Goal: Contribute content: Add original content to the website for others to see

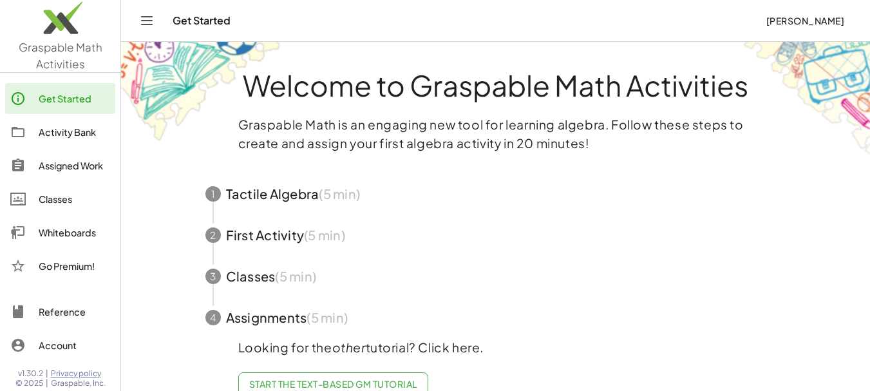
click at [277, 235] on span "button" at bounding box center [496, 234] width 612 height 41
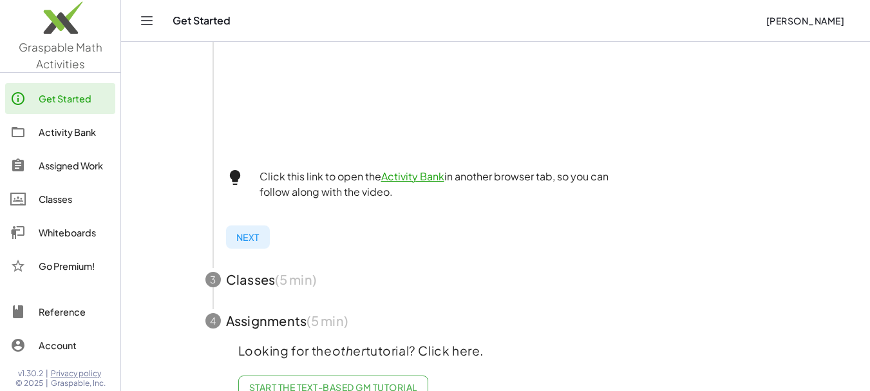
scroll to position [509, 0]
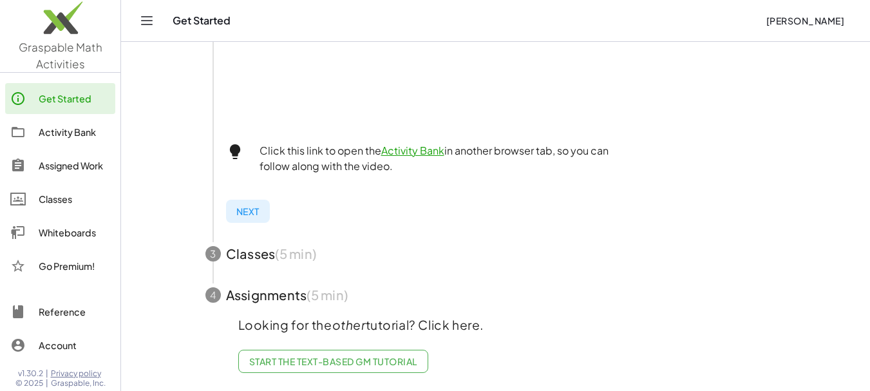
click at [248, 243] on span "button" at bounding box center [496, 253] width 612 height 41
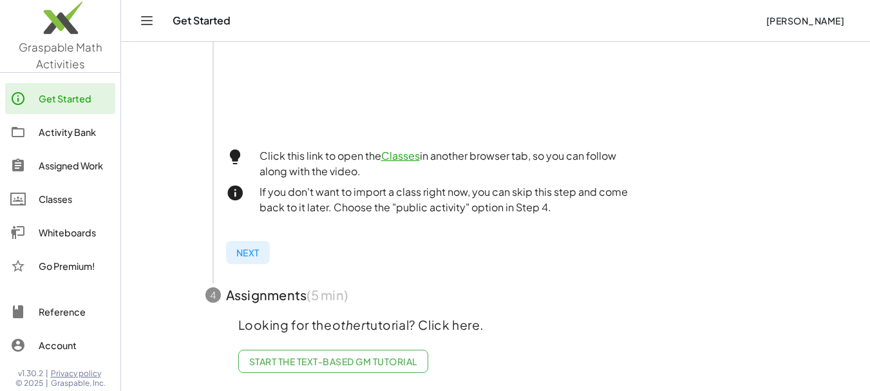
scroll to position [499, 0]
click at [267, 283] on span "button" at bounding box center [496, 294] width 612 height 41
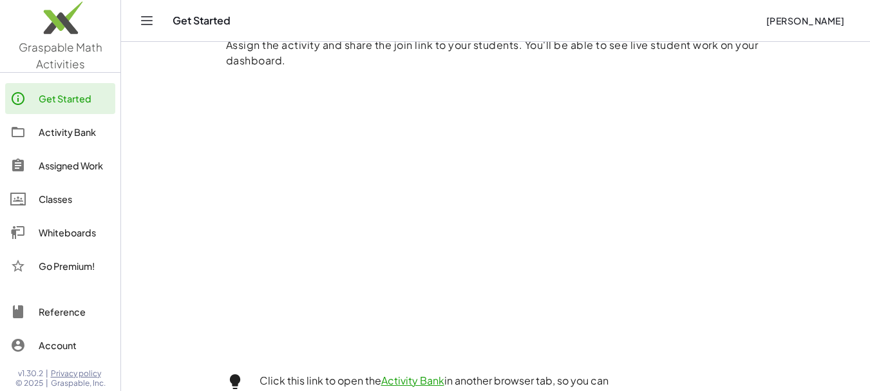
scroll to position [153, 0]
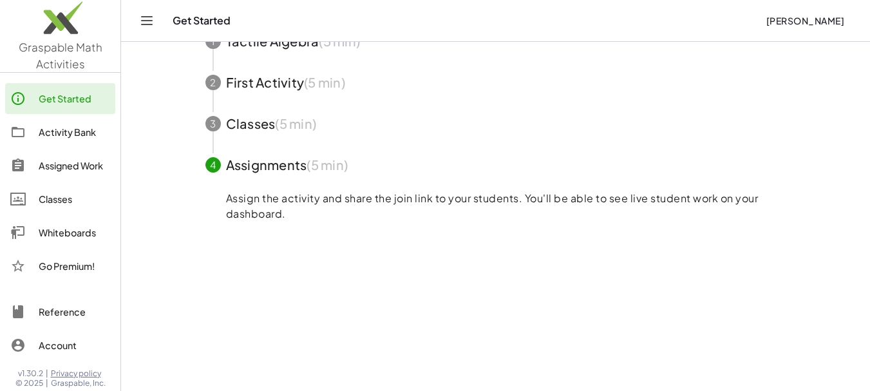
click at [256, 166] on span "button" at bounding box center [496, 164] width 612 height 41
click at [213, 167] on div "4" at bounding box center [212, 164] width 15 height 15
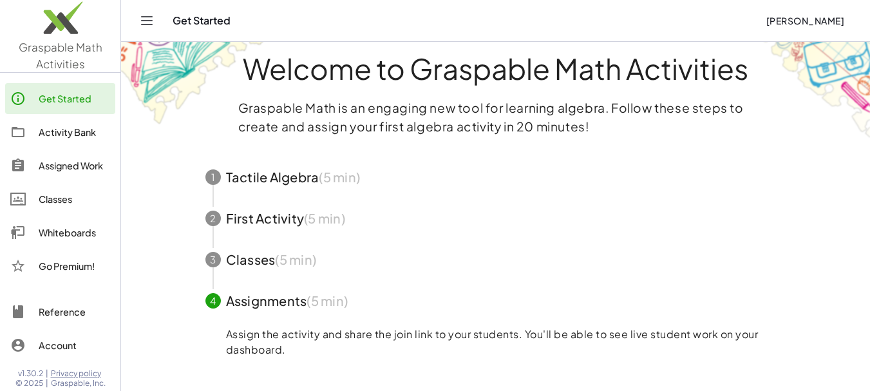
scroll to position [0, 0]
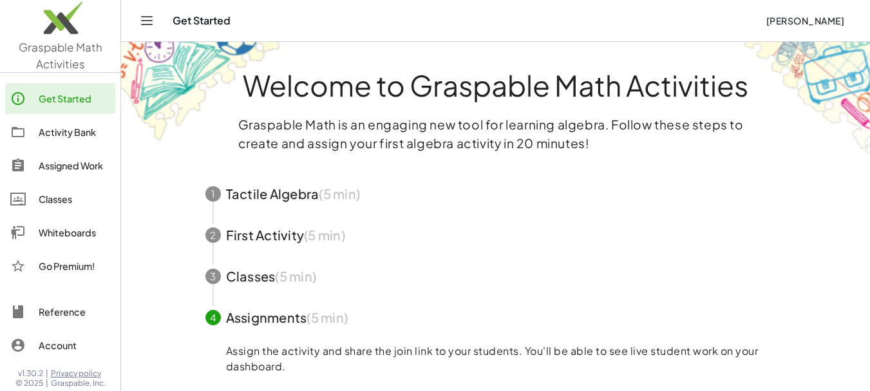
click at [245, 189] on span "button" at bounding box center [496, 193] width 612 height 41
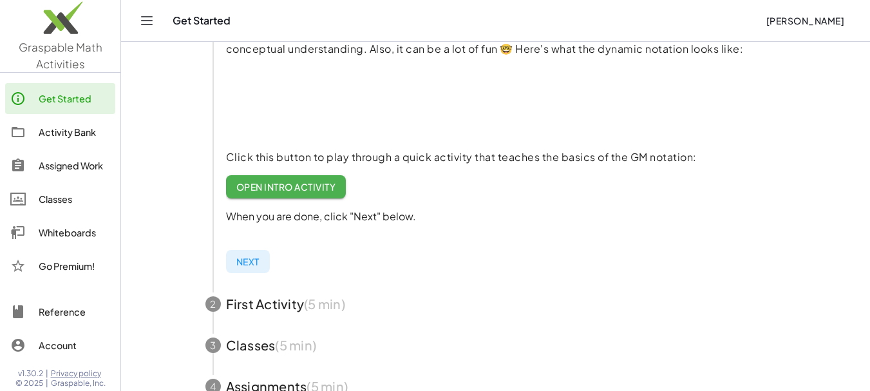
scroll to position [193, 0]
click at [283, 192] on span "Open Intro Activity" at bounding box center [286, 188] width 100 height 12
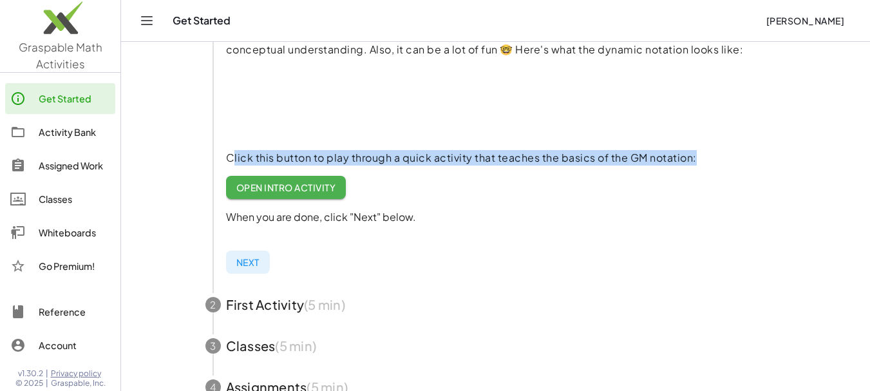
drag, startPoint x: 225, startPoint y: 155, endPoint x: 689, endPoint y: 162, distance: 463.8
click at [689, 162] on p "Click this button to play through a quick activity that teaches the basics of t…" at bounding box center [506, 157] width 560 height 15
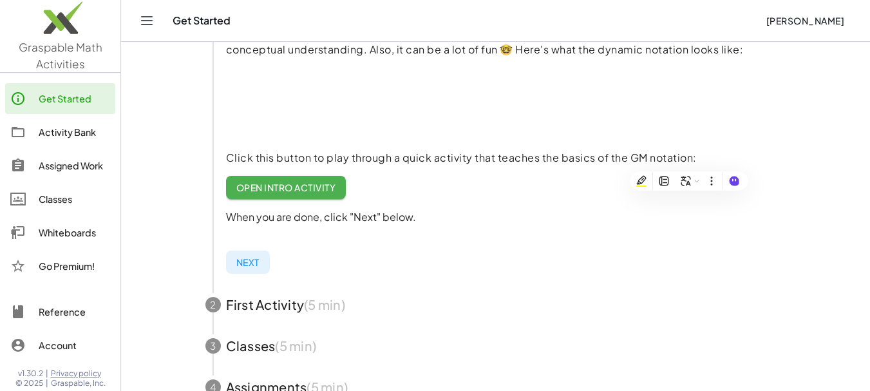
click at [239, 220] on p "When you are done, click "Next" below." at bounding box center [506, 216] width 560 height 15
drag, startPoint x: 225, startPoint y: 216, endPoint x: 424, endPoint y: 223, distance: 198.5
click at [424, 223] on p "When you are done, click "Next" below." at bounding box center [506, 216] width 560 height 15
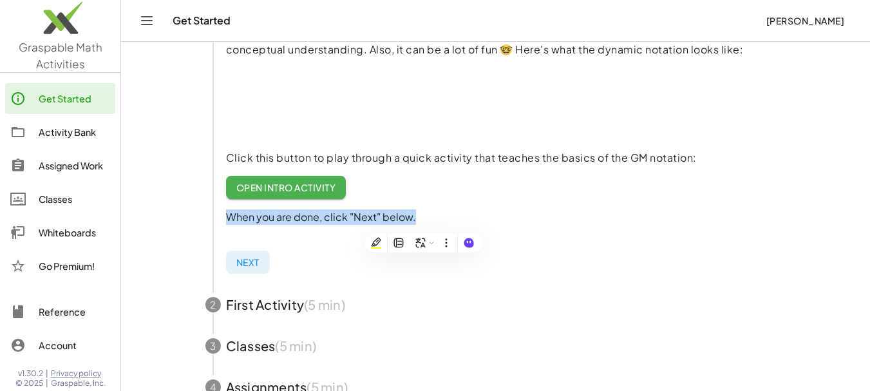
click at [491, 214] on p "When you are done, click "Next" below." at bounding box center [506, 216] width 560 height 15
click at [243, 260] on span "Next" at bounding box center [247, 262] width 23 height 12
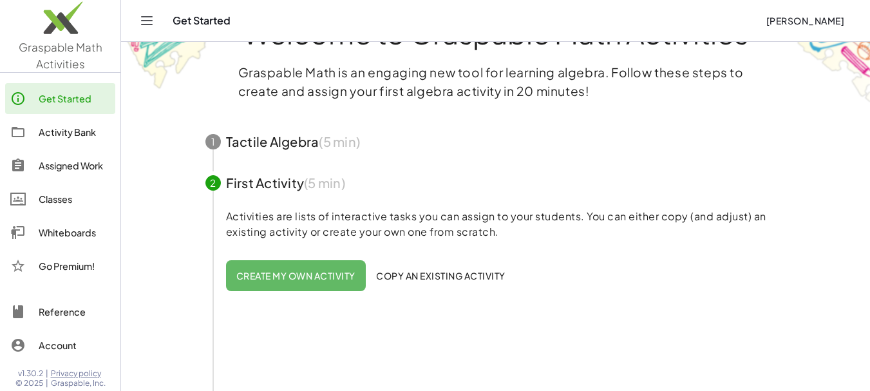
scroll to position [0, 0]
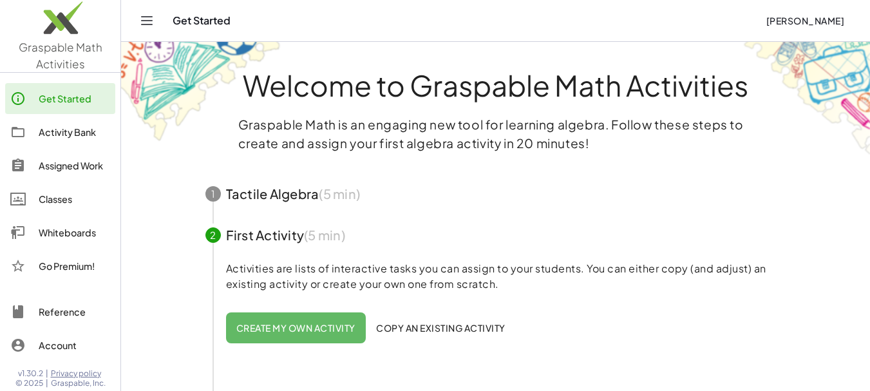
click at [272, 194] on span "button" at bounding box center [496, 193] width 612 height 41
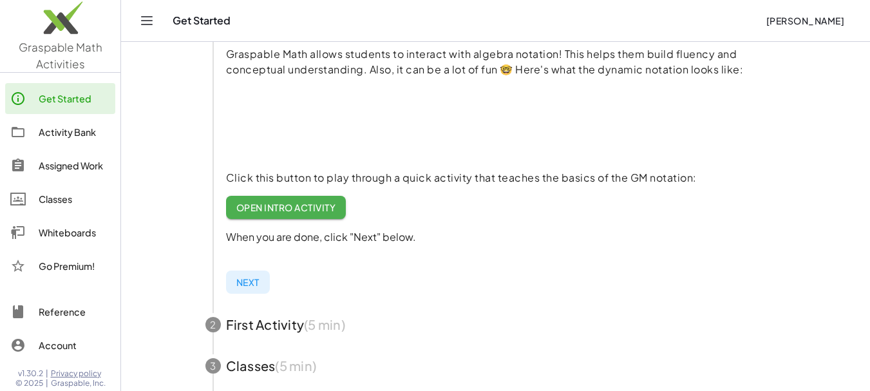
scroll to position [193, 0]
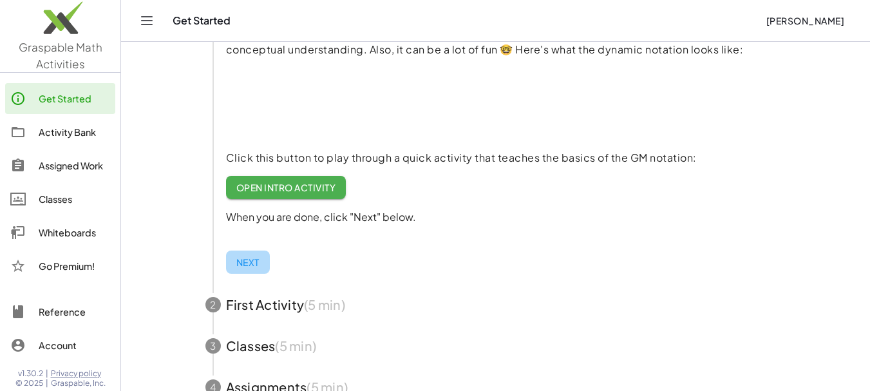
click at [237, 262] on span "Next" at bounding box center [247, 262] width 23 height 12
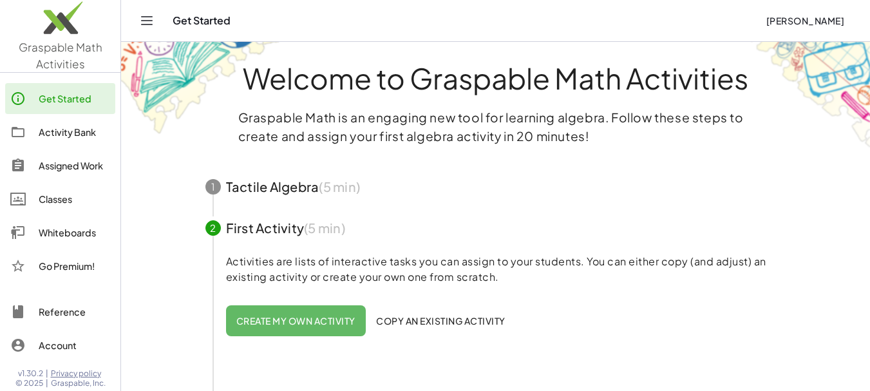
scroll to position [0, 0]
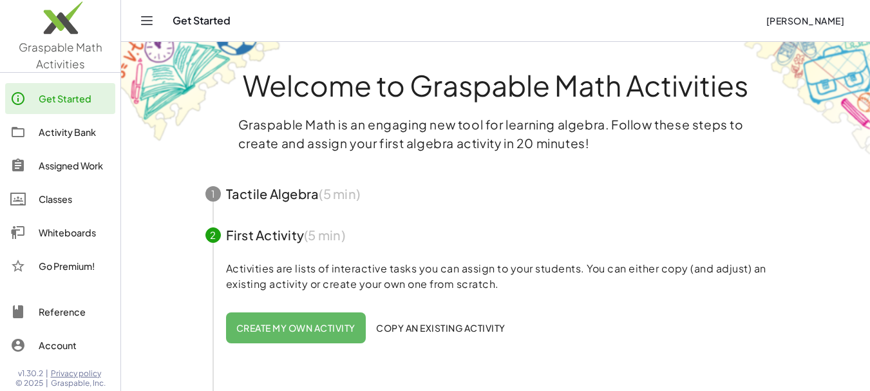
click at [273, 196] on span "button" at bounding box center [496, 193] width 612 height 41
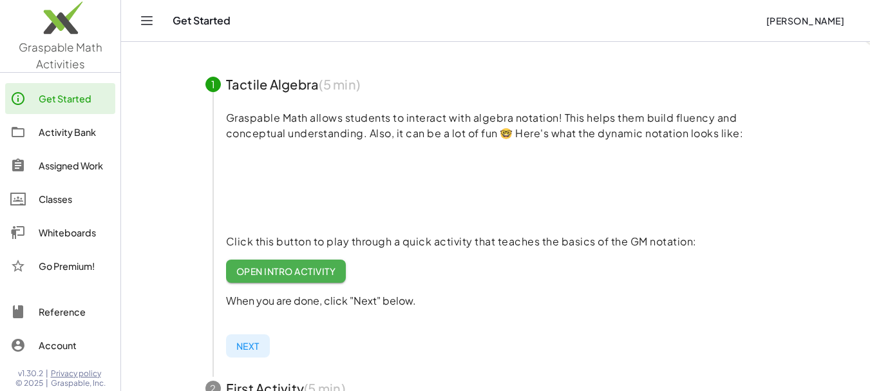
scroll to position [129, 0]
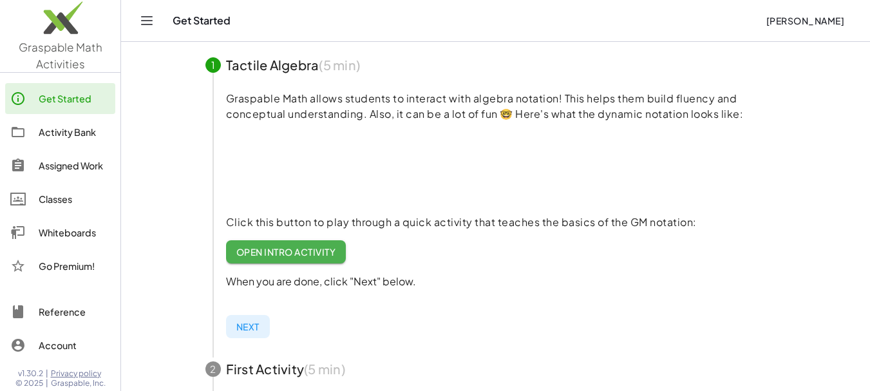
click at [291, 251] on span "Open Intro Activity" at bounding box center [286, 252] width 100 height 12
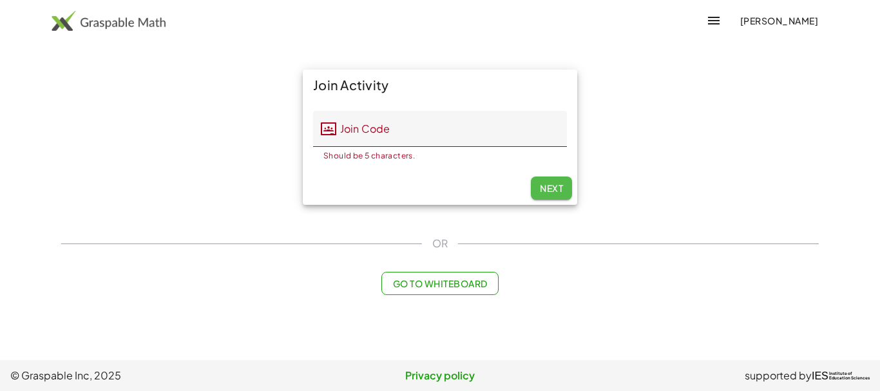
click at [540, 190] on span "Next" at bounding box center [551, 188] width 23 height 12
click at [536, 184] on button "Next" at bounding box center [551, 187] width 41 height 23
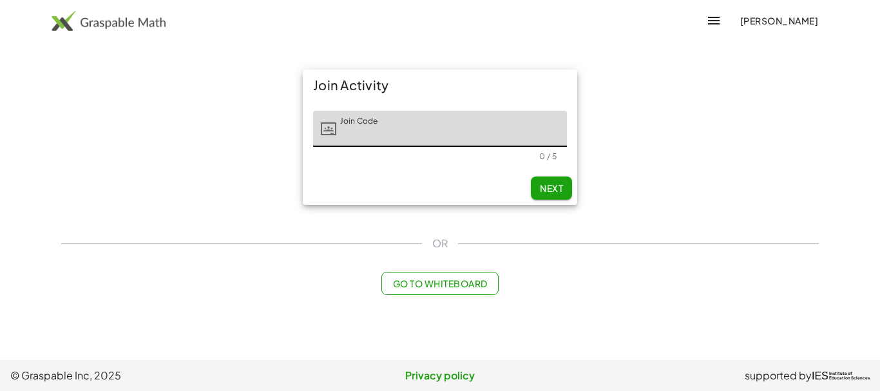
click at [430, 279] on span "Go to Whiteboard" at bounding box center [439, 284] width 95 height 12
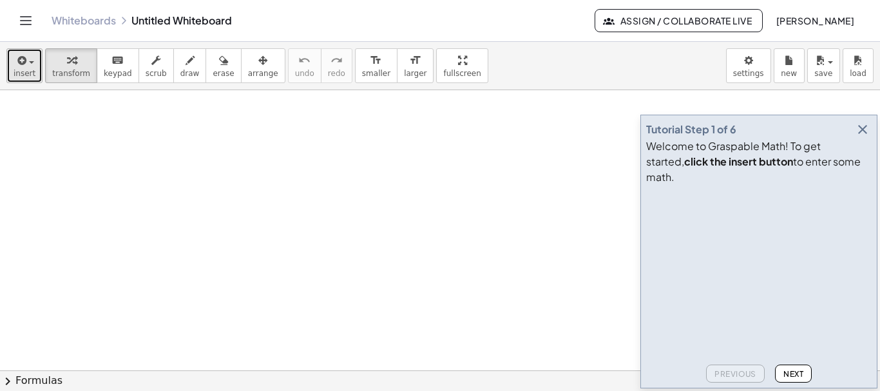
click at [26, 72] on span "insert" at bounding box center [25, 73] width 22 height 9
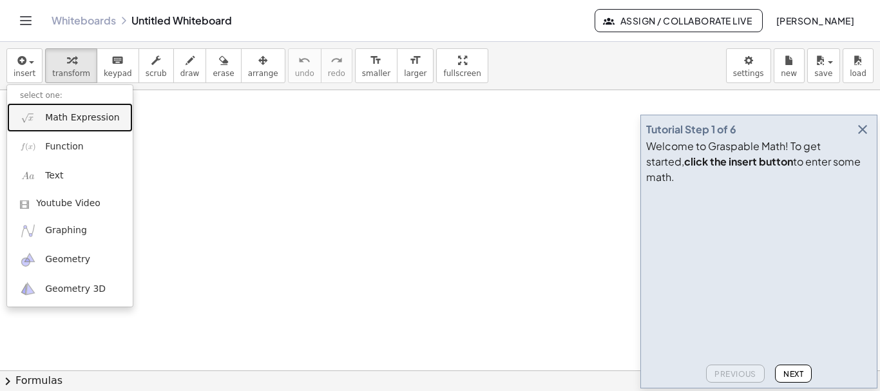
click at [51, 123] on span "Math Expression" at bounding box center [82, 117] width 74 height 13
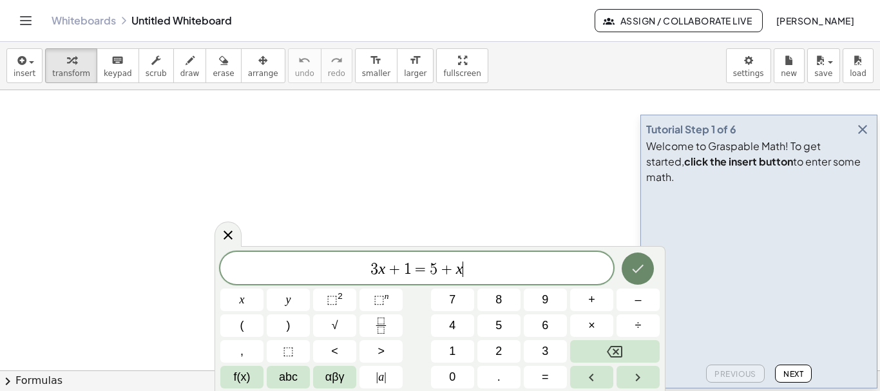
click at [634, 263] on icon "Done" at bounding box center [637, 268] width 15 height 15
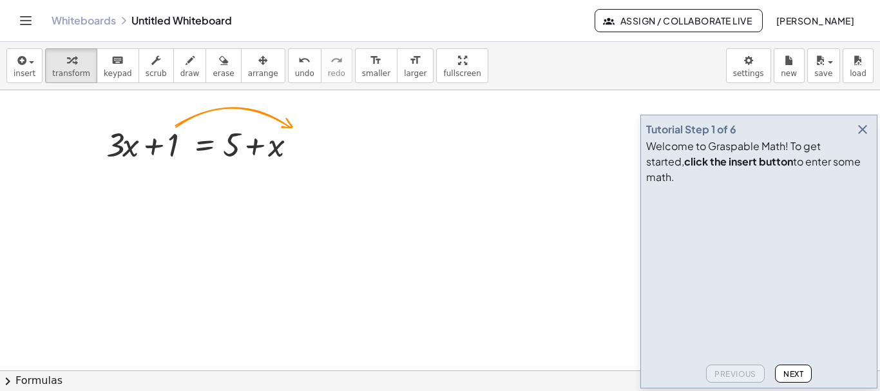
click at [788, 374] on span "Next" at bounding box center [793, 374] width 20 height 10
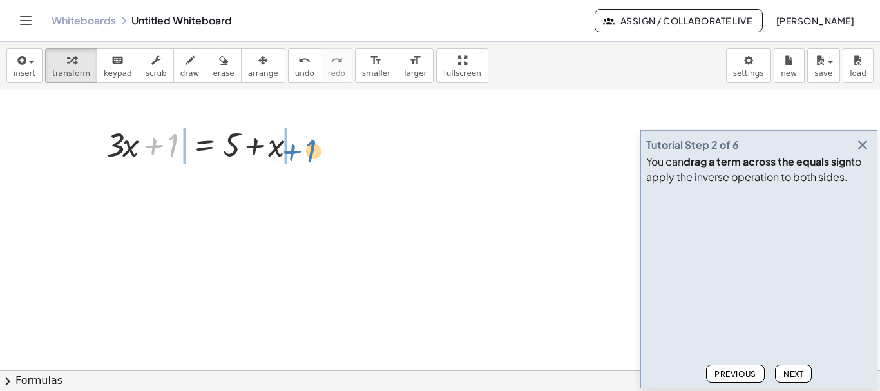
drag, startPoint x: 155, startPoint y: 146, endPoint x: 293, endPoint y: 151, distance: 137.9
click at [293, 151] on div at bounding box center [206, 144] width 213 height 44
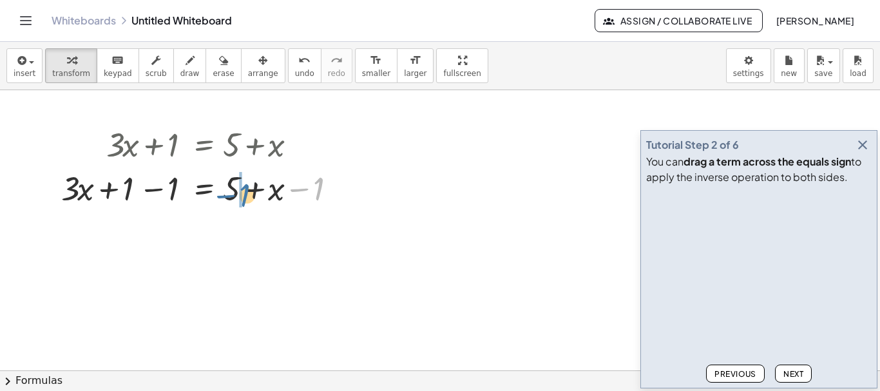
drag, startPoint x: 298, startPoint y: 187, endPoint x: 220, endPoint y: 194, distance: 77.6
click at [220, 194] on div at bounding box center [206, 188] width 303 height 44
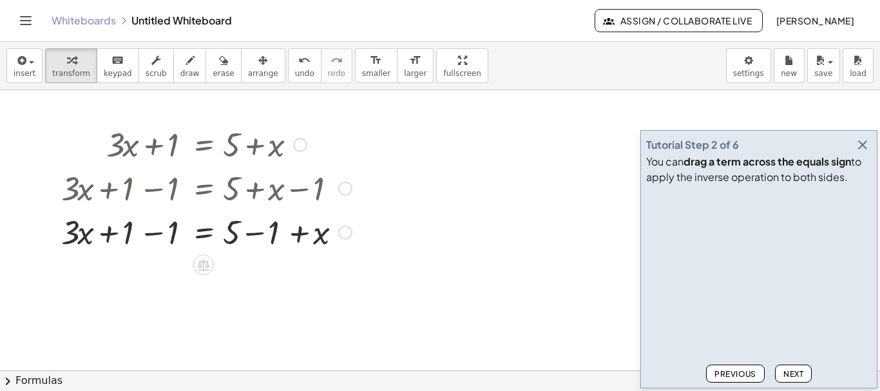
click at [256, 232] on div at bounding box center [206, 231] width 303 height 44
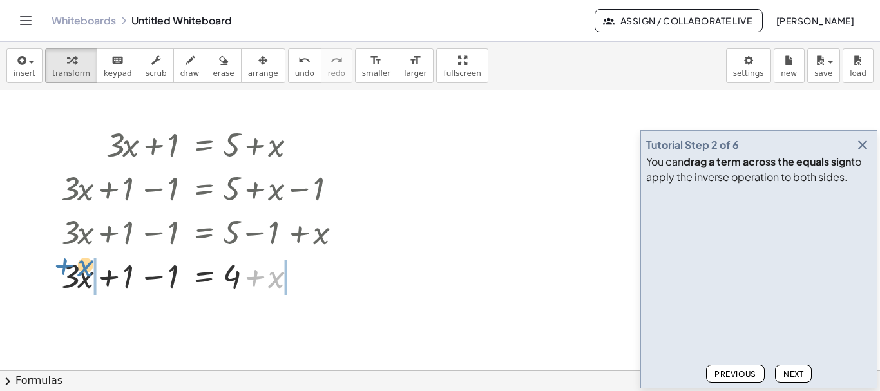
drag, startPoint x: 256, startPoint y: 278, endPoint x: 61, endPoint y: 271, distance: 195.9
click at [61, 271] on div "+ · 3 · x + 1 = + 5 + x + · 3 · x + 1 − 1 = + 5 + x − 1 + · 3 · x + 1 − 1 = + 5…" at bounding box center [201, 210] width 319 height 182
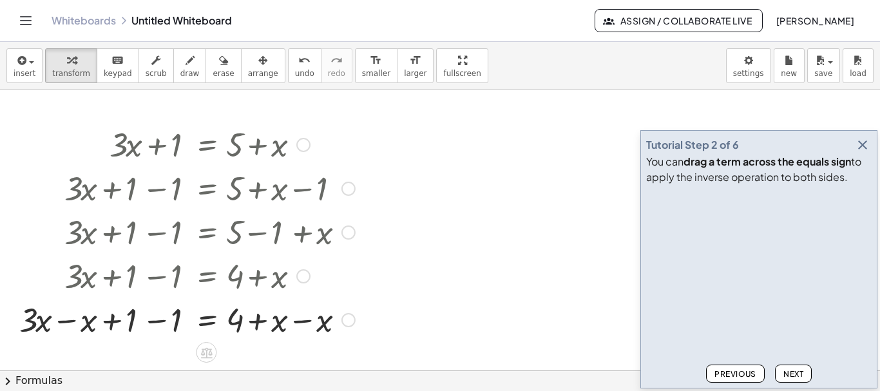
click at [153, 277] on div at bounding box center [187, 275] width 348 height 44
click at [157, 319] on div at bounding box center [187, 319] width 348 height 44
click at [299, 322] on div at bounding box center [209, 319] width 303 height 44
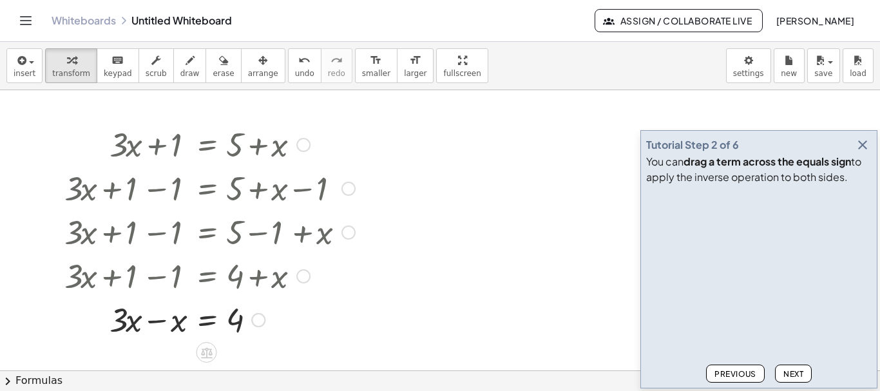
click at [162, 321] on div at bounding box center [209, 319] width 303 height 44
drag, startPoint x: 165, startPoint y: 325, endPoint x: 240, endPoint y: 350, distance: 79.2
click at [169, 321] on div at bounding box center [209, 319] width 303 height 64
click at [236, 320] on div at bounding box center [209, 319] width 303 height 64
click at [800, 374] on span "Next" at bounding box center [793, 374] width 20 height 10
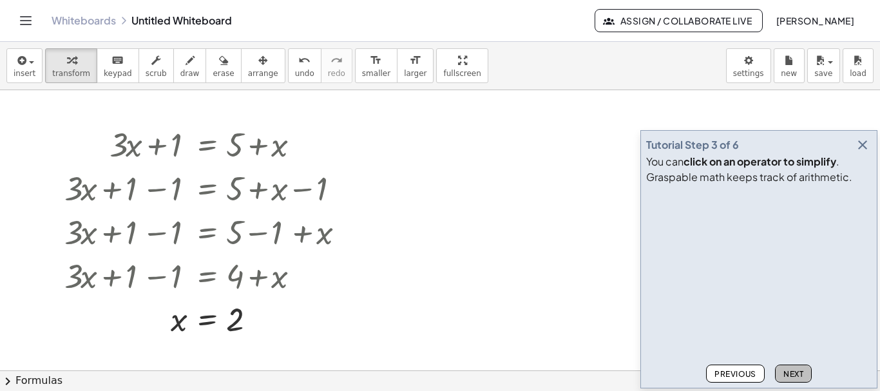
click at [798, 374] on span "Next" at bounding box center [793, 374] width 20 height 10
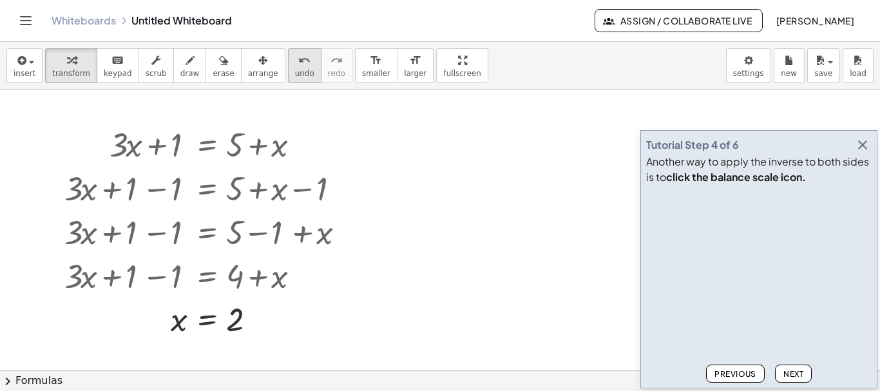
click at [295, 73] on span "undo" at bounding box center [304, 73] width 19 height 9
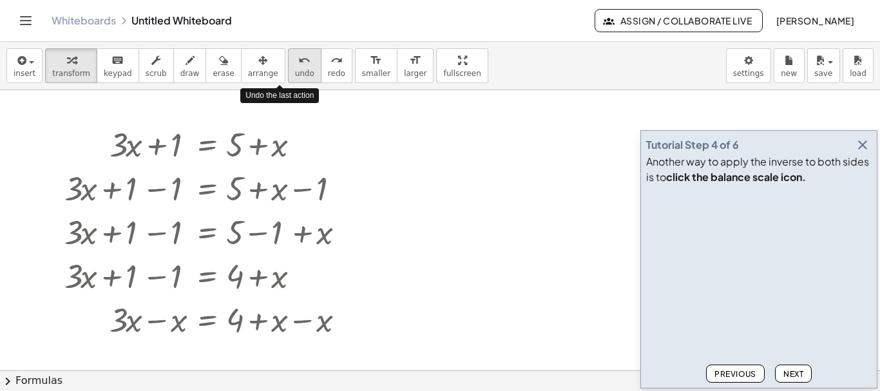
click at [295, 73] on span "undo" at bounding box center [304, 73] width 19 height 9
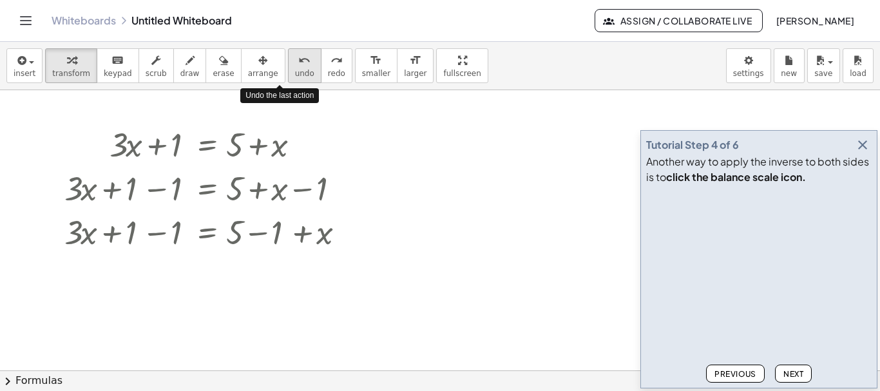
click at [295, 73] on span "undo" at bounding box center [304, 73] width 19 height 9
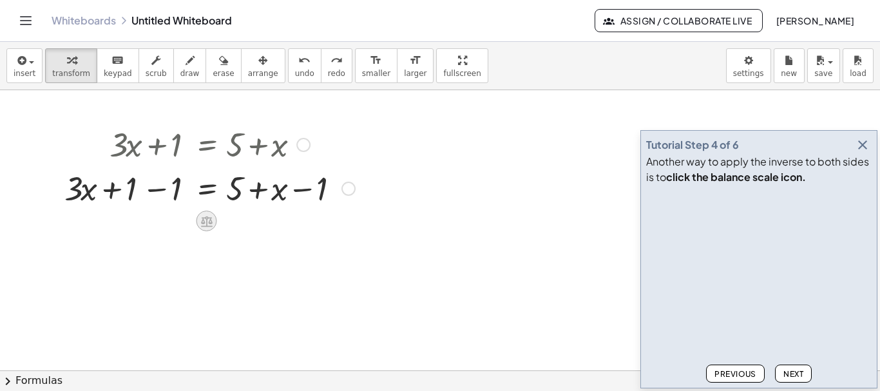
drag, startPoint x: 218, startPoint y: 223, endPoint x: 202, endPoint y: 221, distance: 15.7
click at [202, 221] on icon at bounding box center [207, 221] width 12 height 11
click at [180, 225] on span "−" at bounding box center [181, 221] width 8 height 19
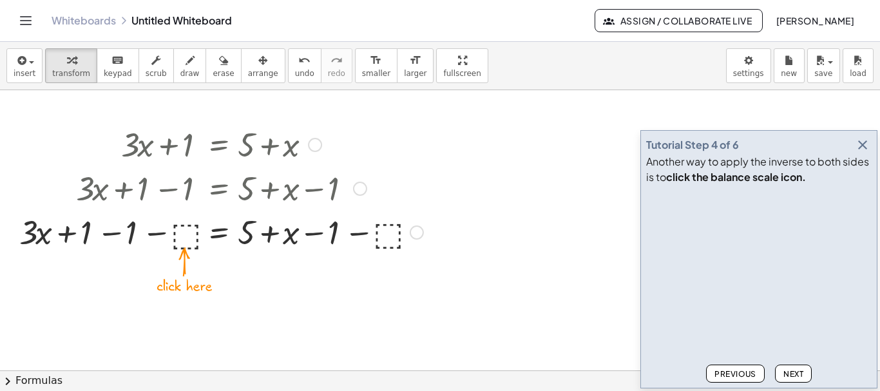
click at [183, 234] on div at bounding box center [221, 231] width 417 height 44
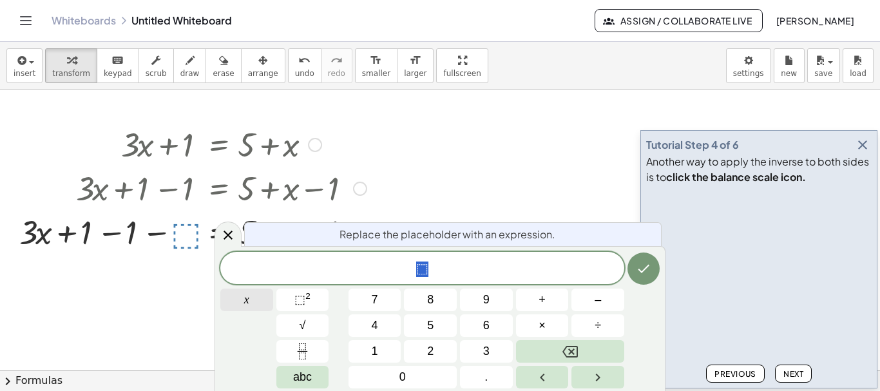
click at [240, 299] on button "x" at bounding box center [246, 300] width 53 height 23
click at [647, 274] on icon "Done" at bounding box center [643, 268] width 15 height 15
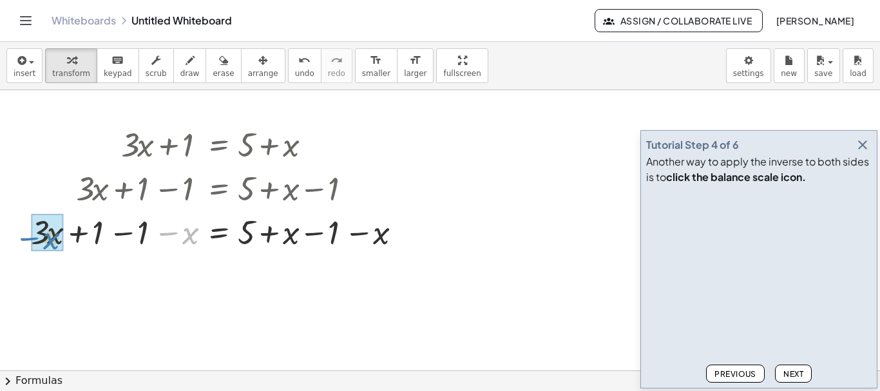
drag, startPoint x: 169, startPoint y: 235, endPoint x: 30, endPoint y: 240, distance: 139.2
click at [30, 240] on div "+ · 3 · x + 1 = + 5 + x + · 3 · x + 1 − 1 = + 5 + x − 1 + · 3 · x + 1 − 1 − ⬚ =…" at bounding box center [217, 188] width 410 height 138
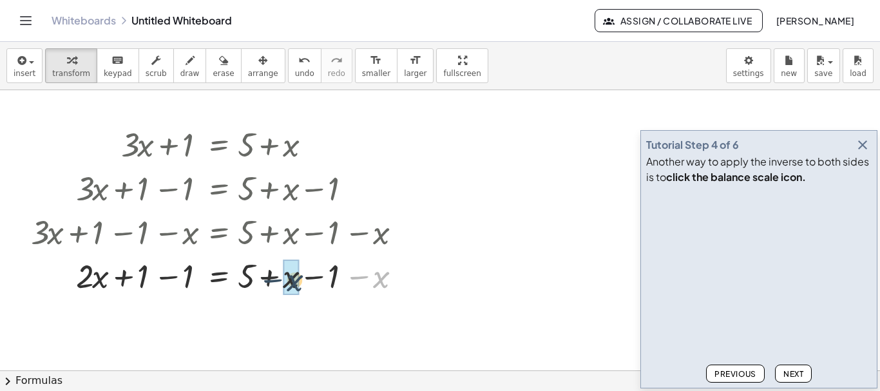
drag, startPoint x: 359, startPoint y: 279, endPoint x: 269, endPoint y: 282, distance: 89.6
click at [269, 282] on div at bounding box center [221, 275] width 394 height 44
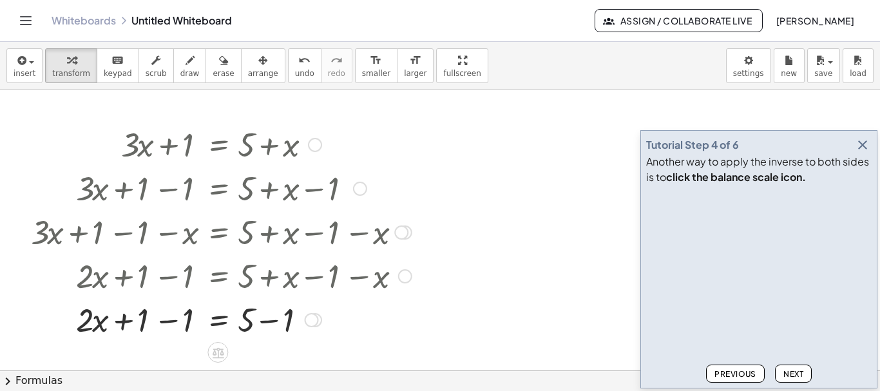
click at [268, 321] on div at bounding box center [221, 319] width 394 height 44
click at [176, 323] on div at bounding box center [221, 319] width 394 height 44
click at [799, 377] on span "Next" at bounding box center [793, 374] width 20 height 10
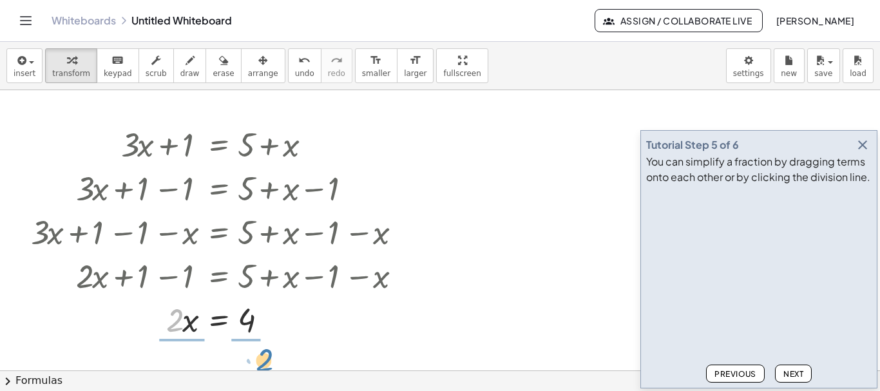
drag, startPoint x: 174, startPoint y: 326, endPoint x: 263, endPoint y: 365, distance: 97.8
click at [185, 322] on div at bounding box center [221, 319] width 394 height 64
click at [248, 320] on div at bounding box center [221, 319] width 394 height 64
click at [795, 375] on span "Next" at bounding box center [793, 374] width 20 height 10
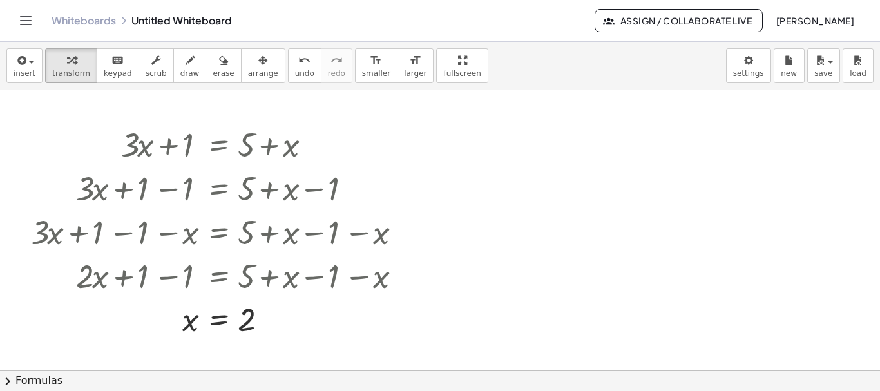
drag, startPoint x: 61, startPoint y: 19, endPoint x: 503, endPoint y: 57, distance: 443.5
click at [61, 19] on link "Whiteboards" at bounding box center [84, 20] width 64 height 13
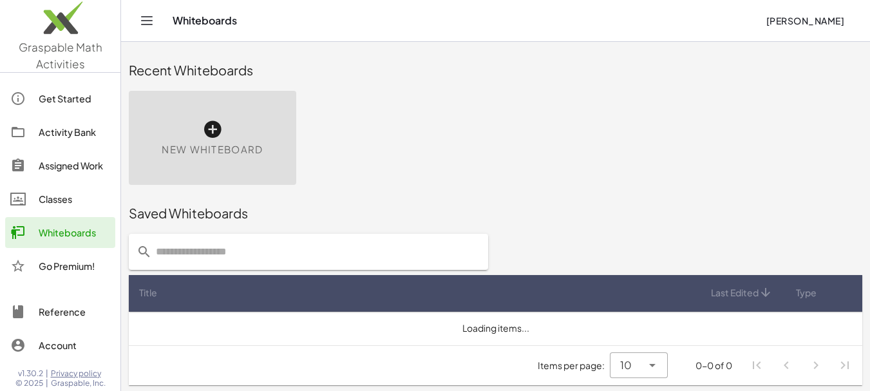
click at [57, 23] on img at bounding box center [60, 21] width 120 height 55
click at [59, 56] on span "Graspable Math Activities" at bounding box center [61, 55] width 84 height 31
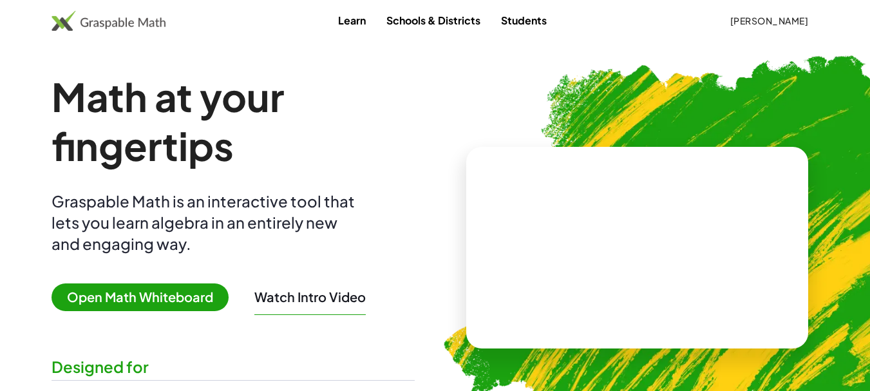
click at [795, 18] on span "[PERSON_NAME]" at bounding box center [769, 21] width 79 height 12
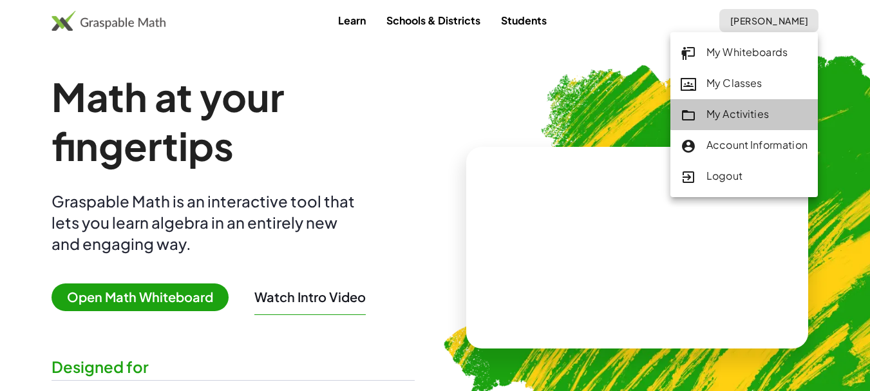
click at [716, 109] on div "My Activities" at bounding box center [744, 114] width 127 height 17
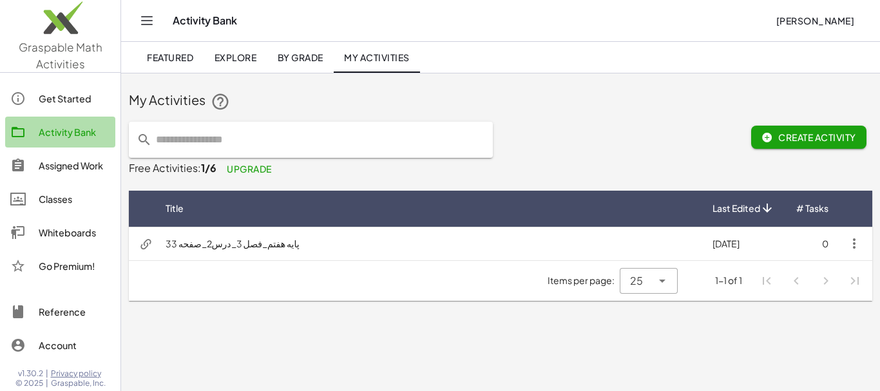
click at [66, 128] on div "Activity Bank" at bounding box center [74, 131] width 71 height 15
click at [66, 127] on div "Activity Bank" at bounding box center [74, 131] width 71 height 15
click at [784, 136] on span "Create Activity" at bounding box center [808, 137] width 95 height 12
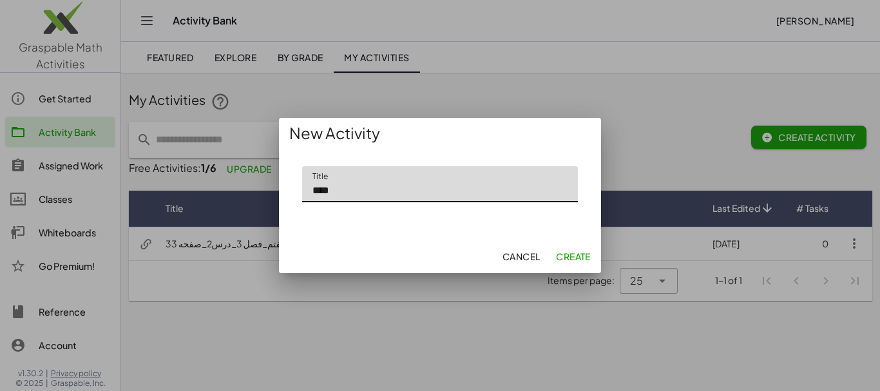
type input "****"
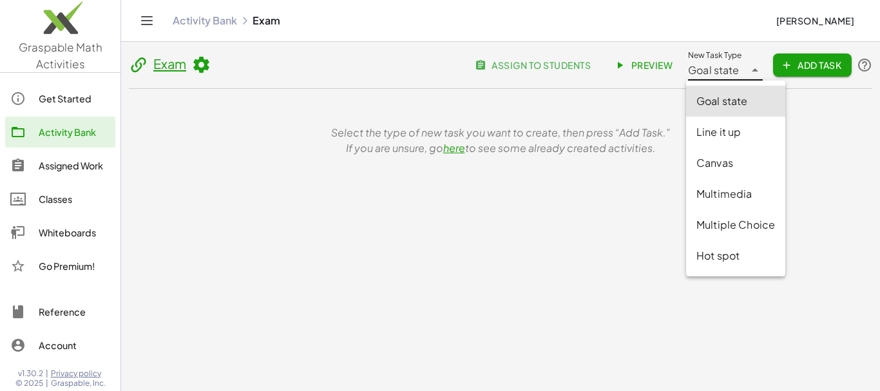
click at [752, 66] on icon at bounding box center [754, 69] width 15 height 15
click at [721, 98] on div "Goal state" at bounding box center [735, 100] width 79 height 15
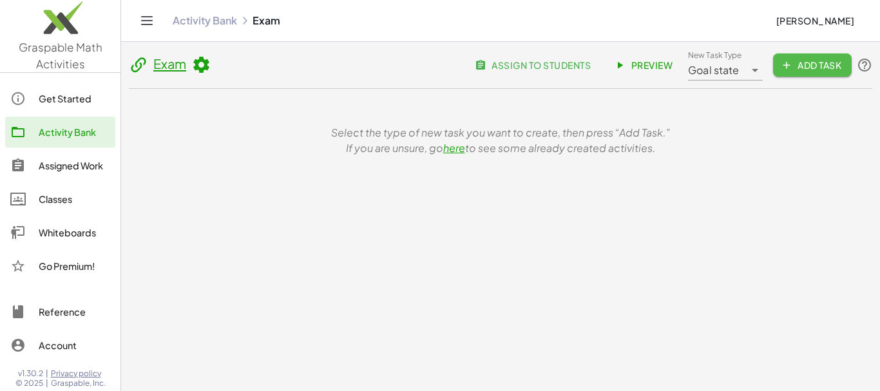
click at [795, 63] on span "Add Task" at bounding box center [812, 65] width 58 height 12
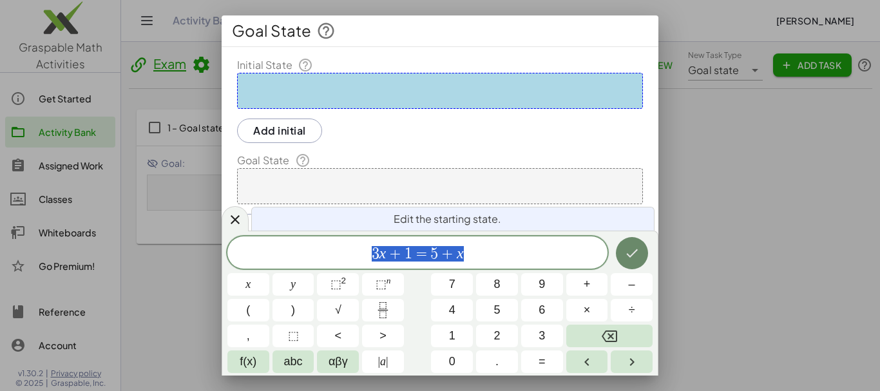
click at [632, 249] on icon "Done" at bounding box center [631, 252] width 15 height 15
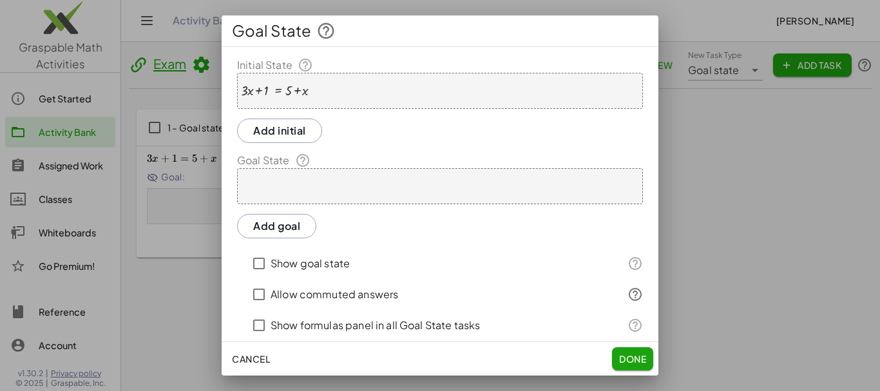
click at [293, 184] on div at bounding box center [440, 186] width 406 height 36
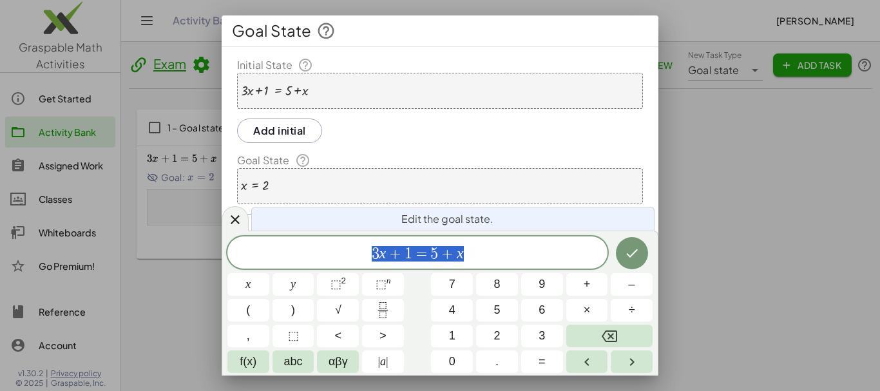
click at [277, 187] on div "x = 2" at bounding box center [440, 186] width 406 height 36
click at [636, 253] on icon "Done" at bounding box center [631, 252] width 15 height 15
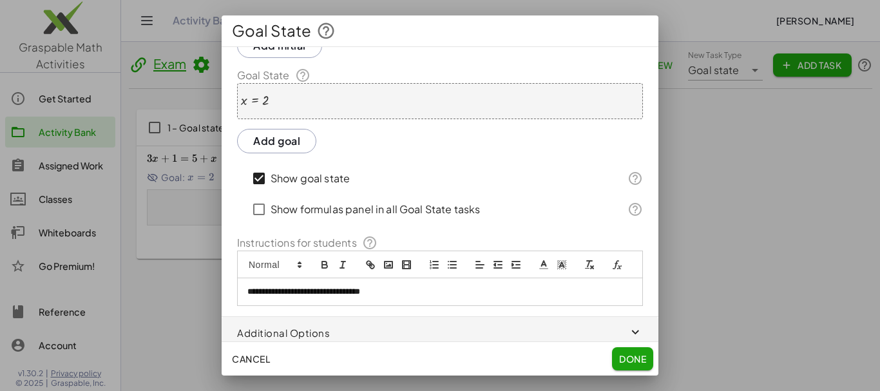
scroll to position [108, 0]
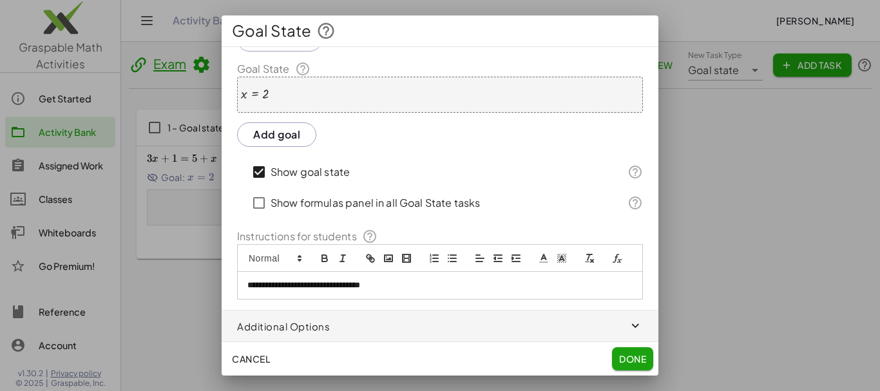
click at [622, 355] on span "Done" at bounding box center [632, 359] width 27 height 12
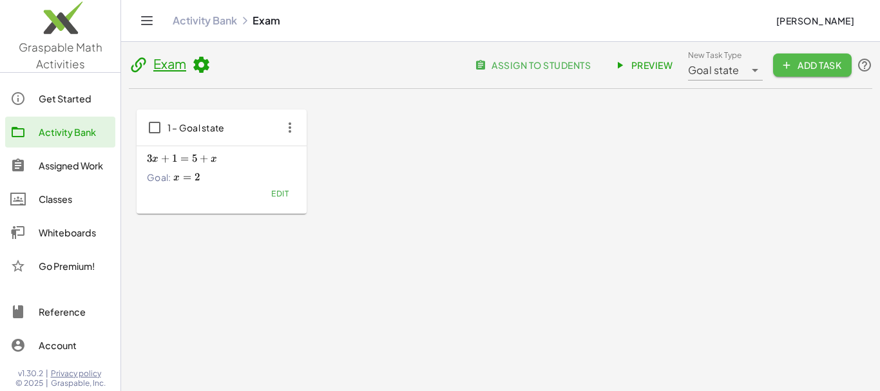
click at [822, 67] on span "Add Task" at bounding box center [812, 65] width 58 height 12
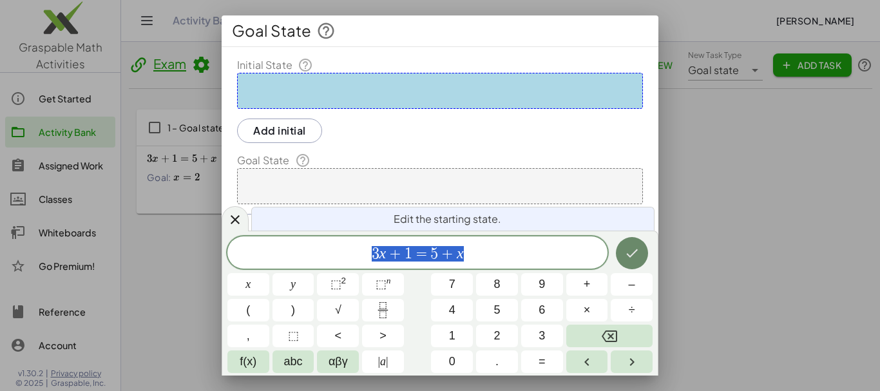
click at [639, 251] on icon "Done" at bounding box center [631, 252] width 15 height 15
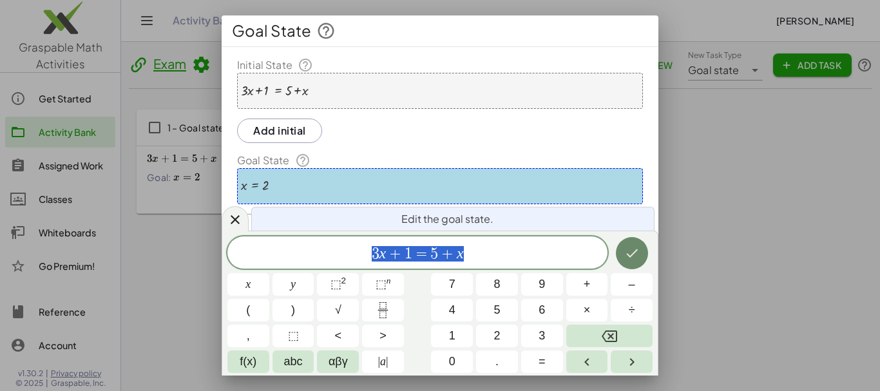
click at [637, 251] on icon "Done" at bounding box center [631, 252] width 15 height 15
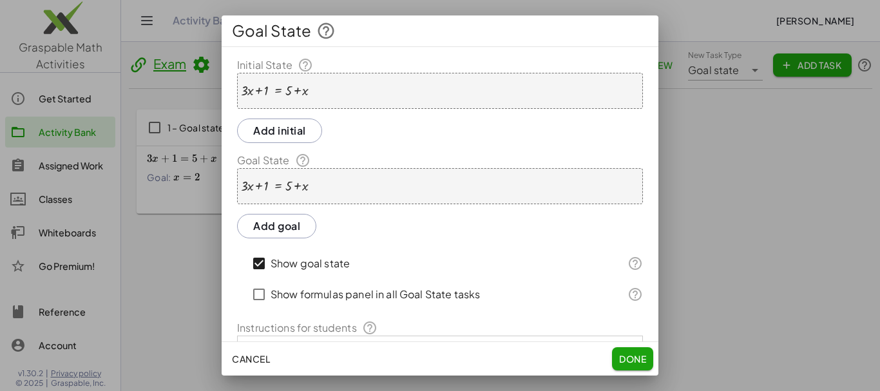
click at [331, 187] on div "+ · 3 · x + 1 = + 5 + x" at bounding box center [440, 186] width 406 height 36
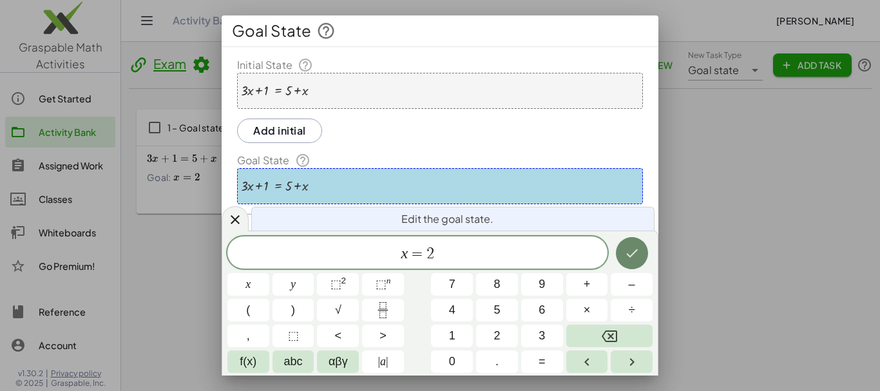
click at [625, 260] on icon "Done" at bounding box center [631, 252] width 15 height 15
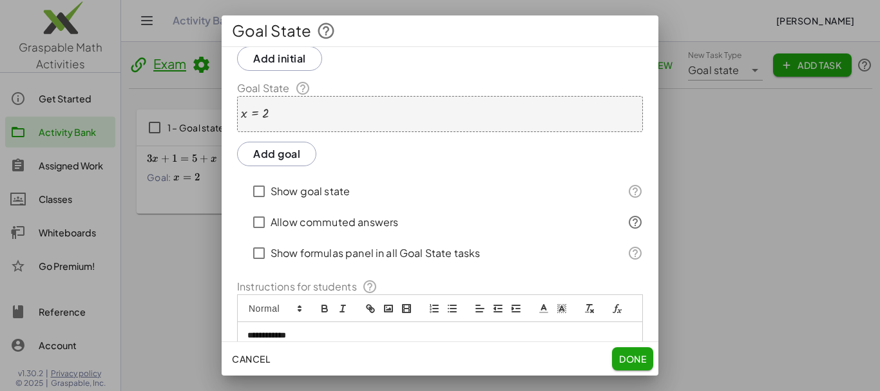
scroll to position [129, 0]
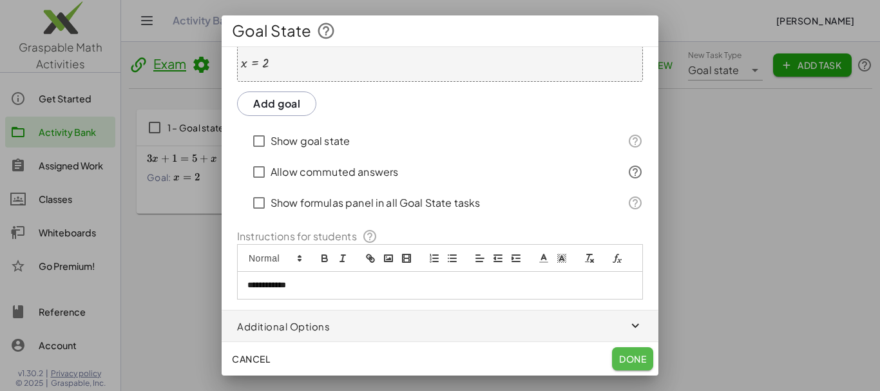
click at [641, 358] on span "Done" at bounding box center [632, 359] width 27 height 12
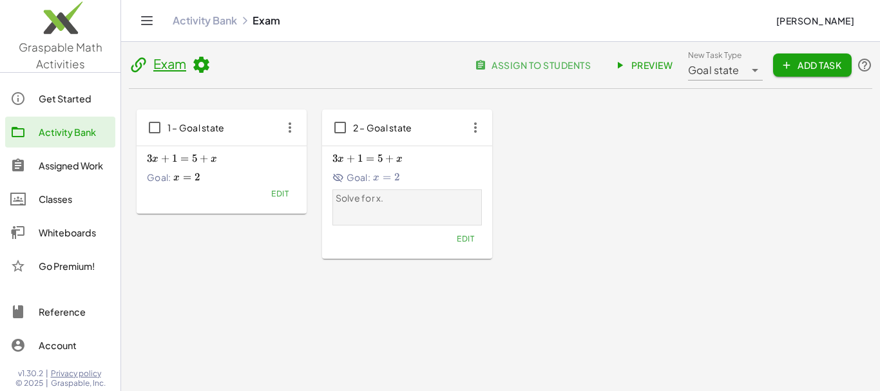
click at [621, 64] on icon at bounding box center [620, 65] width 12 height 12
click at [747, 73] on icon at bounding box center [754, 69] width 15 height 15
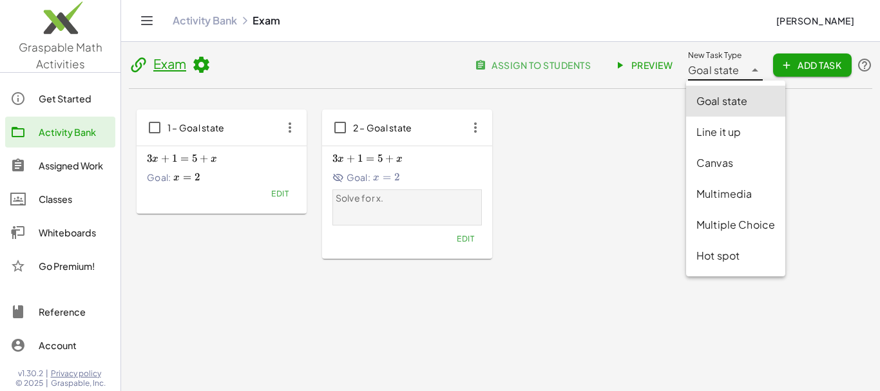
click at [730, 133] on div "Line it up" at bounding box center [735, 131] width 79 height 15
type input "********"
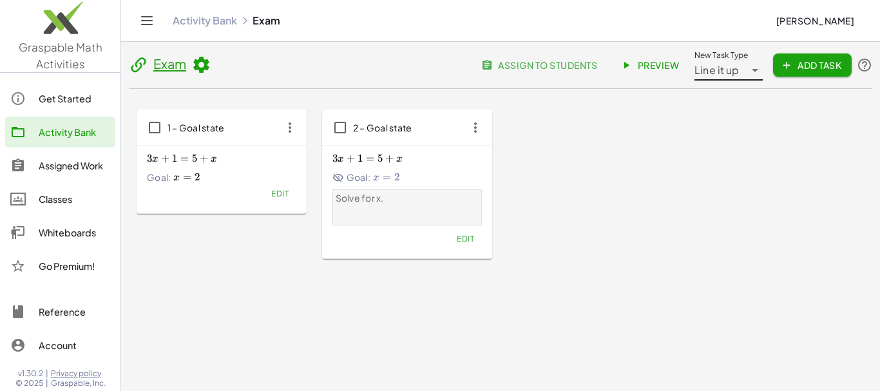
click at [796, 68] on span "Add Task" at bounding box center [812, 65] width 58 height 12
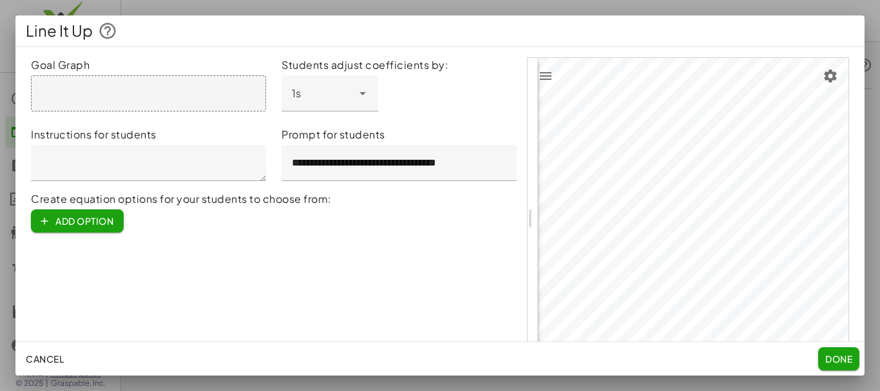
click at [145, 91] on div at bounding box center [148, 93] width 235 height 36
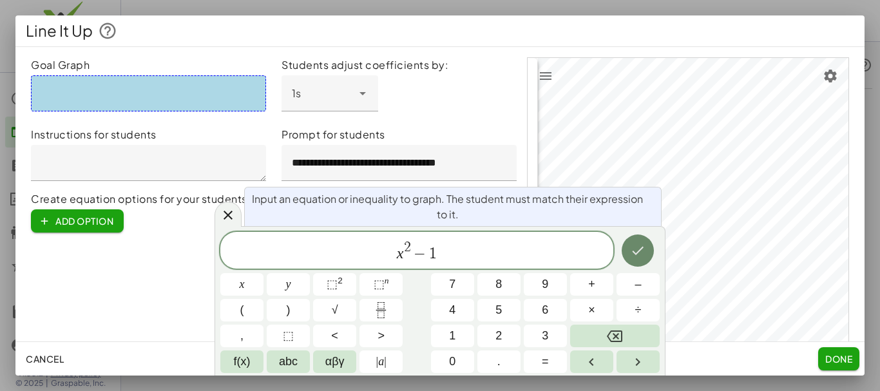
click at [634, 251] on icon "Done" at bounding box center [637, 250] width 15 height 15
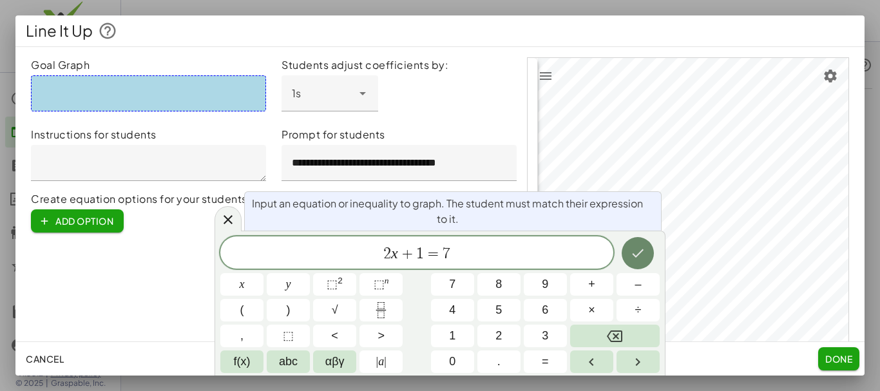
click at [639, 256] on icon "Done" at bounding box center [637, 252] width 15 height 15
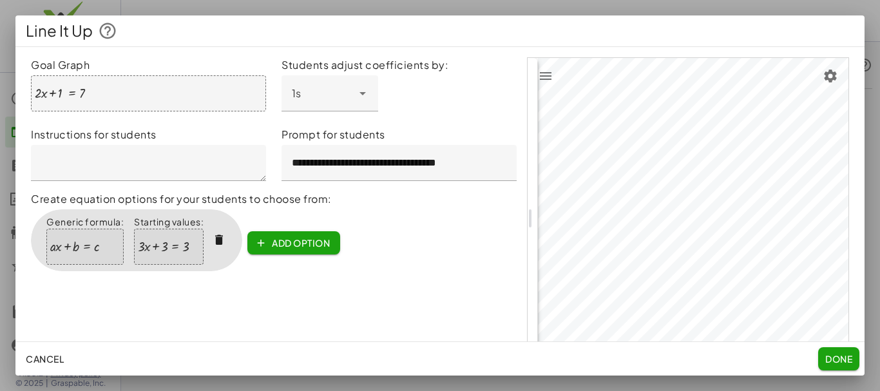
click at [359, 91] on icon at bounding box center [362, 93] width 15 height 15
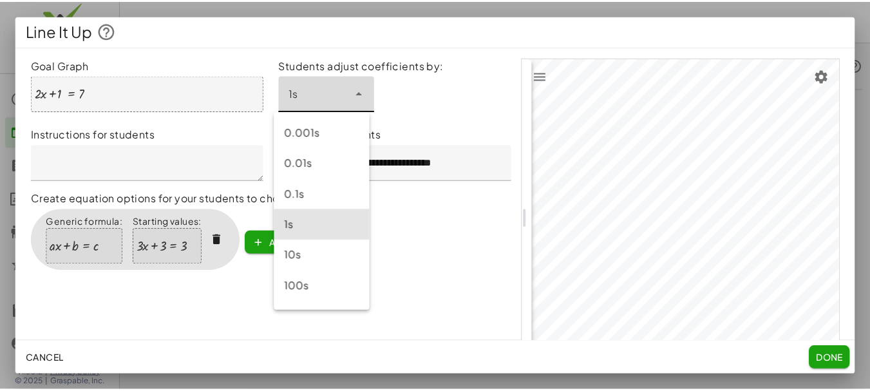
scroll to position [27, 0]
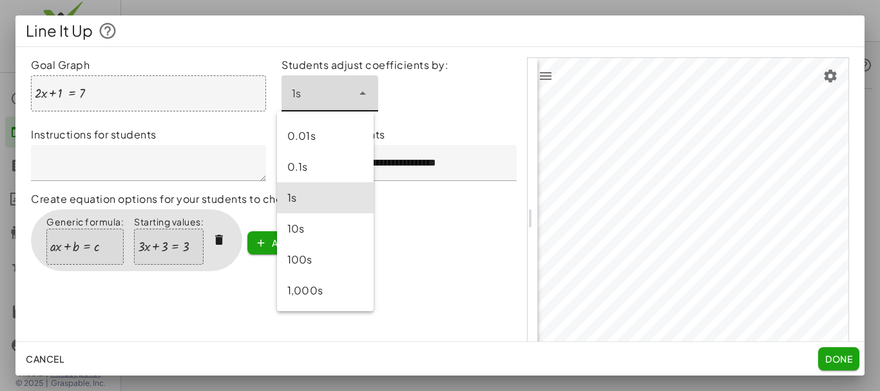
click at [207, 166] on textarea at bounding box center [148, 163] width 235 height 36
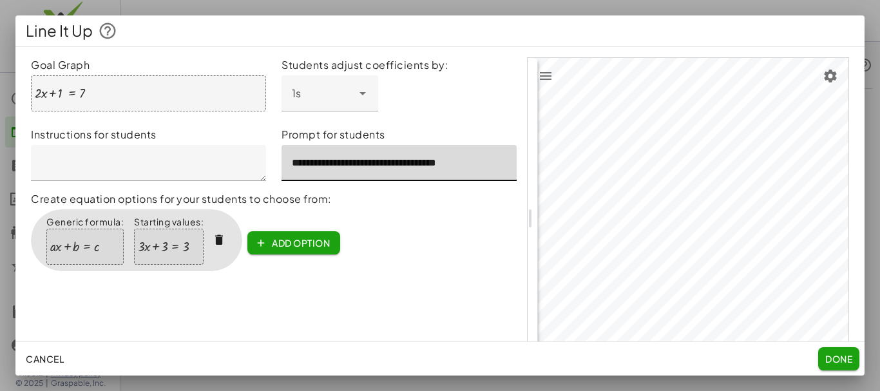
click at [409, 164] on input "**********" at bounding box center [398, 163] width 235 height 36
drag, startPoint x: 471, startPoint y: 167, endPoint x: 274, endPoint y: 186, distance: 198.7
click at [274, 186] on div "**********" at bounding box center [399, 154] width 251 height 70
type input "**********"
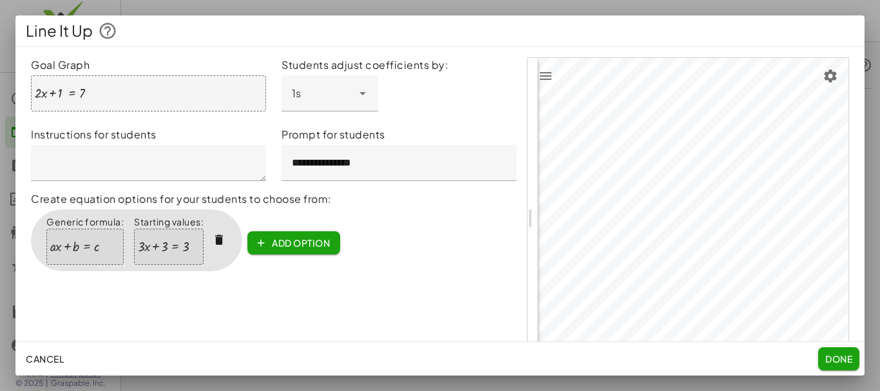
click at [177, 241] on div at bounding box center [163, 247] width 50 height 14
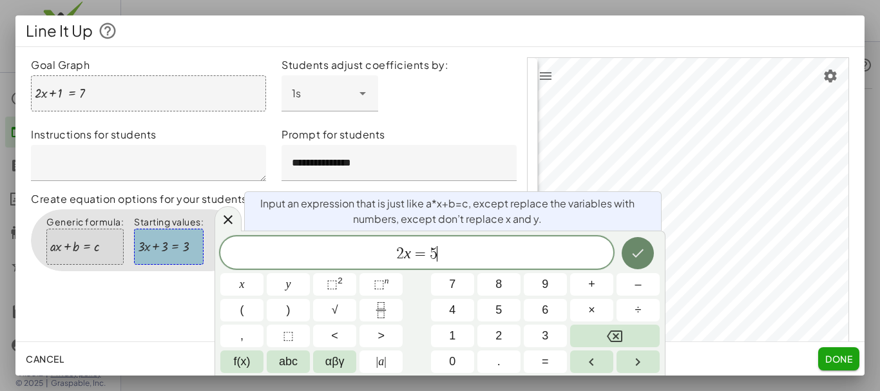
click at [640, 250] on icon "Done" at bounding box center [637, 252] width 15 height 15
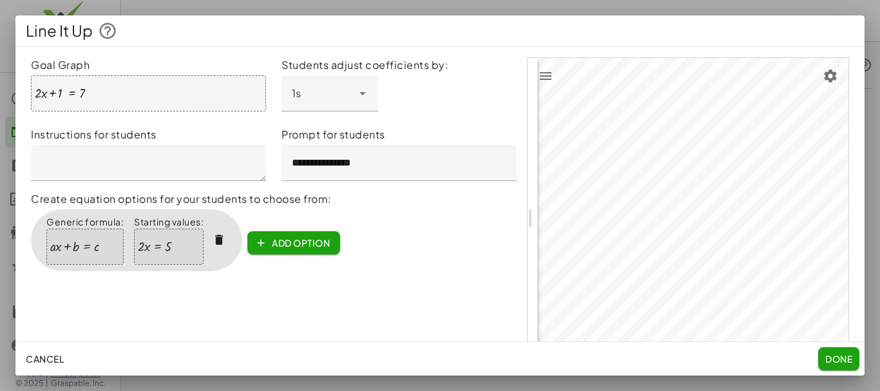
click at [97, 249] on div at bounding box center [74, 247] width 49 height 14
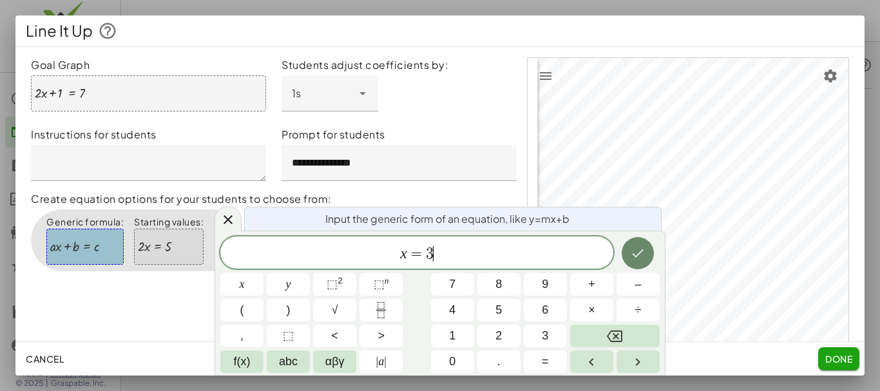
click at [640, 253] on icon "Done" at bounding box center [638, 253] width 12 height 8
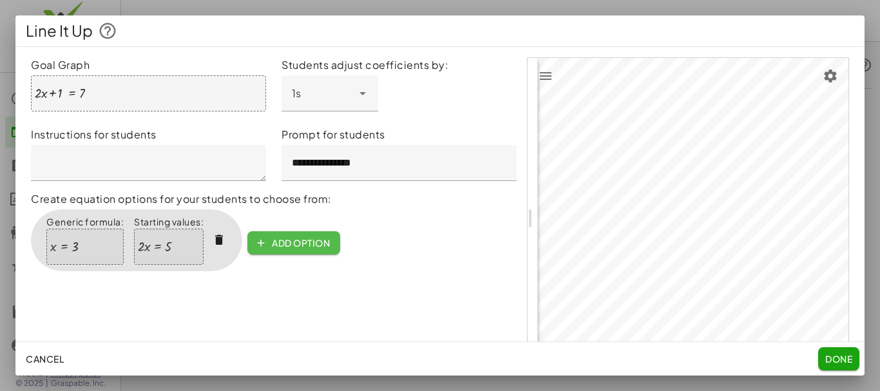
click at [312, 247] on span "Add option" at bounding box center [294, 243] width 72 height 12
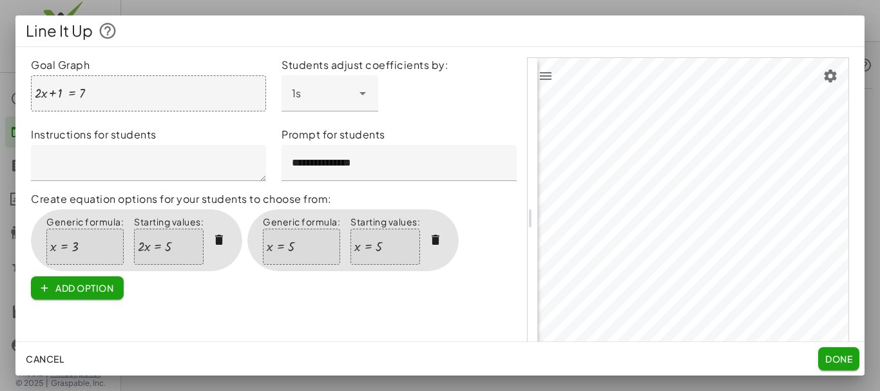
click at [387, 243] on div "x = 5" at bounding box center [385, 247] width 70 height 36
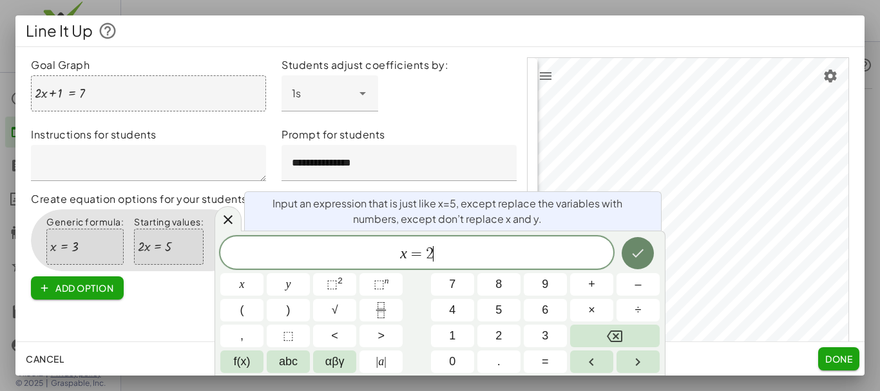
click at [639, 260] on icon "Done" at bounding box center [637, 252] width 15 height 15
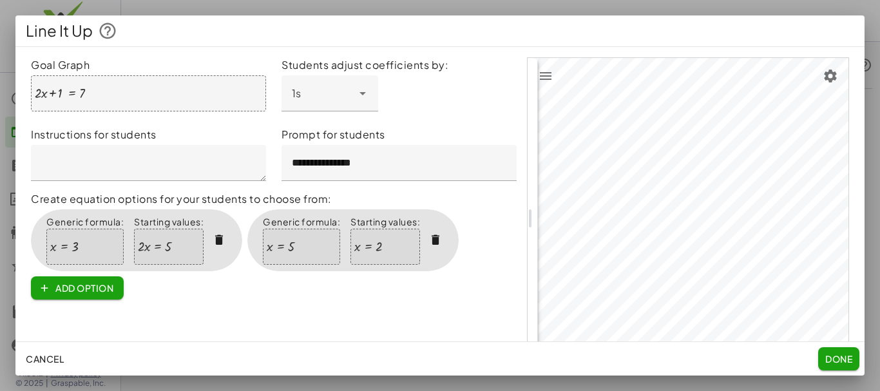
click at [849, 360] on span "Done" at bounding box center [838, 359] width 27 height 12
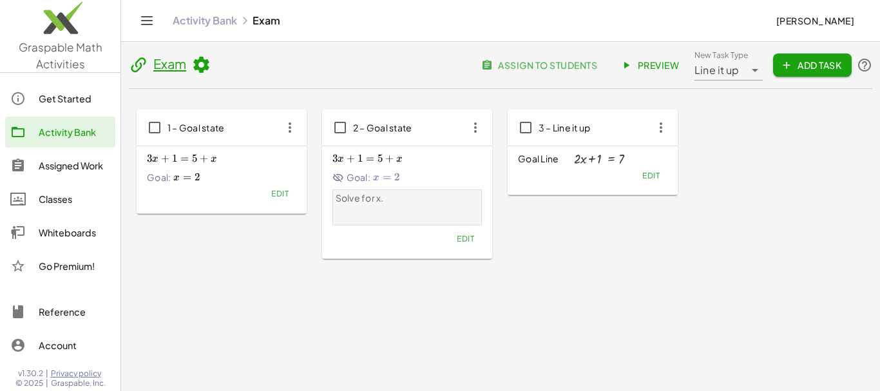
click at [574, 133] on span "3 – Line it up" at bounding box center [564, 127] width 52 height 15
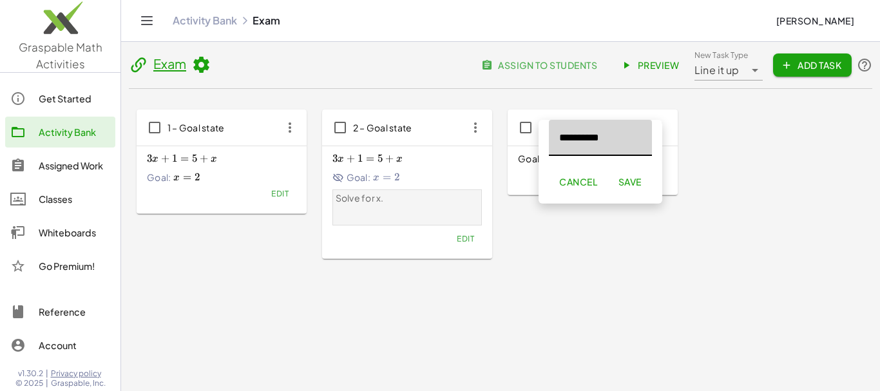
click at [527, 144] on div "3 – Line it up" at bounding box center [593, 127] width 170 height 36
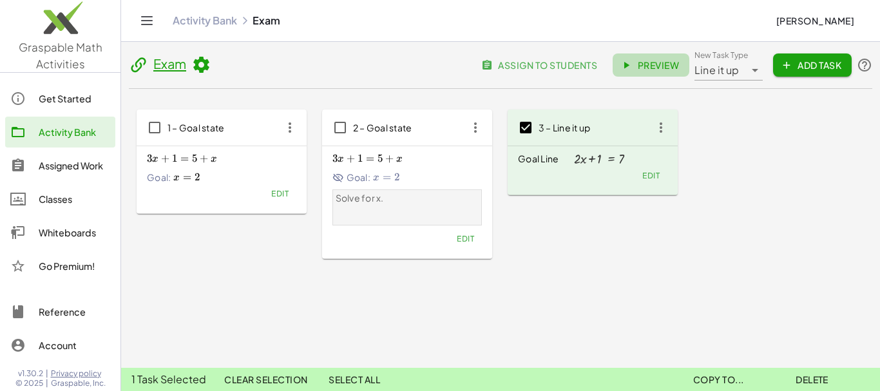
click at [628, 58] on link "Preview" at bounding box center [650, 64] width 77 height 23
click at [660, 130] on icon "button" at bounding box center [660, 127] width 23 height 23
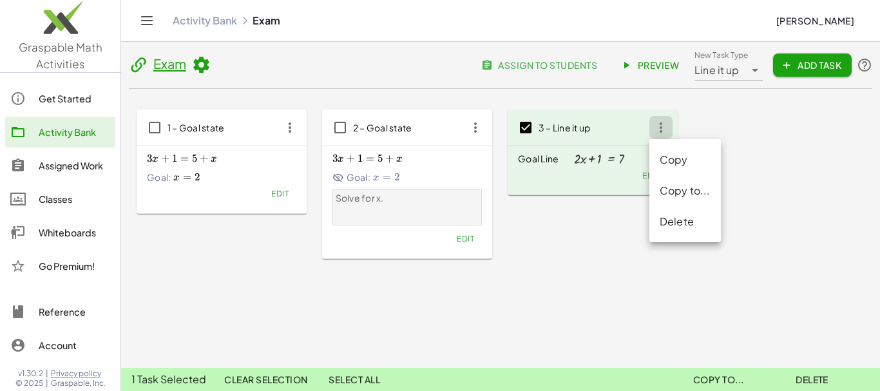
click at [675, 221] on div "Delete" at bounding box center [684, 221] width 51 height 15
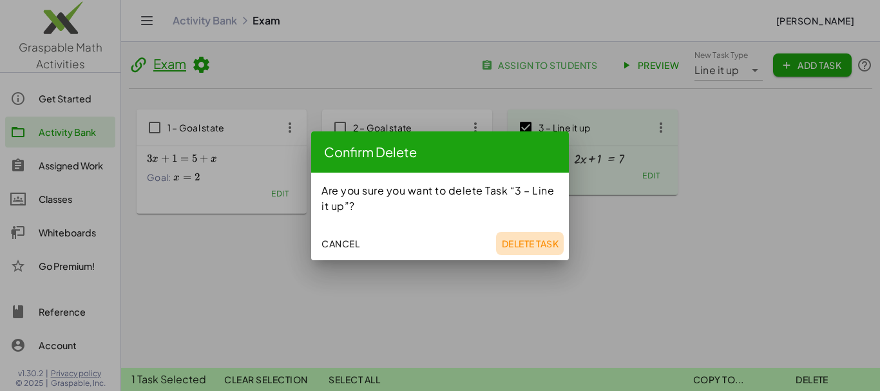
click at [543, 244] on span "Delete Task" at bounding box center [529, 244] width 57 height 12
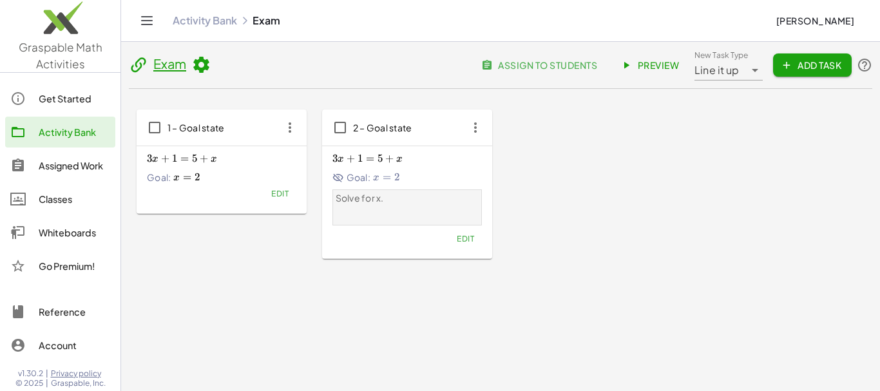
click at [809, 66] on span "Add Task" at bounding box center [812, 65] width 58 height 12
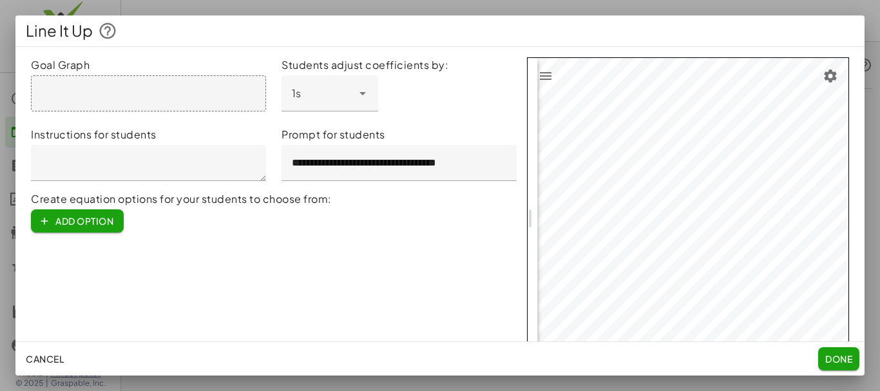
click at [132, 91] on div at bounding box center [148, 93] width 235 height 36
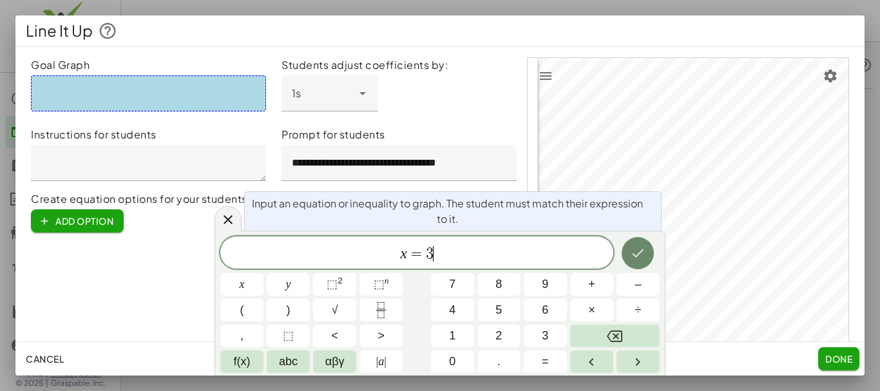
click at [642, 252] on icon "Done" at bounding box center [637, 252] width 15 height 15
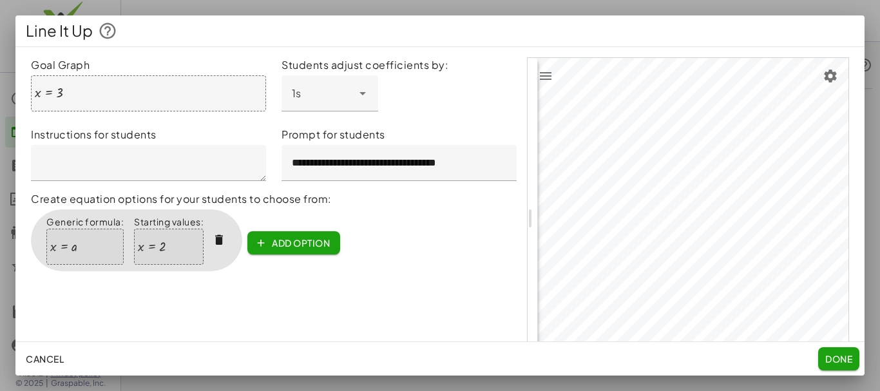
click at [327, 160] on input "**********" at bounding box center [398, 163] width 235 height 36
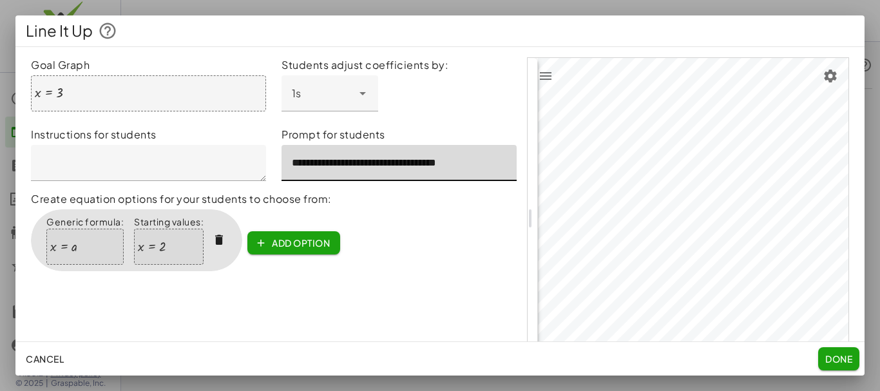
drag, startPoint x: 287, startPoint y: 160, endPoint x: 482, endPoint y: 176, distance: 196.5
click at [482, 176] on input "**********" at bounding box center [398, 163] width 235 height 36
type input "*"
type input "**********"
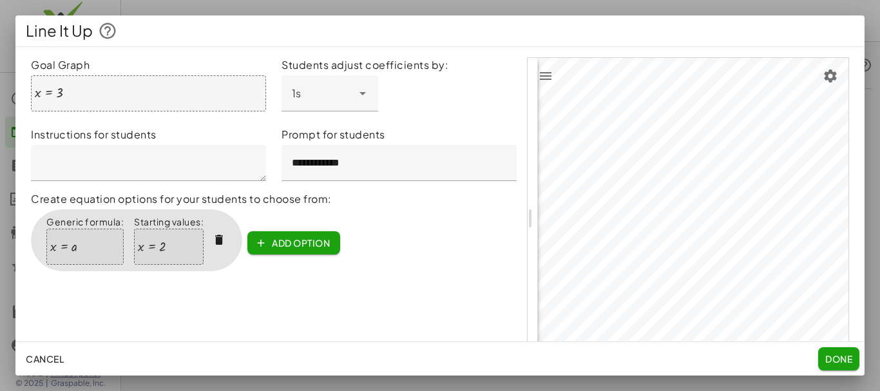
click at [79, 246] on div "x = a" at bounding box center [84, 247] width 77 height 36
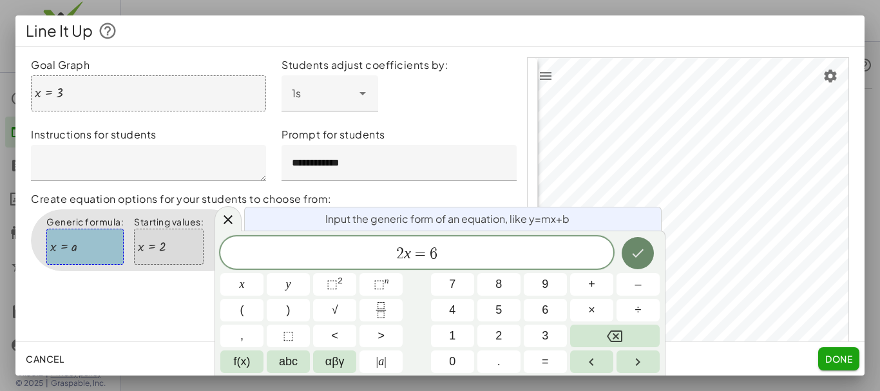
click at [636, 258] on icon "Done" at bounding box center [637, 252] width 15 height 15
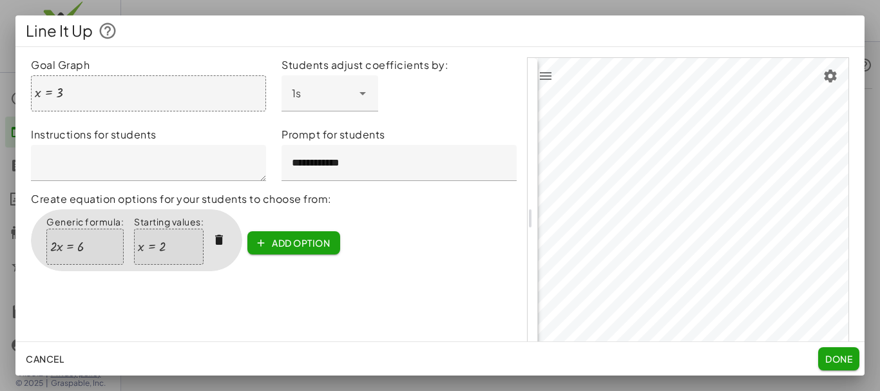
click at [164, 245] on div at bounding box center [151, 247] width 27 height 14
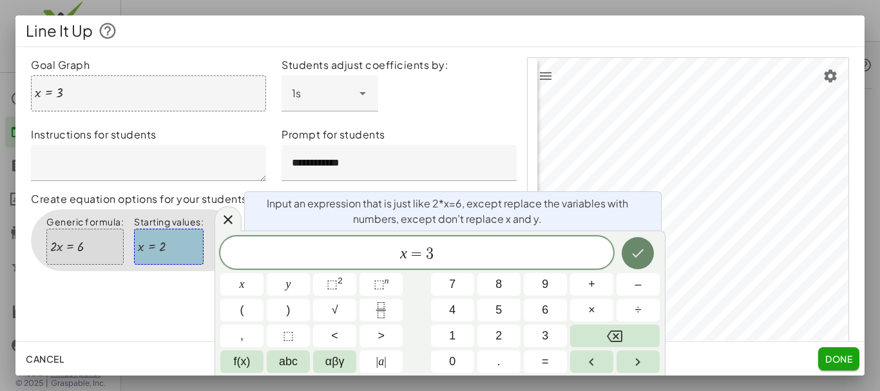
click at [629, 254] on button "Done" at bounding box center [637, 253] width 32 height 32
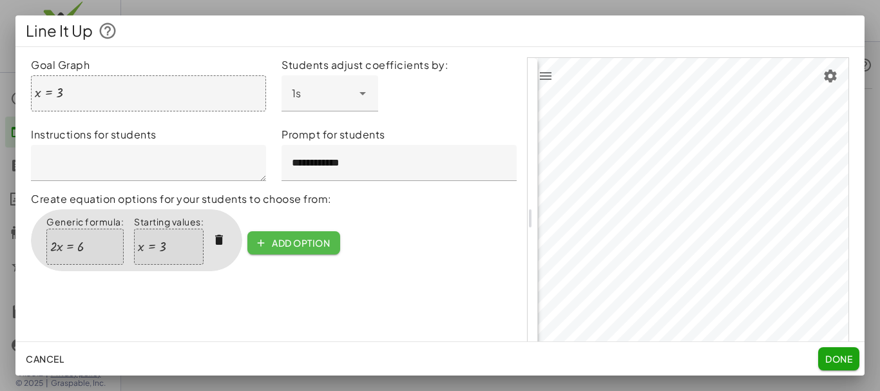
click at [267, 240] on span "Add option" at bounding box center [294, 243] width 72 height 12
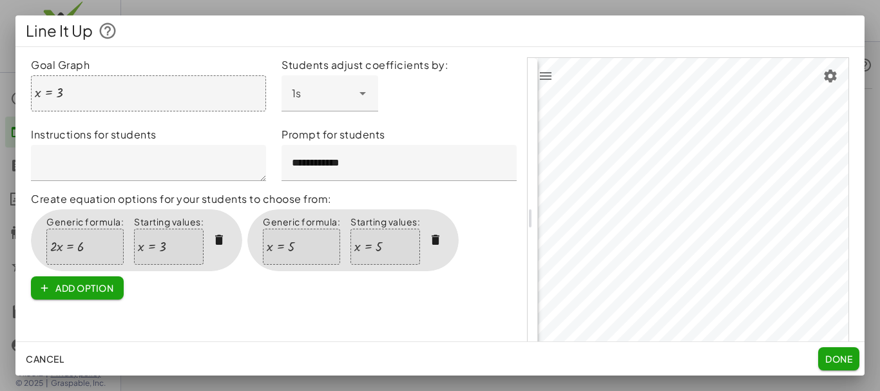
click at [373, 247] on div at bounding box center [367, 247] width 27 height 14
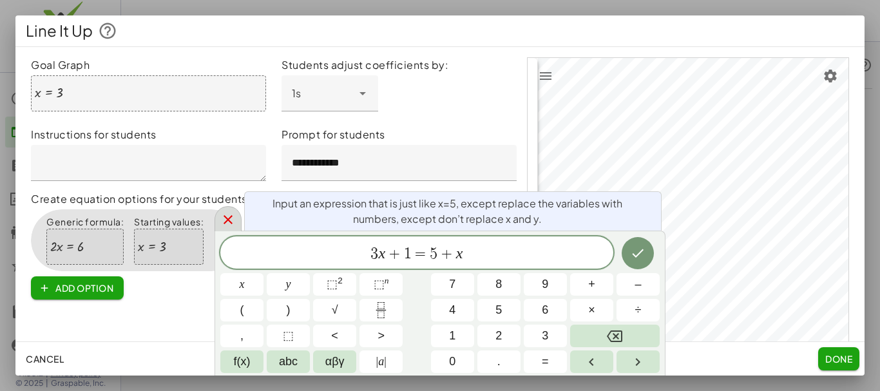
click at [228, 217] on icon at bounding box center [227, 219] width 15 height 15
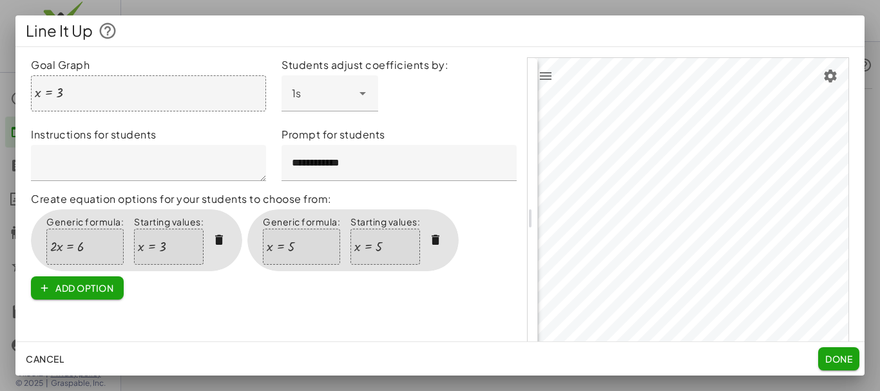
click at [370, 246] on div at bounding box center [367, 247] width 27 height 14
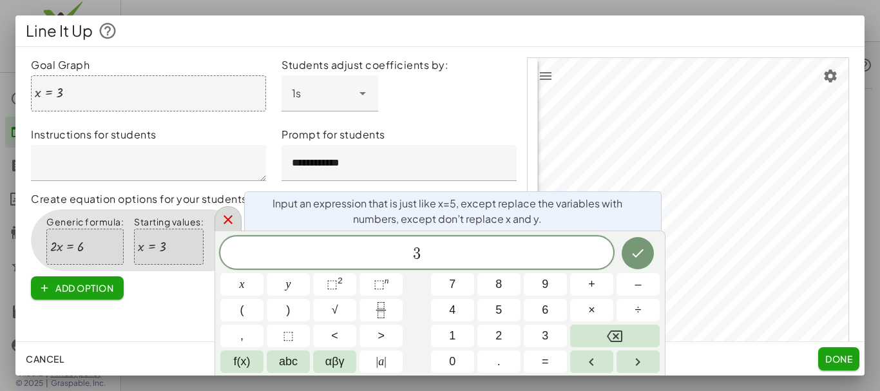
click at [234, 221] on icon at bounding box center [227, 219] width 15 height 15
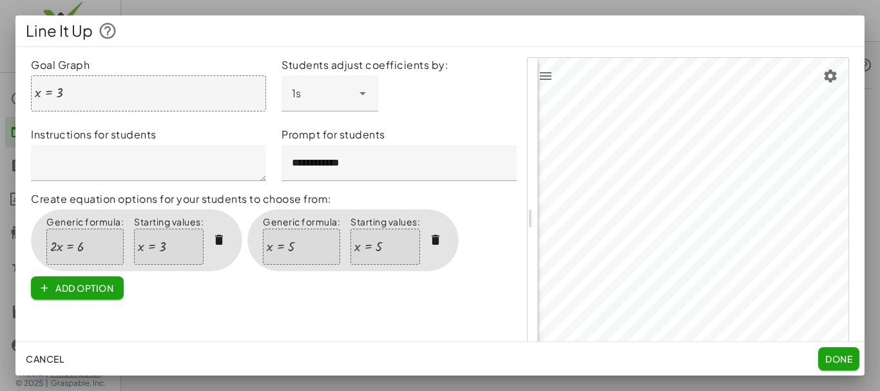
click at [363, 245] on div at bounding box center [367, 247] width 27 height 14
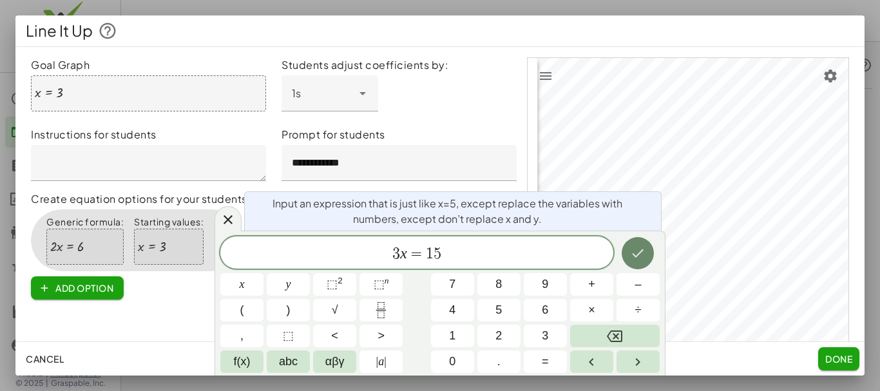
click at [630, 256] on icon "Done" at bounding box center [637, 252] width 15 height 15
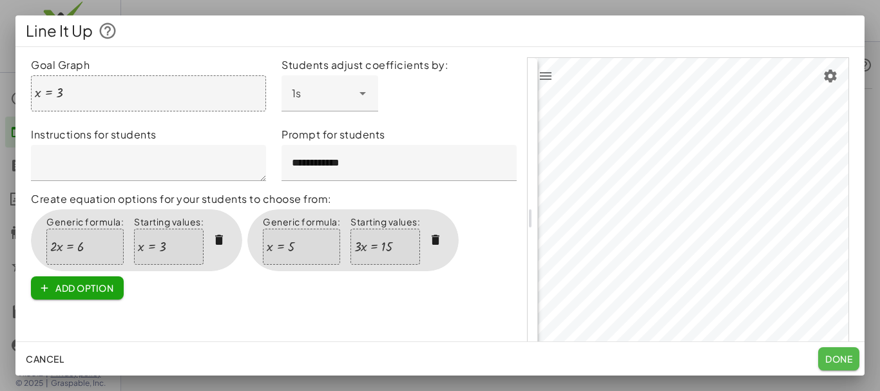
click at [839, 358] on span "Done" at bounding box center [838, 359] width 27 height 12
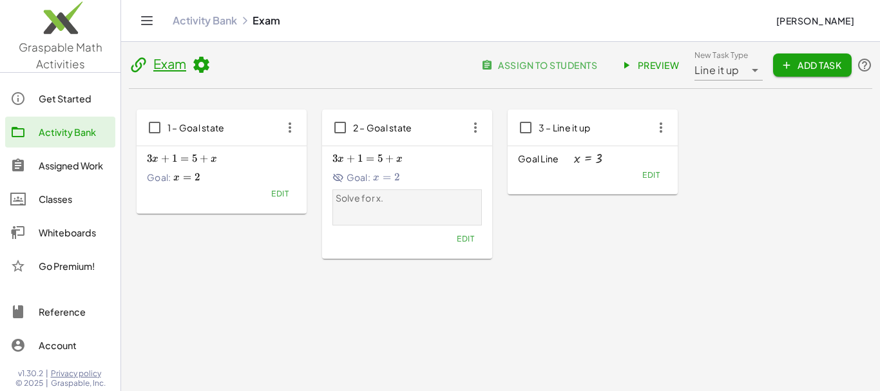
click at [480, 127] on icon "button" at bounding box center [475, 127] width 23 height 23
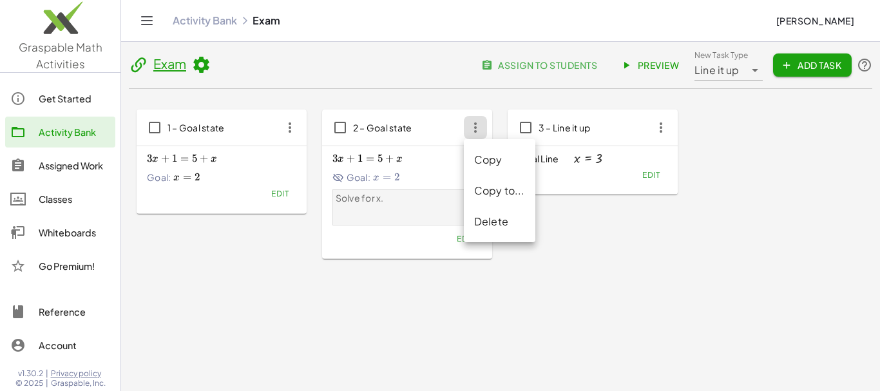
click at [498, 223] on div "Delete" at bounding box center [499, 221] width 51 height 15
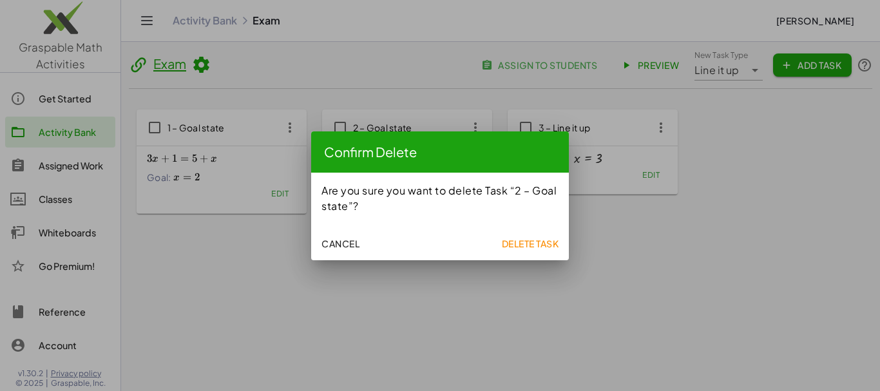
drag, startPoint x: 526, startPoint y: 244, endPoint x: 535, endPoint y: 251, distance: 11.5
click at [526, 245] on span "Delete Task" at bounding box center [529, 244] width 57 height 12
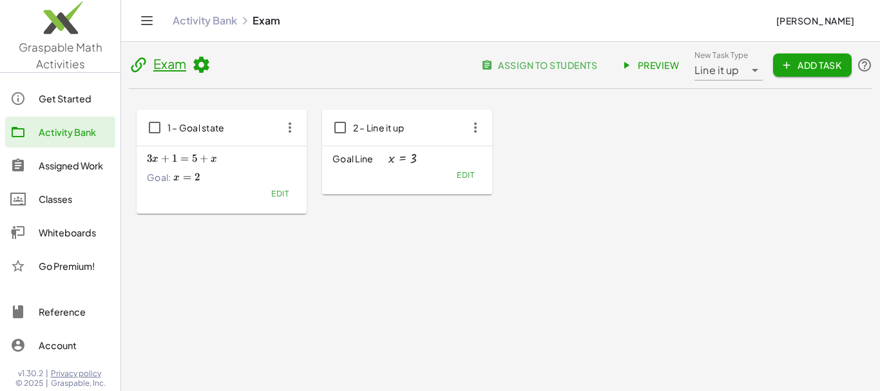
click at [630, 65] on icon at bounding box center [626, 65] width 12 height 12
click at [287, 129] on icon "button" at bounding box center [289, 127] width 23 height 23
click at [314, 227] on div "Delete" at bounding box center [314, 221] width 51 height 15
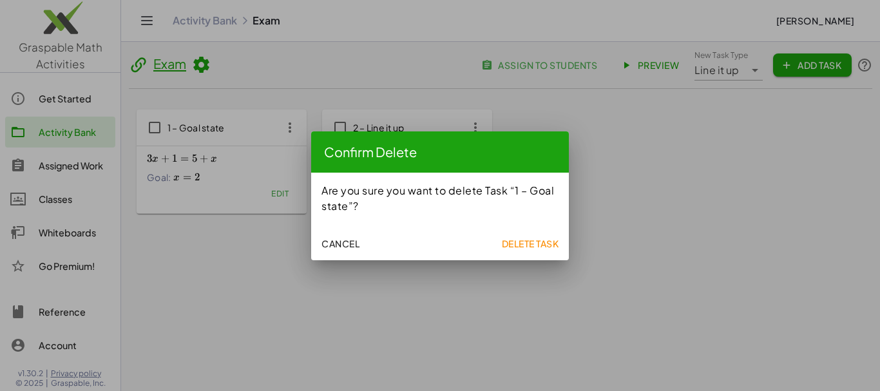
click at [512, 243] on span "Delete Task" at bounding box center [529, 244] width 57 height 12
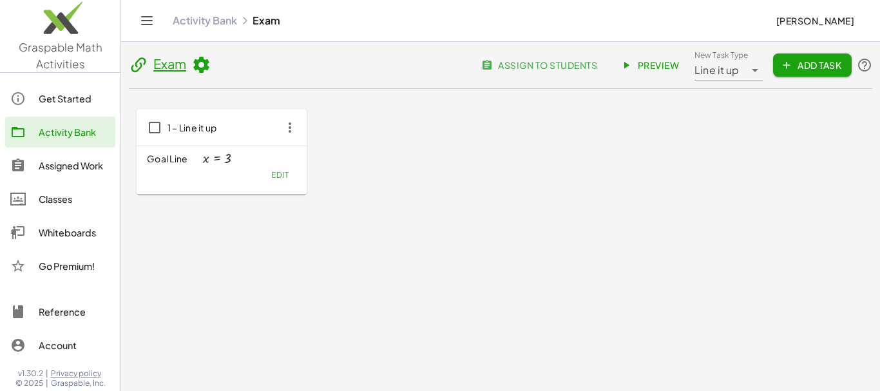
click at [629, 65] on icon at bounding box center [626, 65] width 12 height 12
click at [280, 175] on span "Edit" at bounding box center [279, 175] width 17 height 10
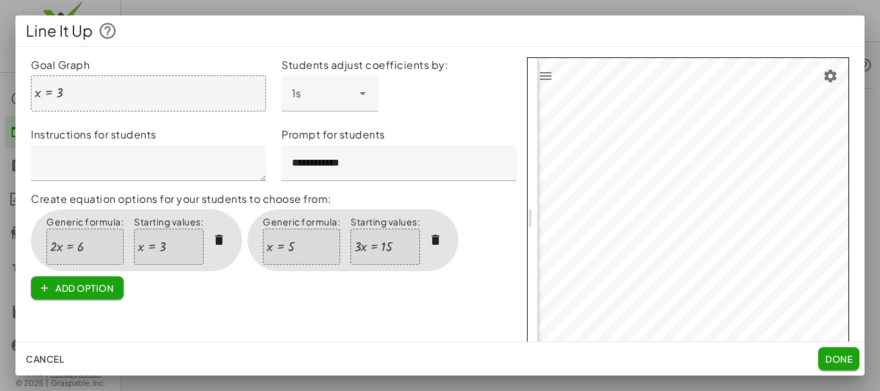
click at [223, 238] on icon "button" at bounding box center [220, 241] width 14 height 14
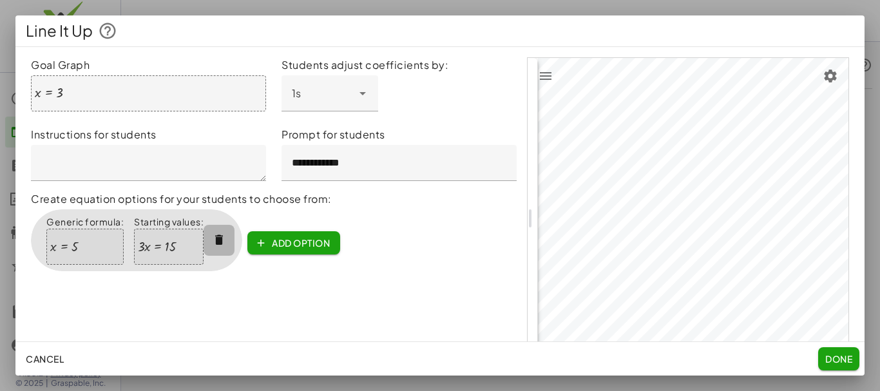
drag, startPoint x: 218, startPoint y: 235, endPoint x: 217, endPoint y: 247, distance: 11.7
click at [218, 235] on icon "button" at bounding box center [220, 241] width 14 height 14
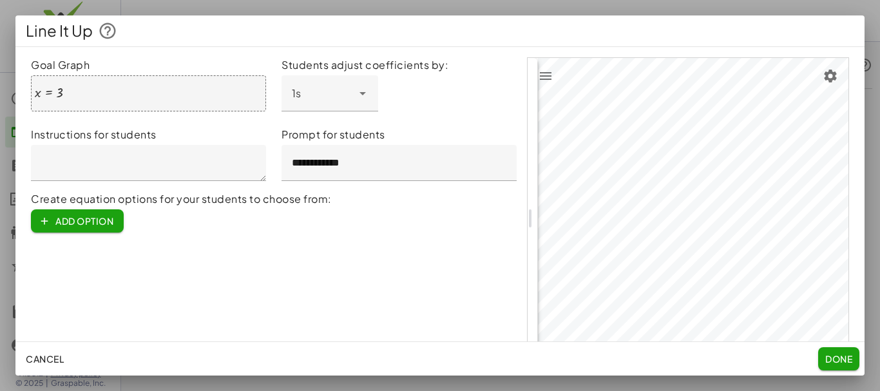
drag, startPoint x: 844, startPoint y: 355, endPoint x: 837, endPoint y: 359, distance: 8.6
click at [844, 356] on span "Done" at bounding box center [838, 359] width 27 height 12
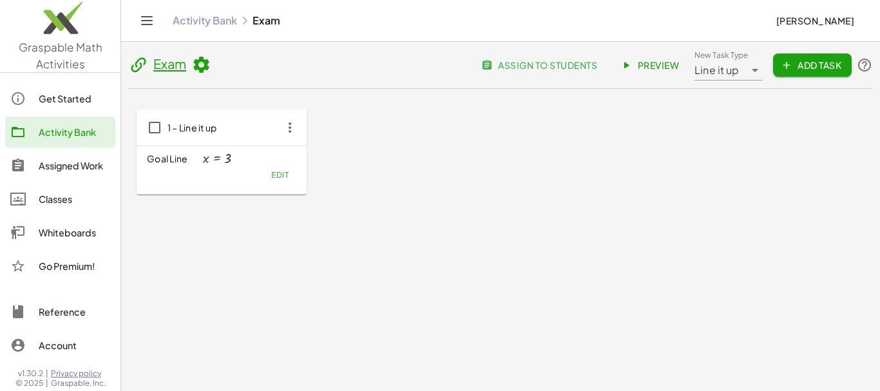
click at [652, 62] on span "Preview" at bounding box center [651, 65] width 56 height 12
click at [291, 128] on icon "button" at bounding box center [289, 127] width 23 height 23
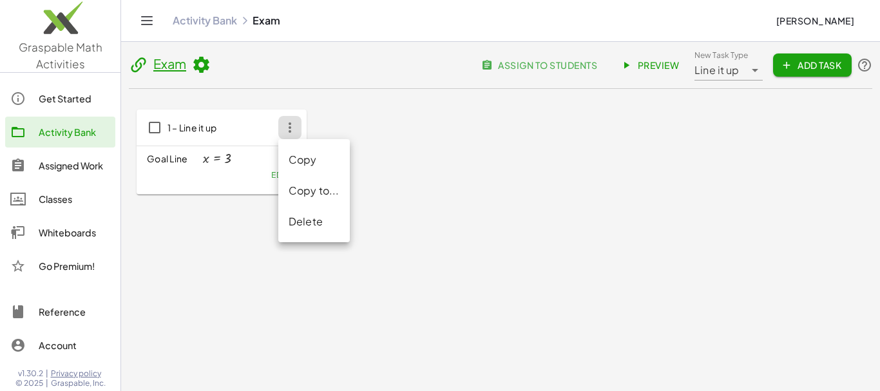
click at [303, 220] on div "Delete" at bounding box center [314, 221] width 51 height 15
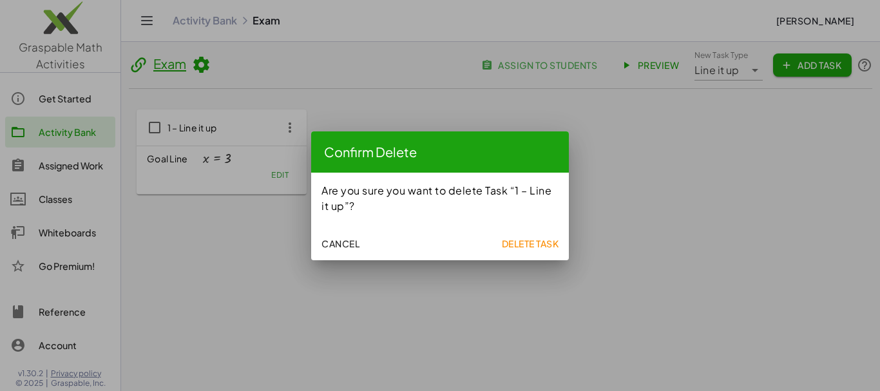
click at [543, 243] on span "Delete Task" at bounding box center [529, 244] width 57 height 12
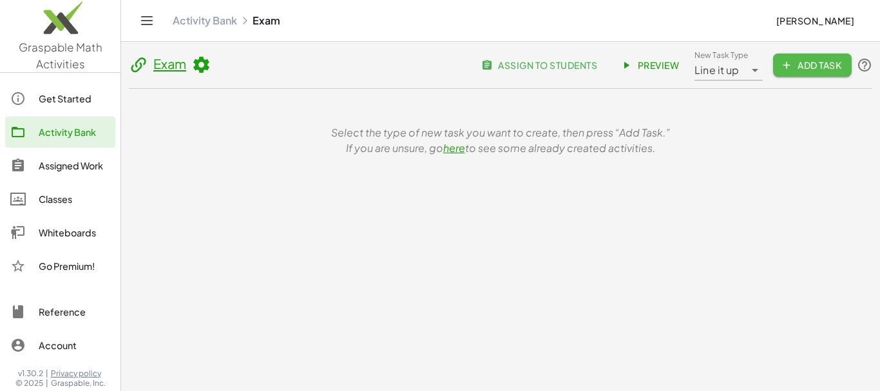
click at [793, 69] on span "Add Task" at bounding box center [812, 65] width 58 height 12
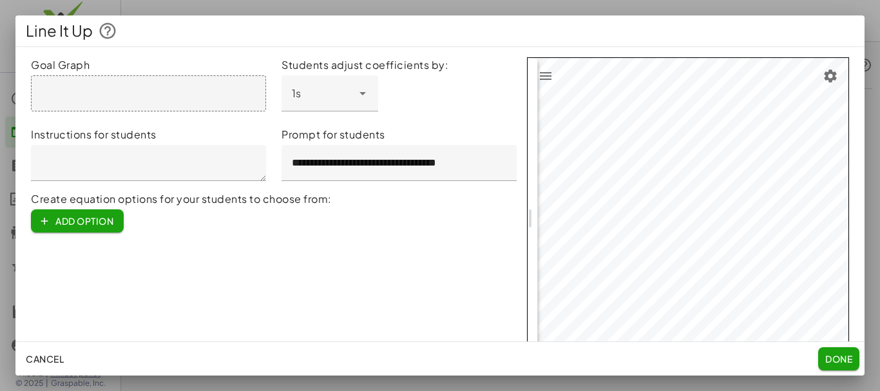
click at [81, 91] on div at bounding box center [148, 93] width 235 height 36
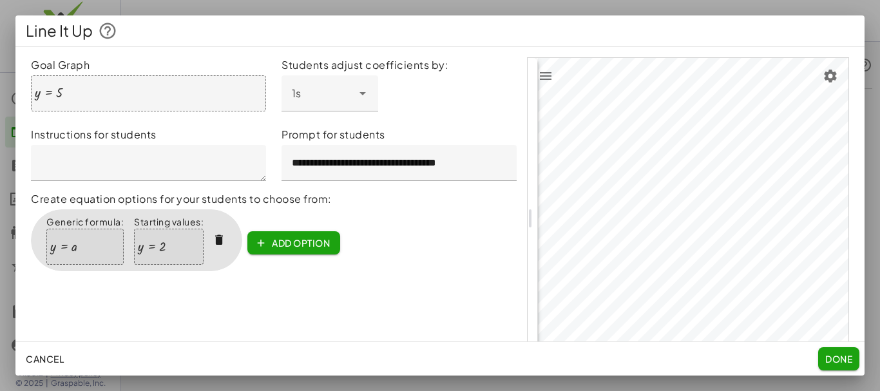
click at [68, 166] on textarea at bounding box center [148, 163] width 235 height 36
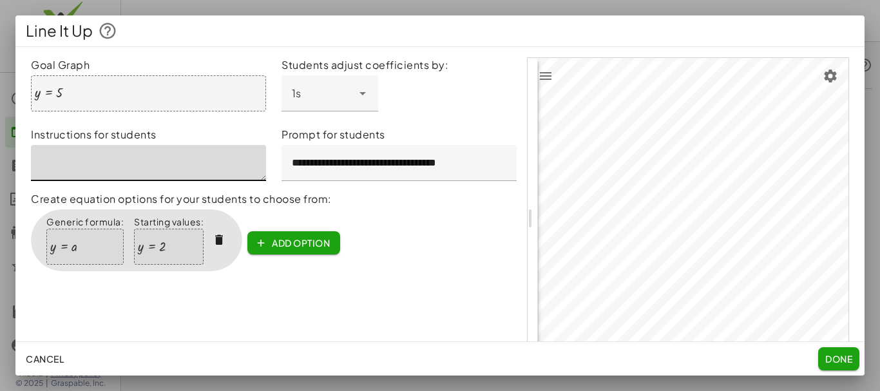
click at [198, 166] on textarea at bounding box center [148, 163] width 235 height 36
click at [74, 250] on div at bounding box center [63, 247] width 26 height 14
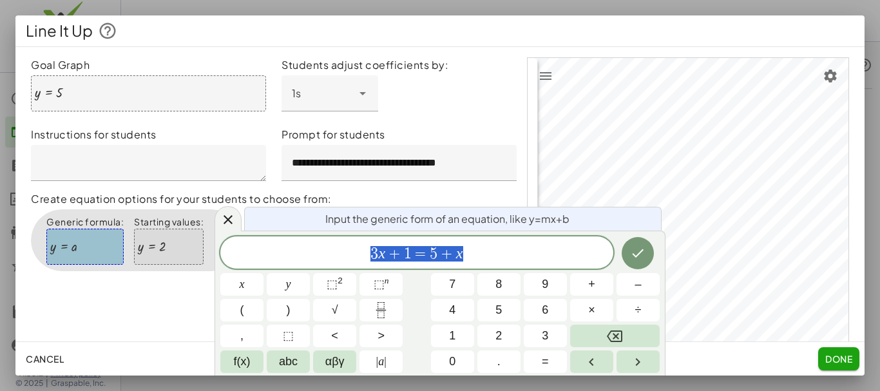
click at [151, 247] on div at bounding box center [151, 247] width 27 height 14
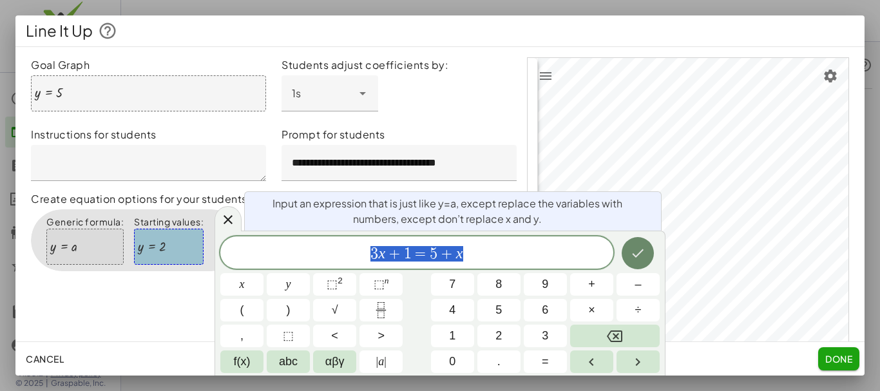
click at [627, 254] on button "Done" at bounding box center [637, 253] width 32 height 32
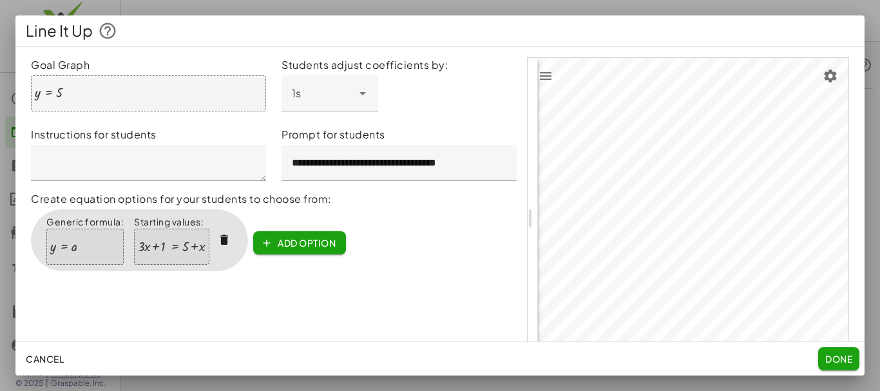
click at [171, 252] on div at bounding box center [172, 247] width 68 height 14
click at [839, 358] on span "Done" at bounding box center [838, 359] width 27 height 12
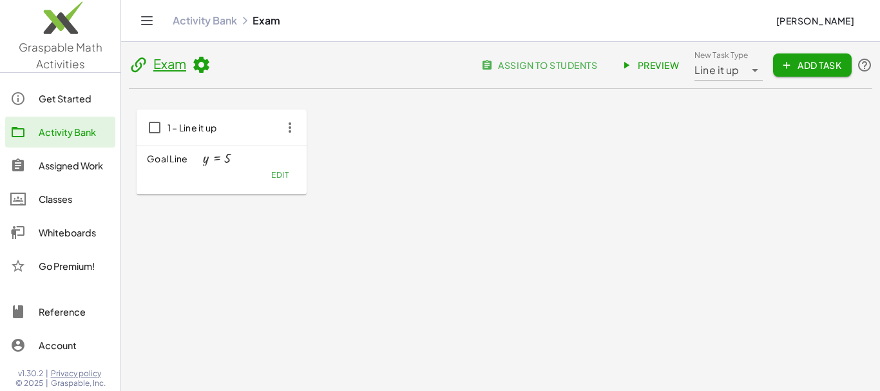
click at [644, 65] on span "Preview" at bounding box center [651, 65] width 56 height 12
click at [291, 129] on icon "button" at bounding box center [289, 127] width 23 height 23
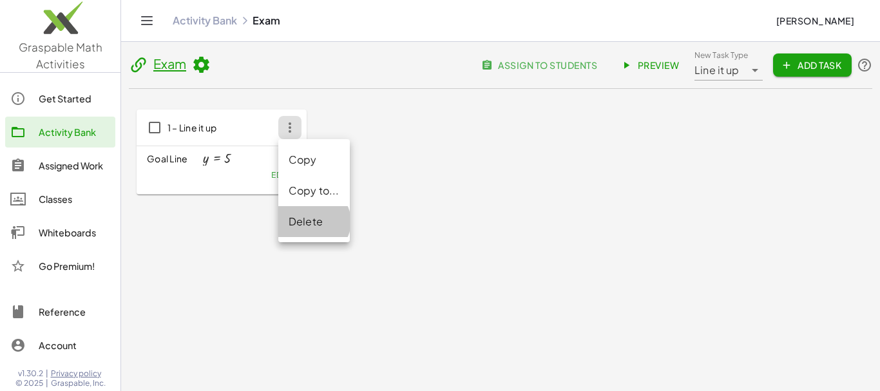
click at [303, 227] on div "Delete" at bounding box center [314, 221] width 51 height 15
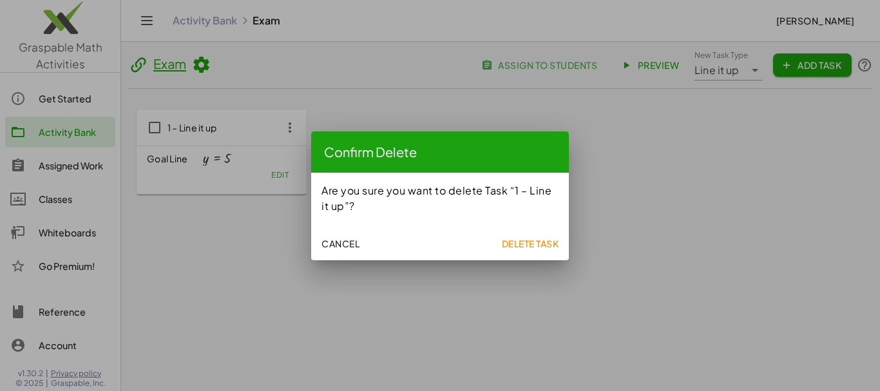
click at [527, 248] on span "Delete Task" at bounding box center [529, 244] width 57 height 12
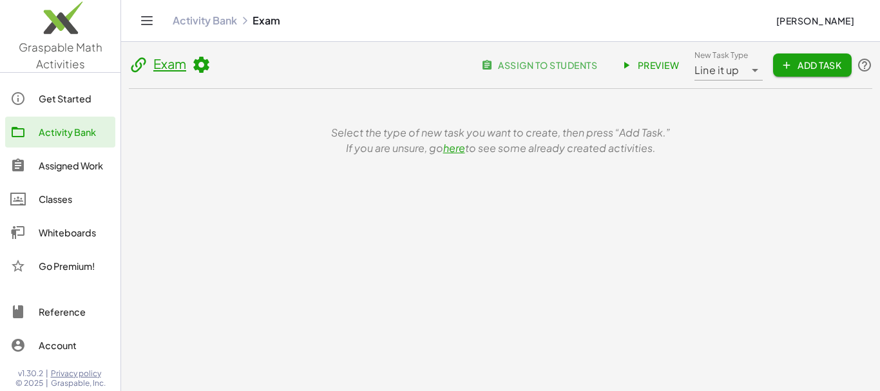
click at [809, 62] on span "Add Task" at bounding box center [812, 65] width 58 height 12
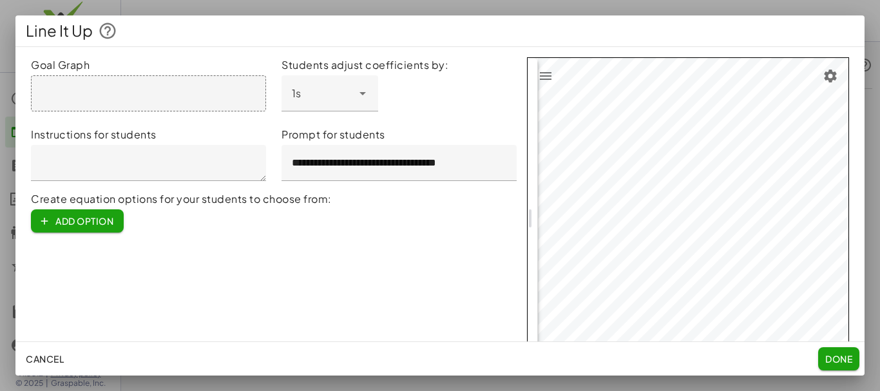
click at [48, 95] on div at bounding box center [148, 93] width 235 height 36
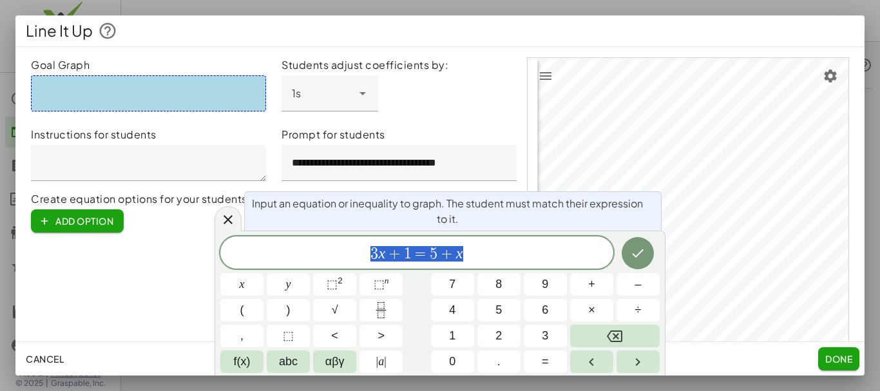
click at [91, 93] on div at bounding box center [148, 93] width 235 height 36
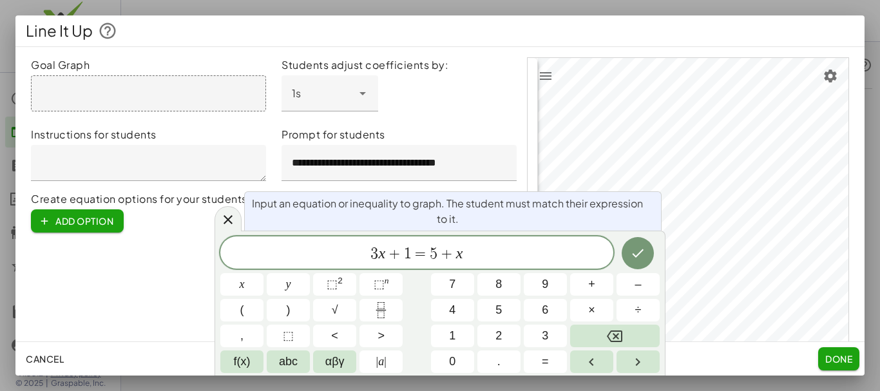
click at [91, 93] on div at bounding box center [148, 93] width 235 height 36
click at [644, 247] on icon "Done" at bounding box center [637, 252] width 15 height 15
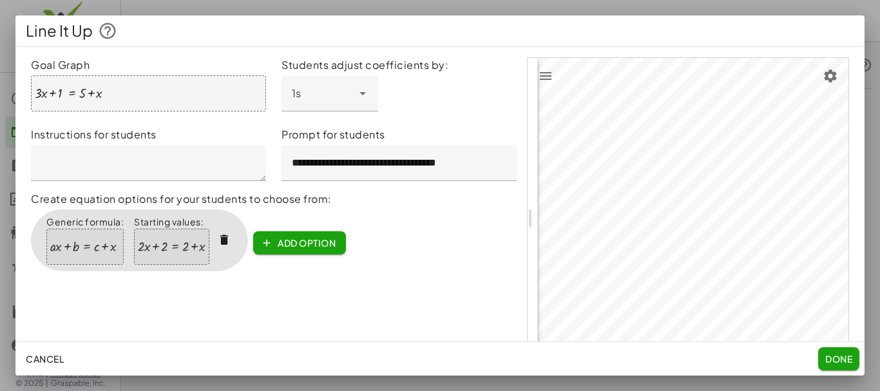
click at [109, 98] on div "+ · 3 · x + 1 = + 5 + x" at bounding box center [148, 93] width 235 height 36
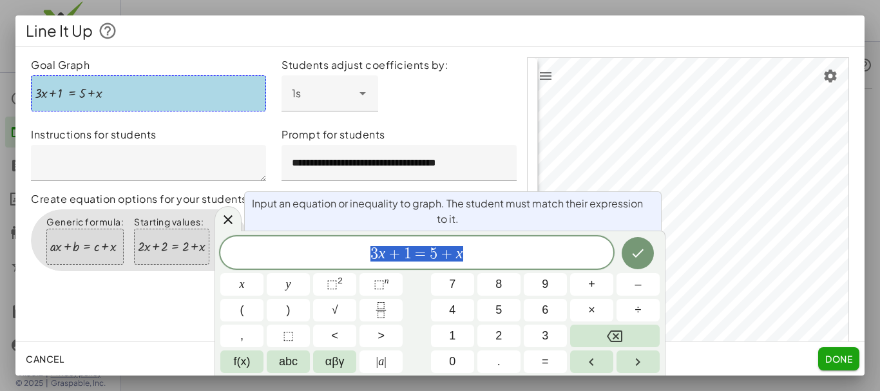
click at [471, 252] on span "3 x + 1 = 5 + x" at bounding box center [416, 254] width 393 height 18
click at [634, 247] on icon "Done" at bounding box center [637, 252] width 15 height 15
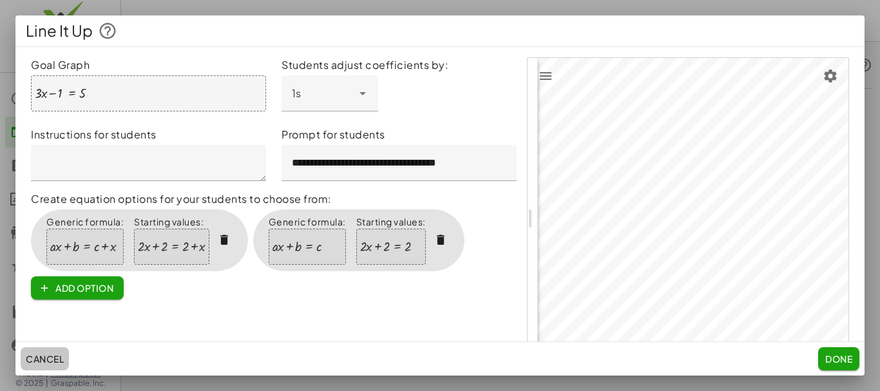
click at [59, 356] on span "Cancel" at bounding box center [45, 359] width 38 height 12
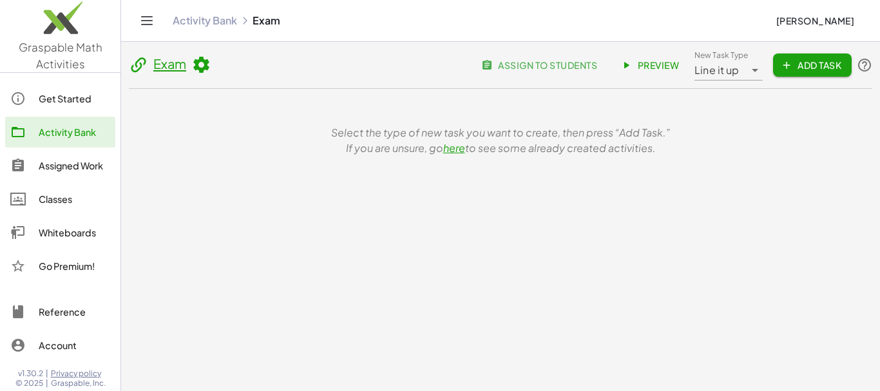
click at [815, 68] on span "Add Task" at bounding box center [812, 65] width 58 height 12
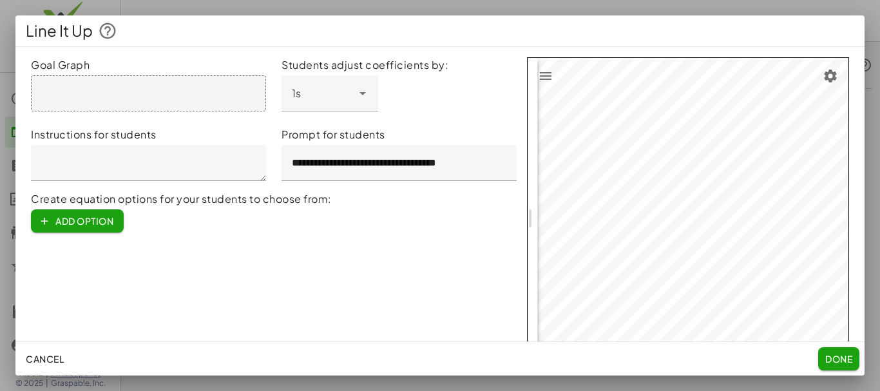
click at [110, 88] on div at bounding box center [148, 93] width 235 height 36
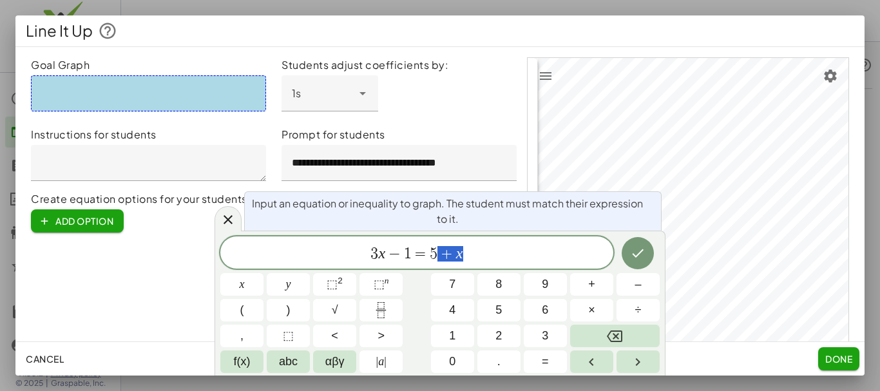
drag, startPoint x: 448, startPoint y: 258, endPoint x: 462, endPoint y: 260, distance: 13.8
click at [637, 257] on icon "Done" at bounding box center [637, 252] width 15 height 15
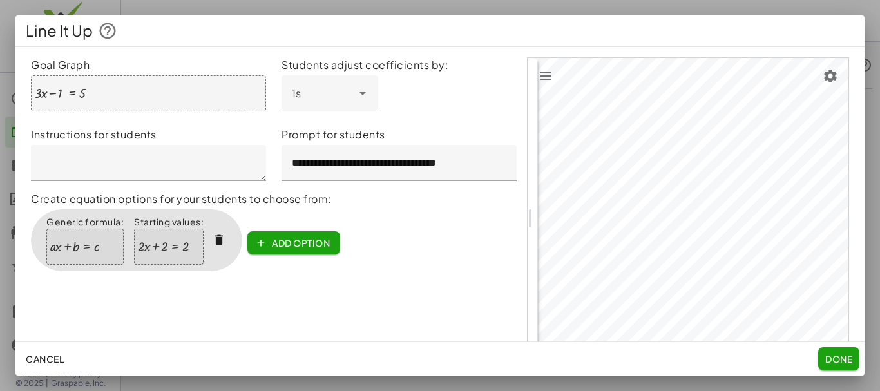
click at [185, 251] on div at bounding box center [163, 247] width 50 height 14
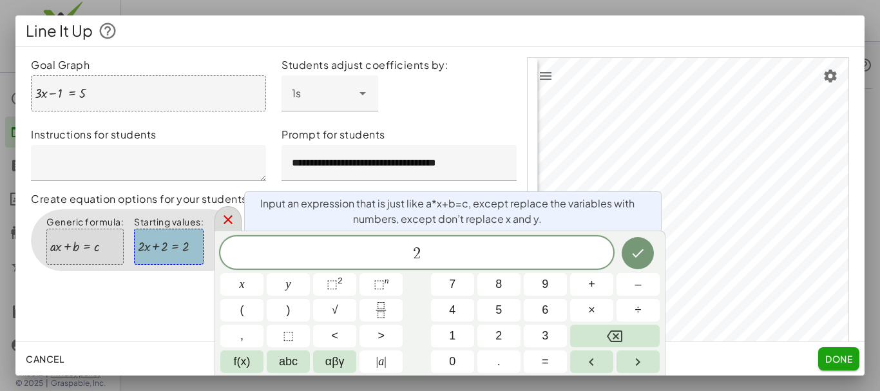
click at [229, 221] on icon at bounding box center [227, 219] width 9 height 9
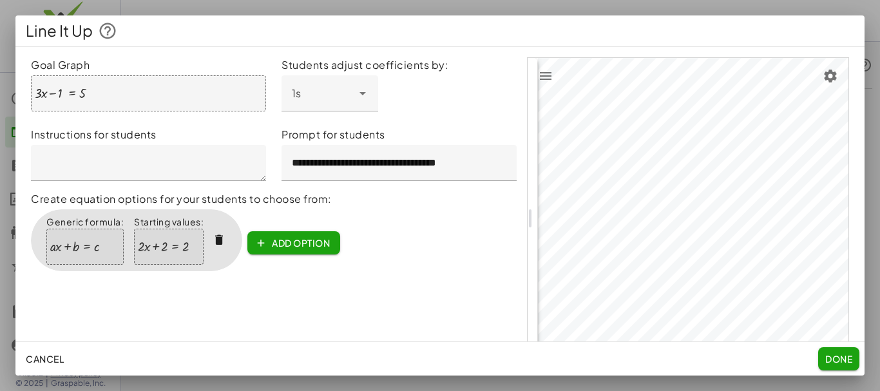
click at [182, 248] on div at bounding box center [163, 247] width 50 height 14
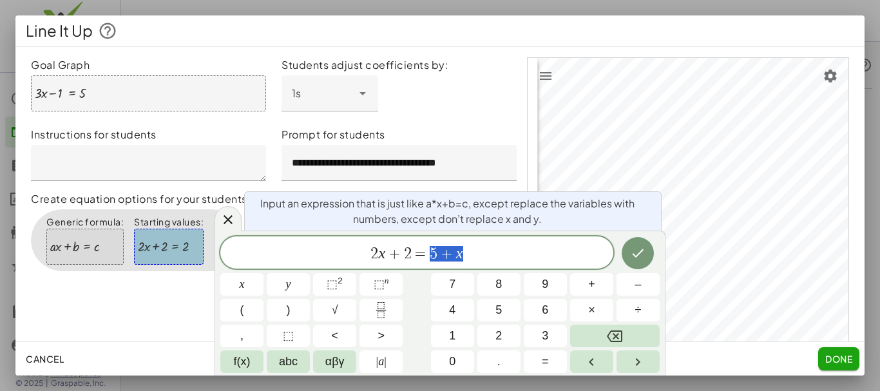
drag, startPoint x: 431, startPoint y: 258, endPoint x: 472, endPoint y: 264, distance: 41.7
click at [636, 252] on icon "Done" at bounding box center [637, 252] width 15 height 15
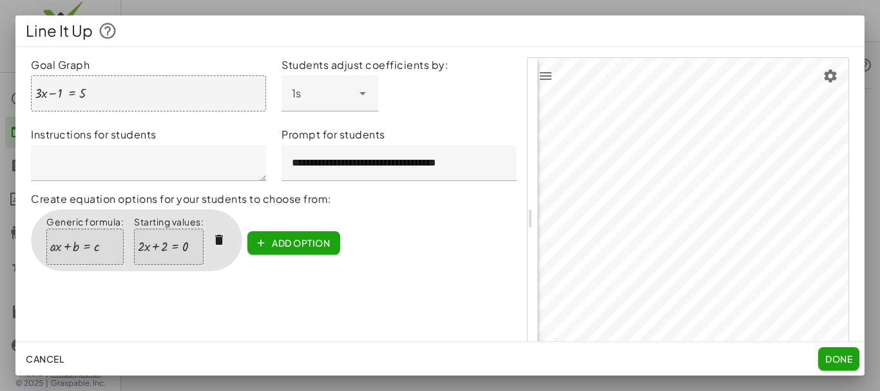
click at [838, 355] on span "Done" at bounding box center [838, 359] width 27 height 12
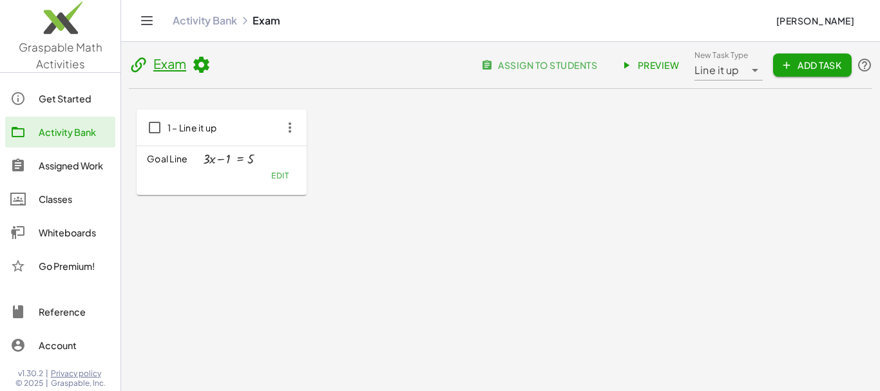
click at [661, 66] on span "Preview" at bounding box center [651, 65] width 56 height 12
click at [289, 122] on icon "button" at bounding box center [289, 127] width 23 height 23
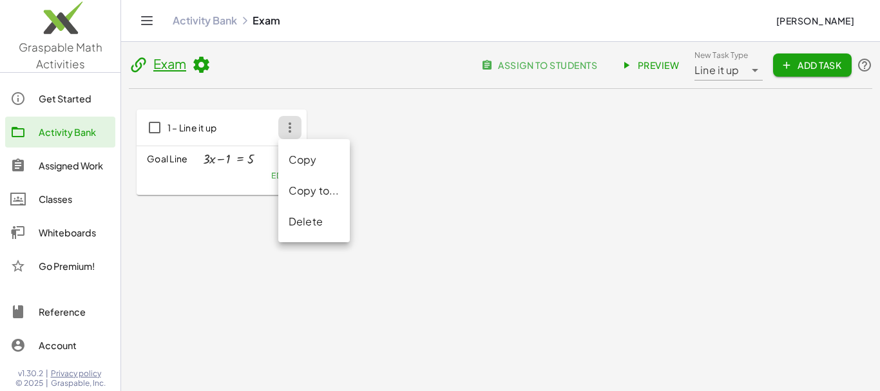
click at [297, 222] on div "Delete" at bounding box center [314, 221] width 51 height 15
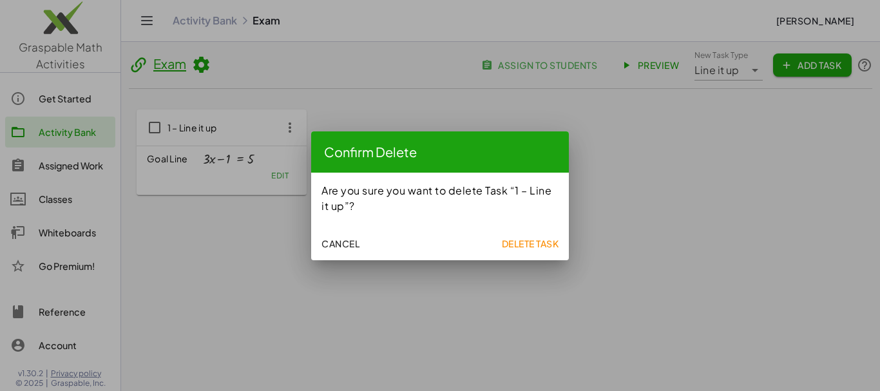
click at [514, 246] on span "Delete Task" at bounding box center [529, 244] width 57 height 12
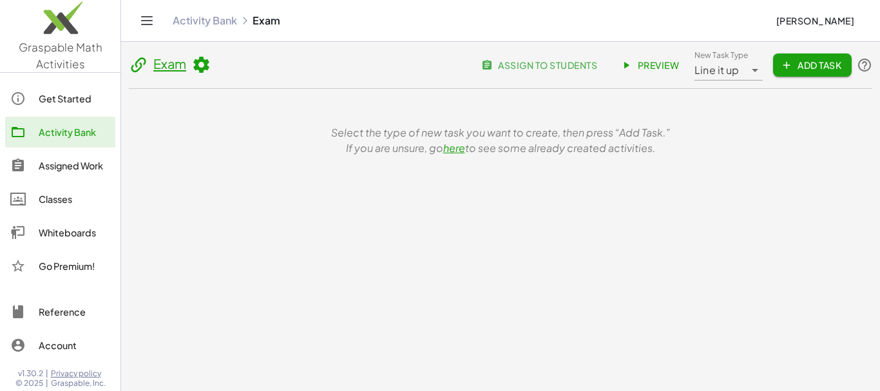
click at [793, 67] on span "Add Task" at bounding box center [812, 65] width 58 height 12
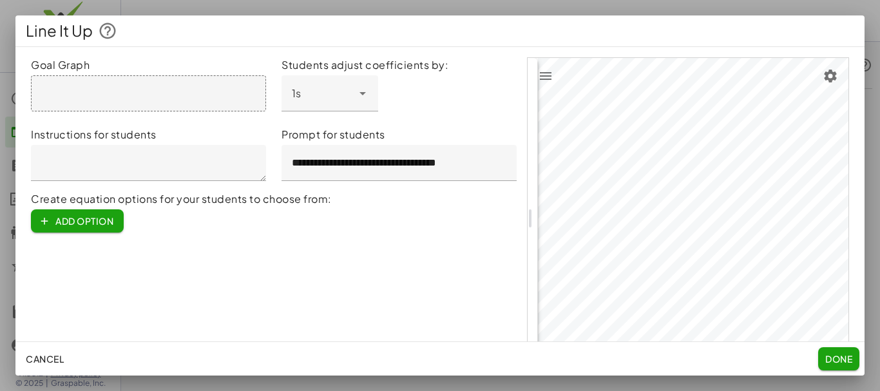
click at [95, 97] on div at bounding box center [148, 93] width 235 height 36
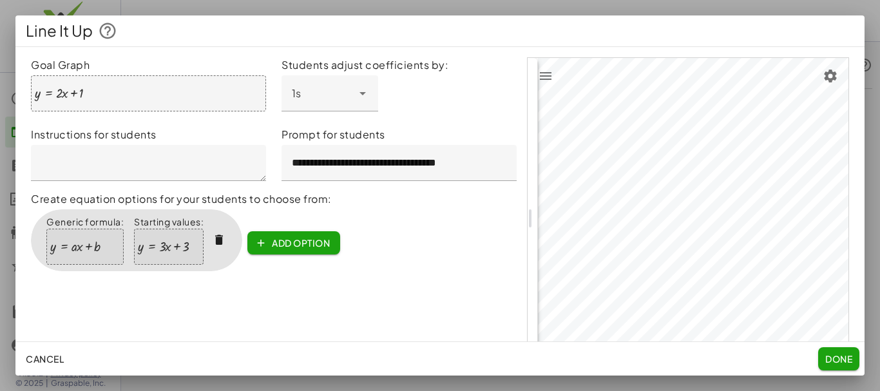
click at [176, 249] on div at bounding box center [163, 247] width 50 height 14
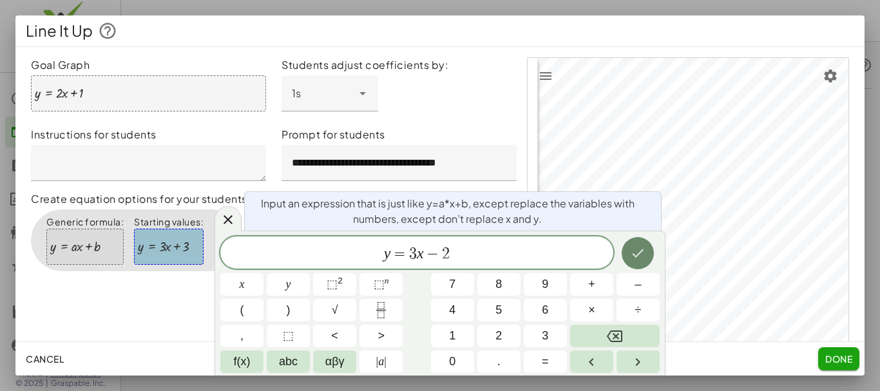
click at [641, 256] on icon "Done" at bounding box center [637, 252] width 15 height 15
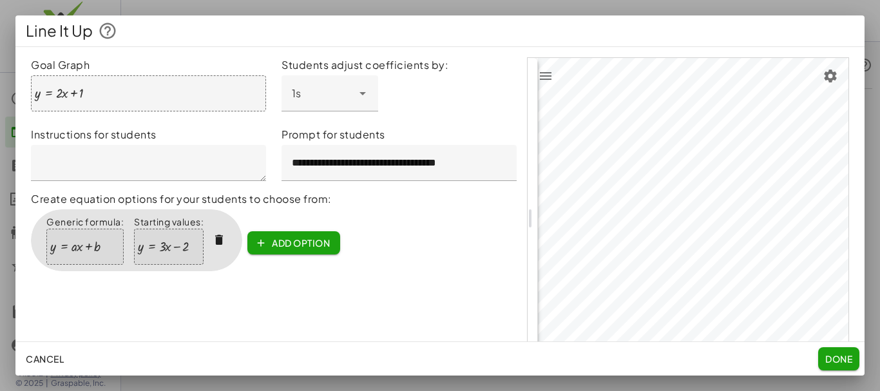
click at [840, 356] on span "Done" at bounding box center [838, 359] width 27 height 12
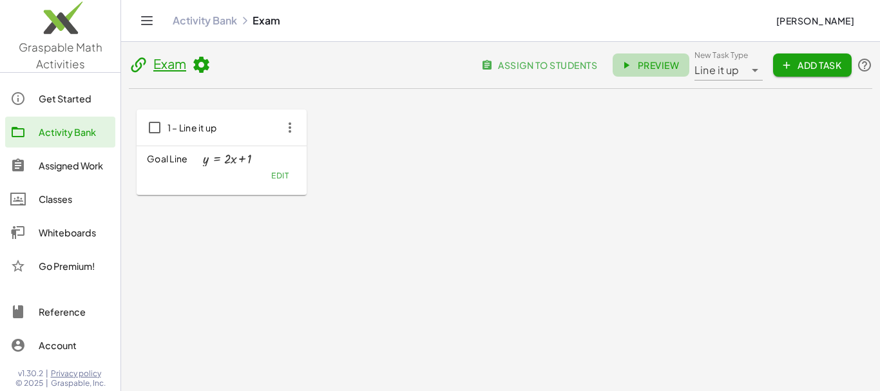
click at [636, 64] on span "Preview" at bounding box center [651, 65] width 56 height 12
click at [749, 71] on icon at bounding box center [754, 69] width 15 height 15
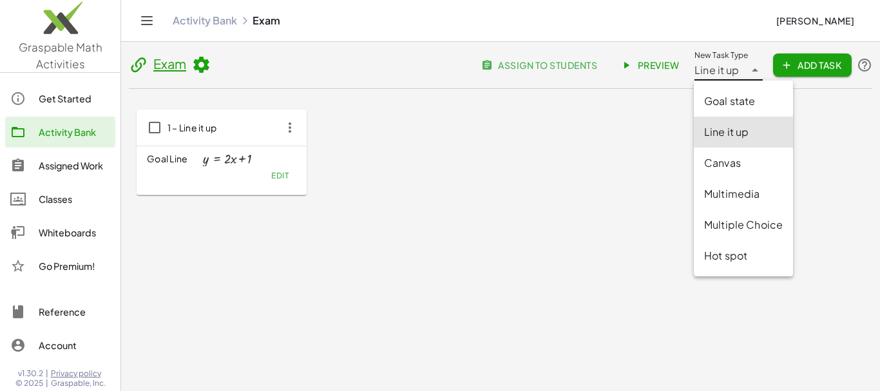
click at [725, 162] on div "Canvas" at bounding box center [743, 162] width 79 height 15
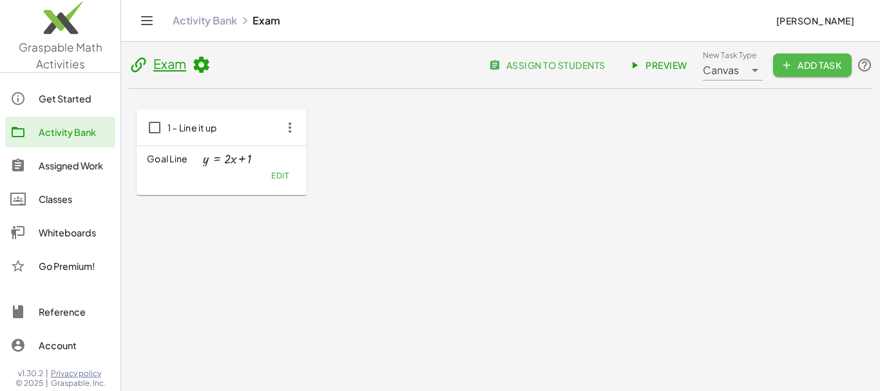
click at [798, 65] on span "Add Task" at bounding box center [812, 65] width 58 height 12
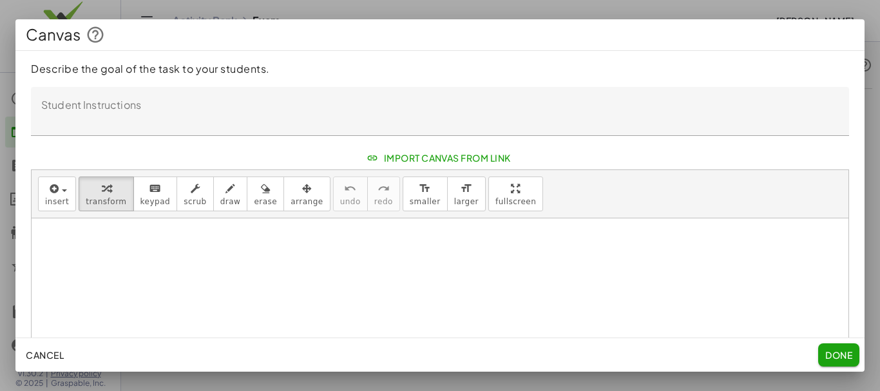
click at [60, 102] on textarea "Student Instructions" at bounding box center [440, 111] width 818 height 49
click at [42, 359] on span "Cancel" at bounding box center [45, 355] width 38 height 12
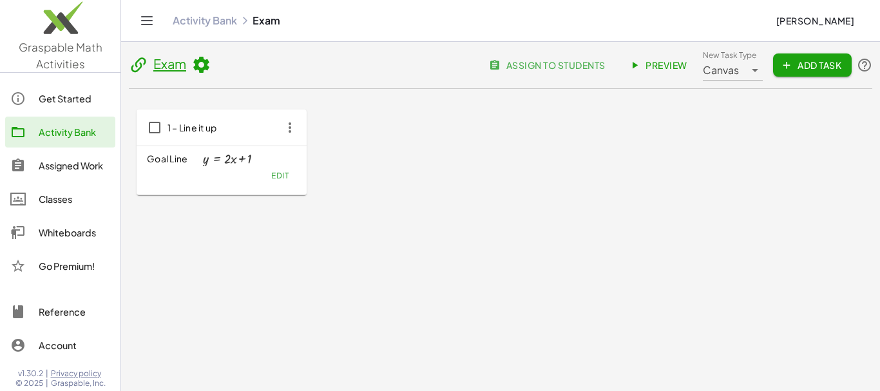
click at [750, 71] on icon at bounding box center [754, 69] width 15 height 15
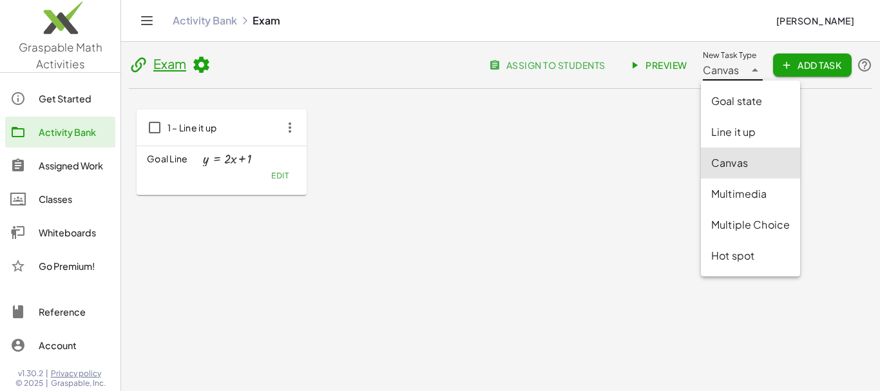
click at [746, 225] on div "Multiple Choice" at bounding box center [750, 224] width 79 height 15
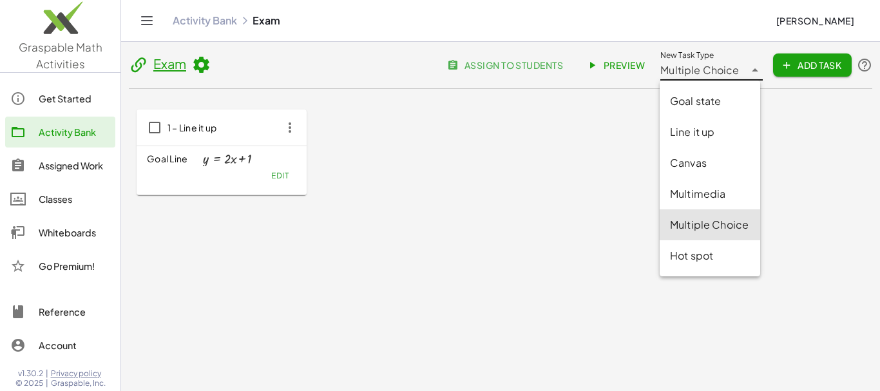
click at [739, 76] on div "**********" at bounding box center [702, 65] width 84 height 31
click at [675, 194] on div "Multimedia" at bounding box center [710, 193] width 80 height 15
type input "**********"
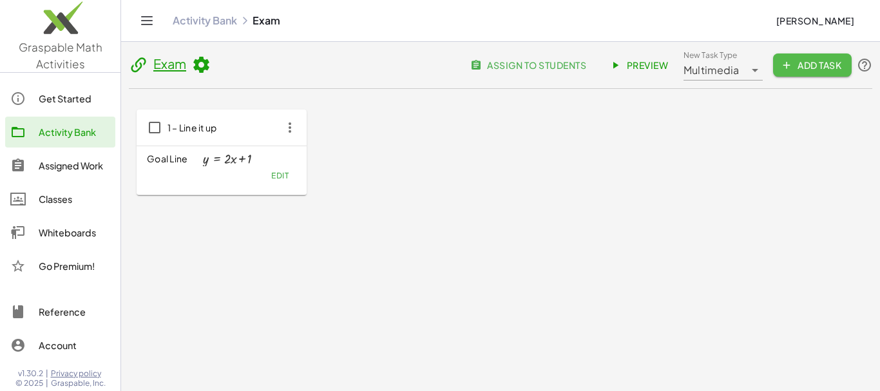
click at [824, 62] on span "Add Task" at bounding box center [812, 65] width 58 height 12
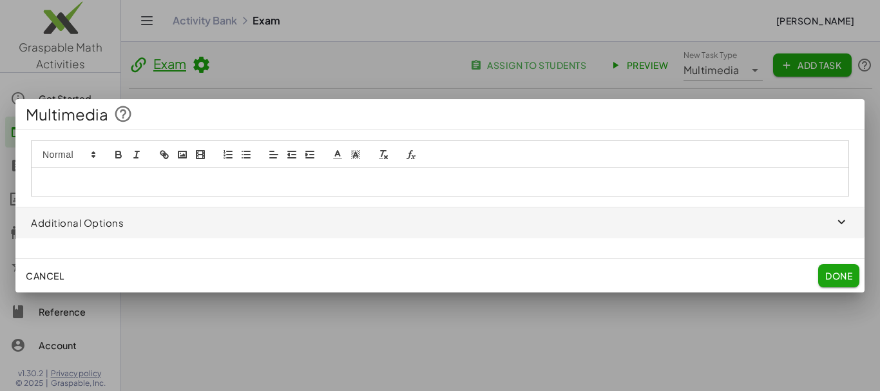
click at [50, 278] on span "Cancel" at bounding box center [45, 276] width 38 height 12
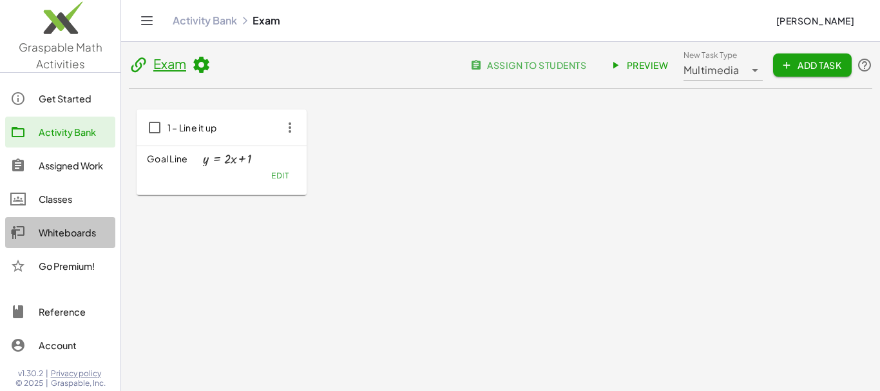
click at [58, 233] on div "Whiteboards" at bounding box center [74, 232] width 71 height 15
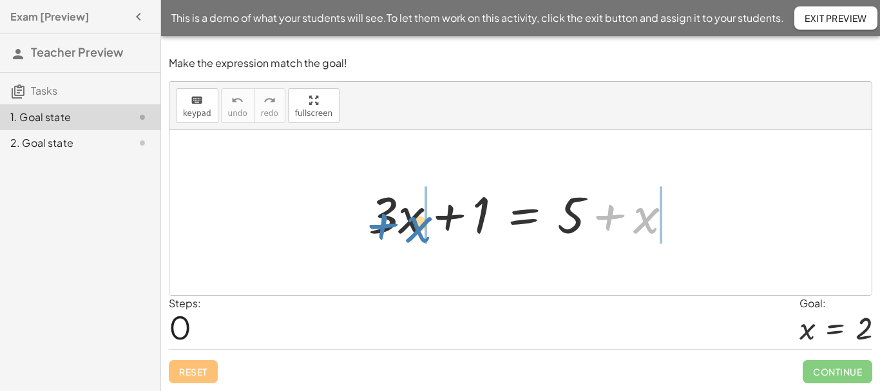
drag, startPoint x: 610, startPoint y: 217, endPoint x: 383, endPoint y: 226, distance: 227.5
click at [383, 226] on div at bounding box center [525, 213] width 327 height 66
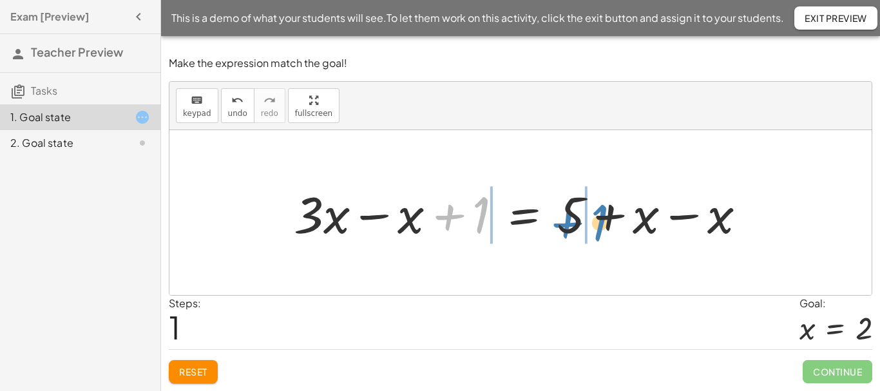
drag, startPoint x: 453, startPoint y: 218, endPoint x: 571, endPoint y: 226, distance: 118.1
click at [571, 226] on div at bounding box center [524, 213] width 475 height 66
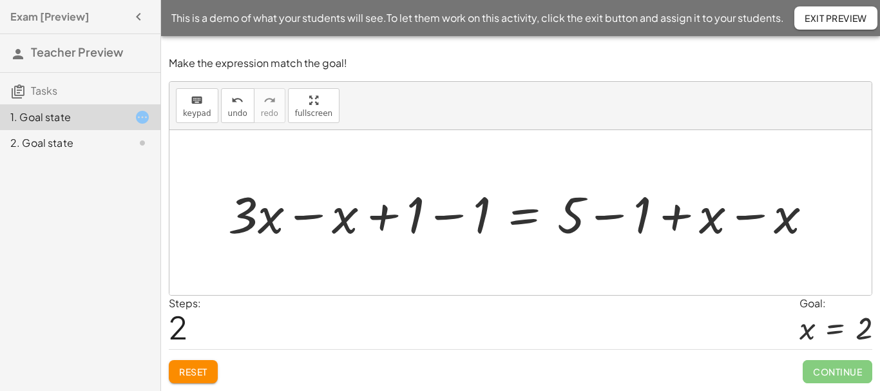
click at [604, 219] on div at bounding box center [525, 213] width 607 height 66
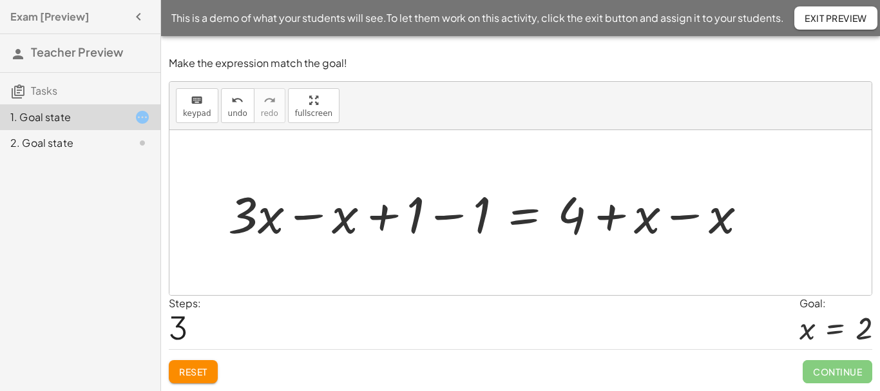
click at [690, 216] on div at bounding box center [493, 213] width 542 height 66
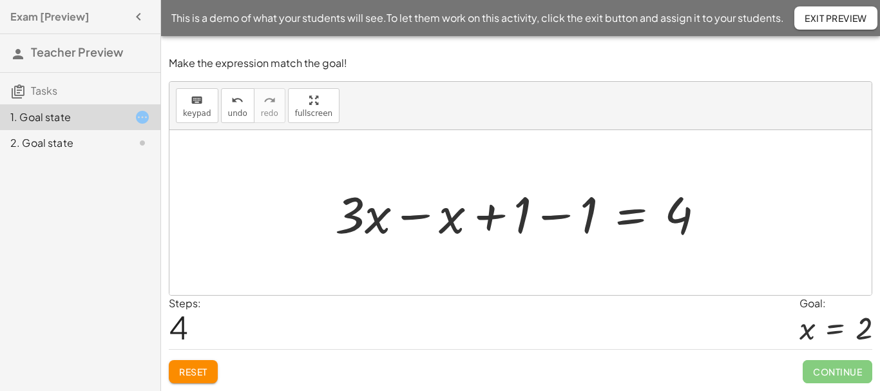
click at [547, 216] on div at bounding box center [524, 213] width 393 height 66
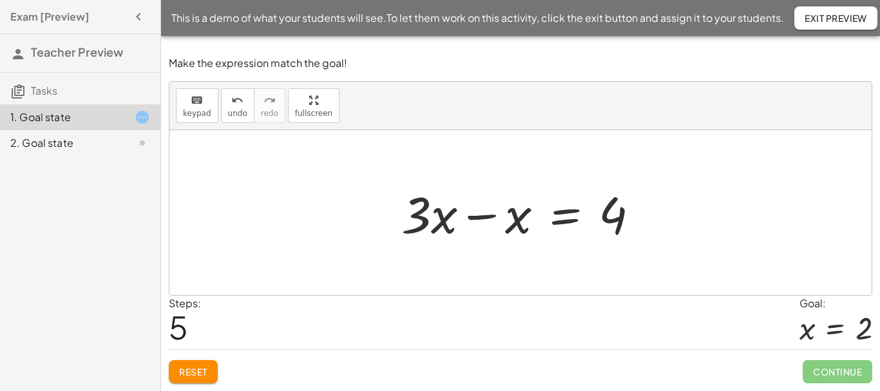
click at [489, 216] on div at bounding box center [525, 213] width 261 height 66
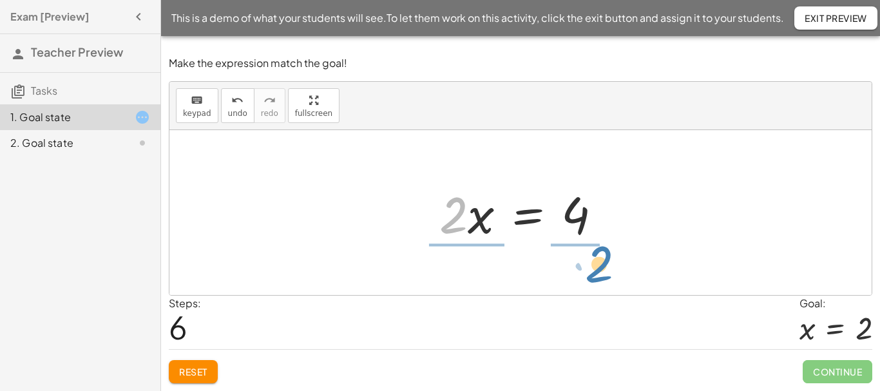
drag, startPoint x: 452, startPoint y: 226, endPoint x: 598, endPoint y: 274, distance: 154.0
click at [598, 274] on div "+ · 3 · x + 1 = + 5 + x + · 3 · x − x + 1 = + 5 + x − x + · 3 · x − x + 1 − 1 =…" at bounding box center [520, 212] width 702 height 165
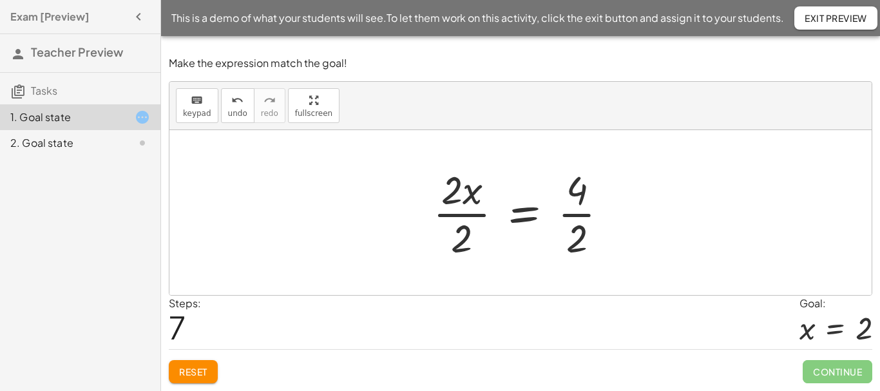
click at [470, 218] on div at bounding box center [525, 212] width 198 height 99
click at [585, 215] on div at bounding box center [540, 212] width 167 height 99
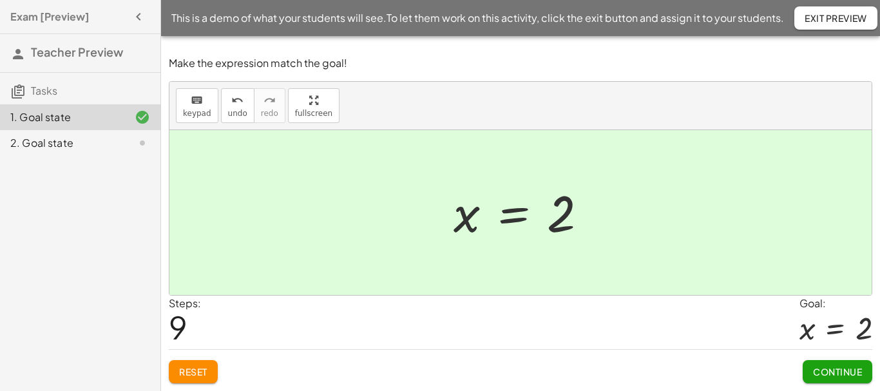
click at [816, 369] on span "Continue" at bounding box center [837, 372] width 49 height 12
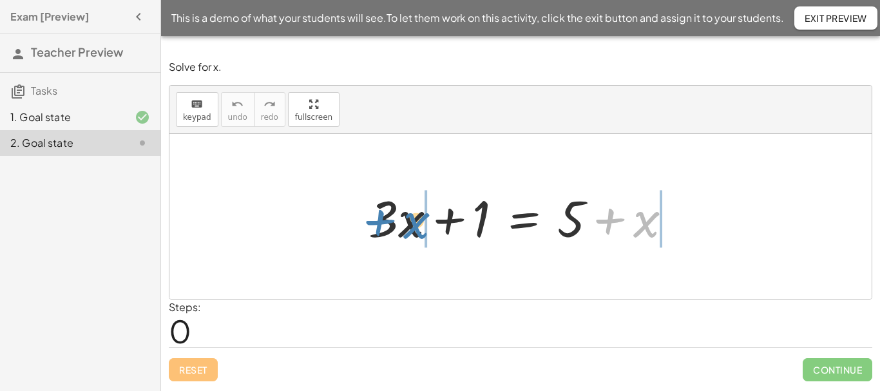
drag, startPoint x: 607, startPoint y: 222, endPoint x: 376, endPoint y: 223, distance: 231.2
click at [376, 223] on div at bounding box center [525, 217] width 327 height 66
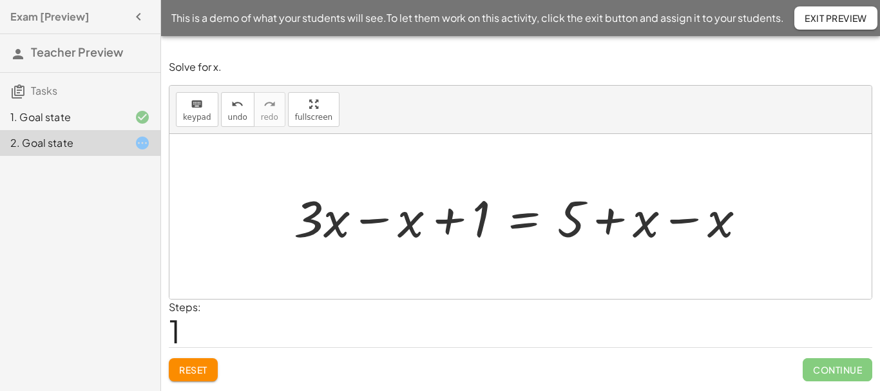
click at [382, 218] on div at bounding box center [524, 217] width 475 height 66
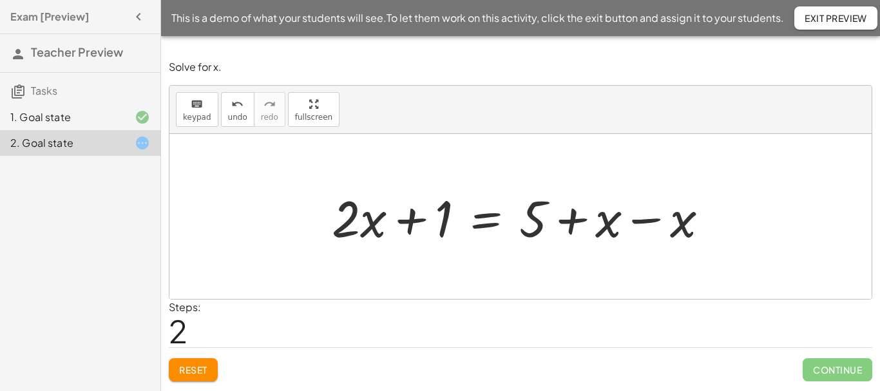
click at [641, 222] on div at bounding box center [525, 217] width 400 height 66
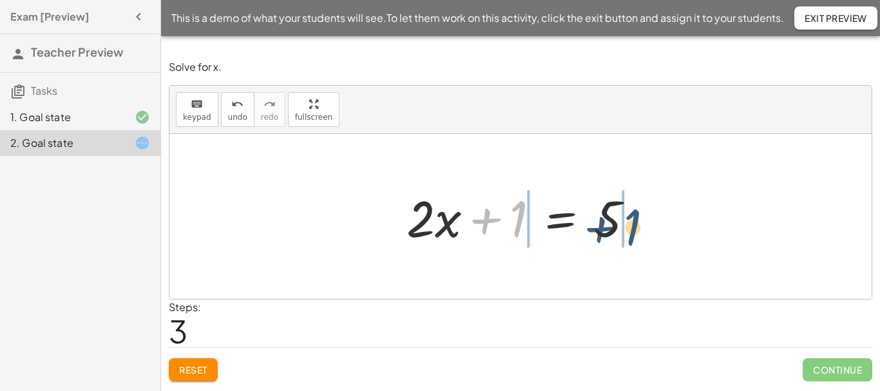
drag, startPoint x: 486, startPoint y: 220, endPoint x: 605, endPoint y: 227, distance: 120.0
click at [605, 227] on div at bounding box center [525, 217] width 251 height 66
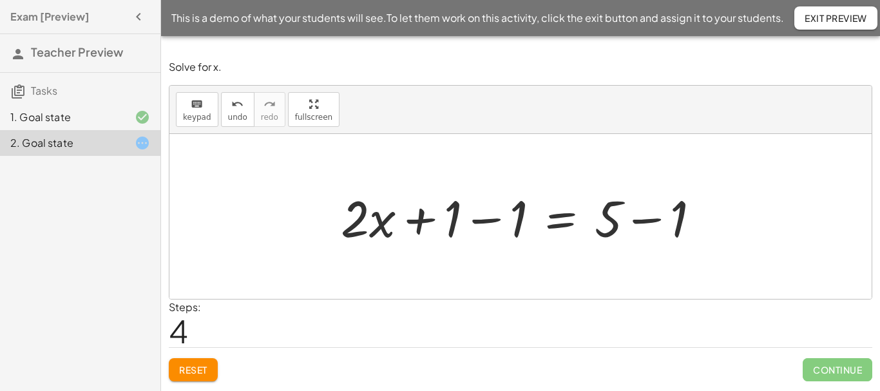
click at [649, 223] on div at bounding box center [525, 217] width 383 height 66
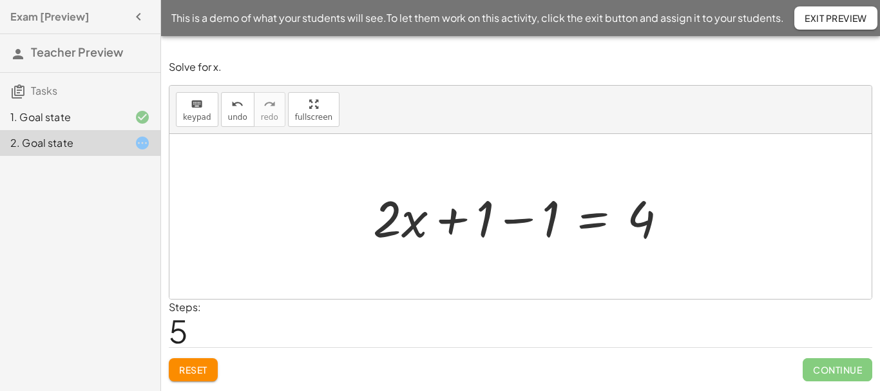
click at [517, 219] on div at bounding box center [525, 217] width 318 height 66
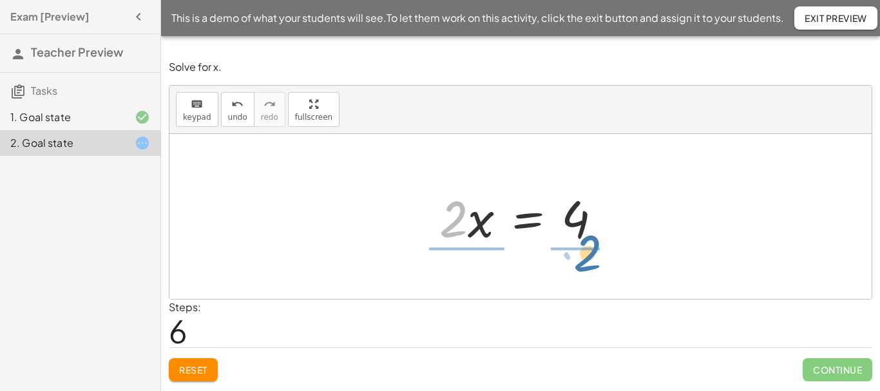
drag, startPoint x: 448, startPoint y: 232, endPoint x: 583, endPoint y: 267, distance: 140.1
click at [583, 267] on div "+ · 3 · x + 1 = + 5 + x + · 3 · x − x + 1 = + 5 + x − x + · 2 · x + 1 = + 5 + x…" at bounding box center [520, 216] width 702 height 165
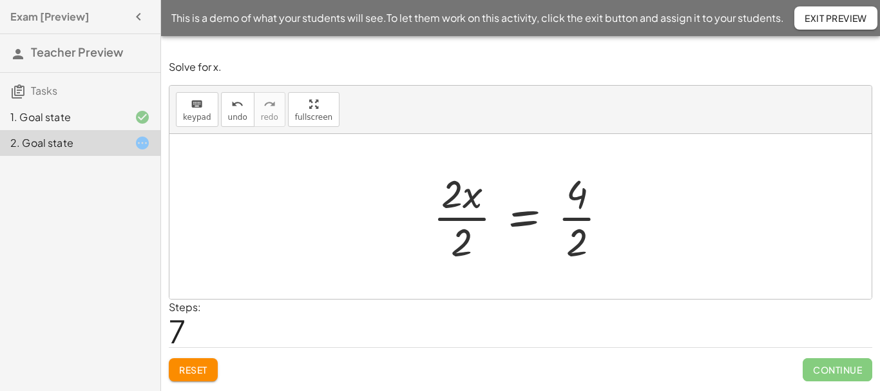
click at [466, 218] on div at bounding box center [525, 216] width 198 height 99
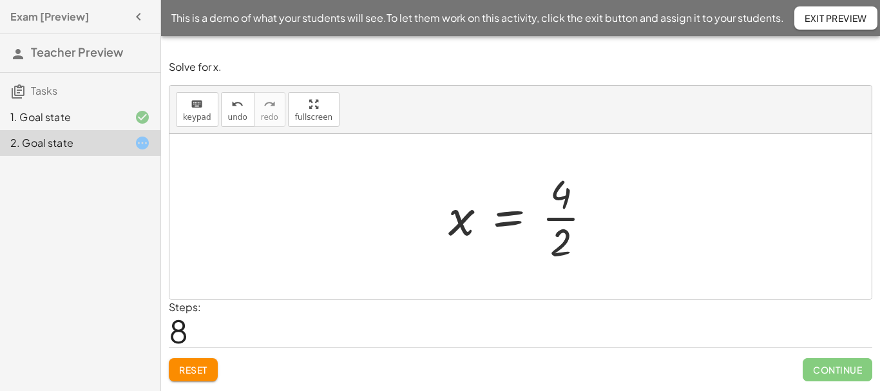
click at [571, 221] on div at bounding box center [525, 216] width 167 height 99
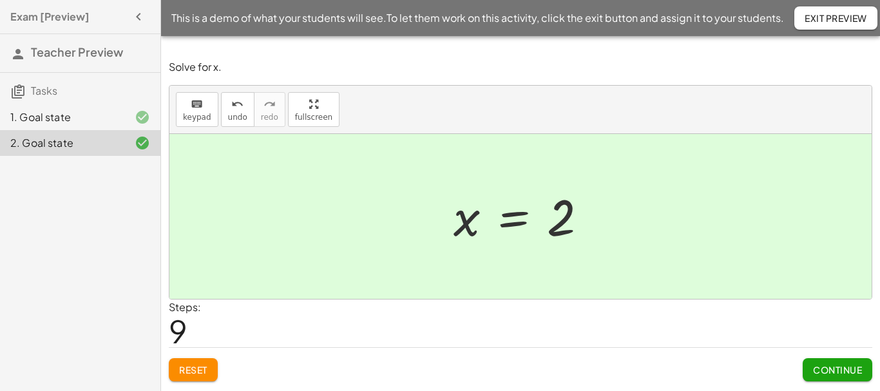
click at [808, 365] on button "Continue" at bounding box center [837, 369] width 70 height 23
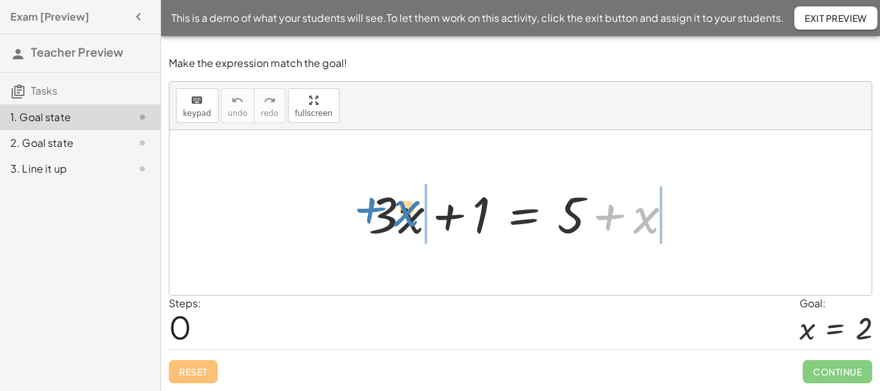
drag, startPoint x: 610, startPoint y: 220, endPoint x: 372, endPoint y: 213, distance: 237.8
click at [372, 213] on div at bounding box center [525, 213] width 327 height 66
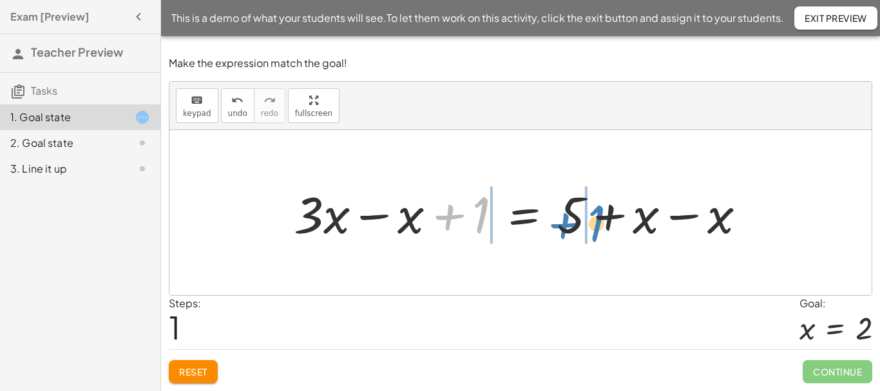
drag, startPoint x: 448, startPoint y: 217, endPoint x: 563, endPoint y: 225, distance: 115.6
click at [563, 225] on div at bounding box center [524, 213] width 475 height 66
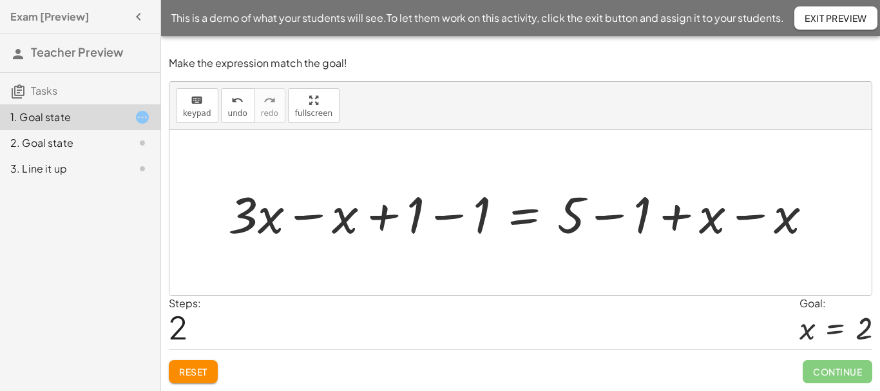
click at [743, 218] on div at bounding box center [525, 213] width 607 height 66
click at [316, 218] on div at bounding box center [451, 213] width 458 height 66
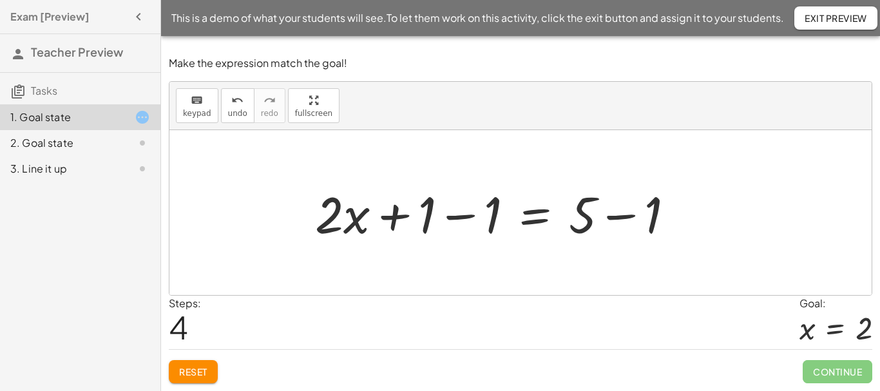
click at [451, 218] on div at bounding box center [499, 213] width 383 height 66
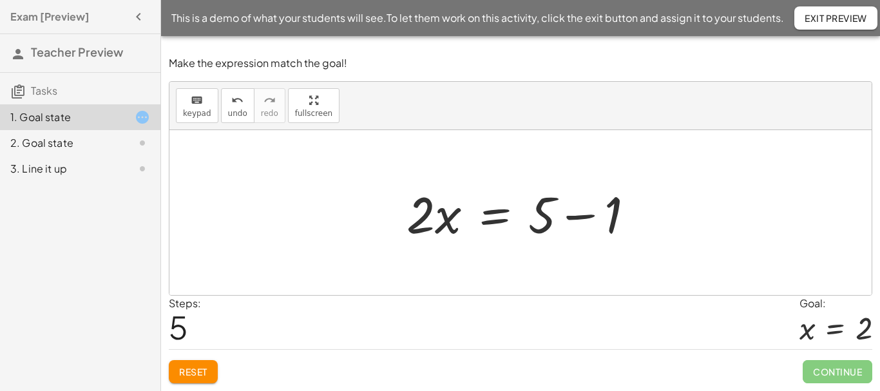
click at [579, 220] on div at bounding box center [525, 213] width 251 height 66
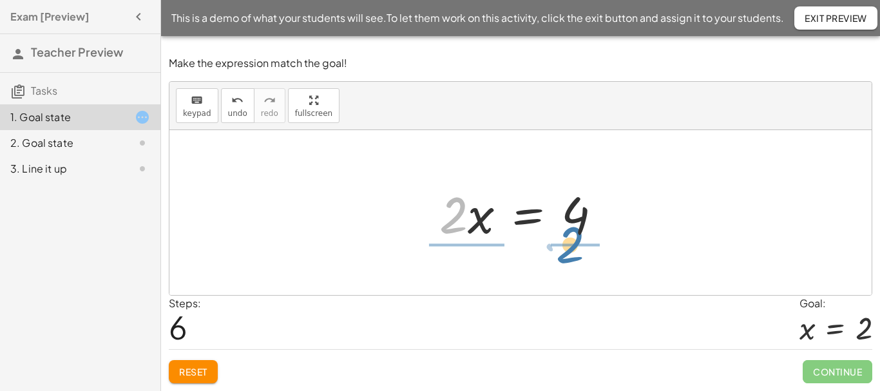
drag, startPoint x: 479, startPoint y: 247, endPoint x: 564, endPoint y: 258, distance: 86.4
click at [564, 258] on div "+ · 3 · x + 1 = + 5 + x + · 3 · x − x + 1 = + 5 + x − x + · 3 · x − x + 1 − 1 =…" at bounding box center [520, 212] width 702 height 165
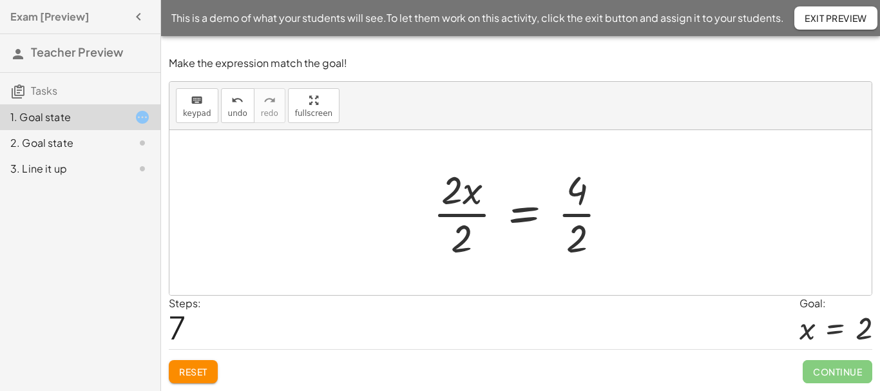
click at [451, 216] on div at bounding box center [525, 212] width 198 height 99
click at [564, 214] on div at bounding box center [539, 212] width 167 height 99
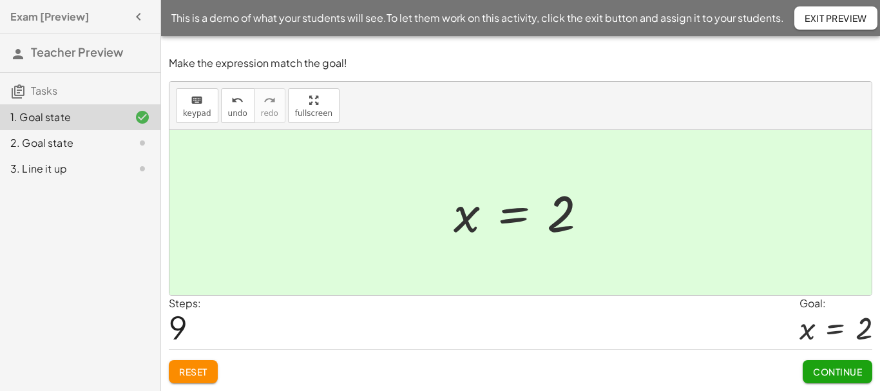
click at [825, 370] on span "Continue" at bounding box center [837, 372] width 49 height 12
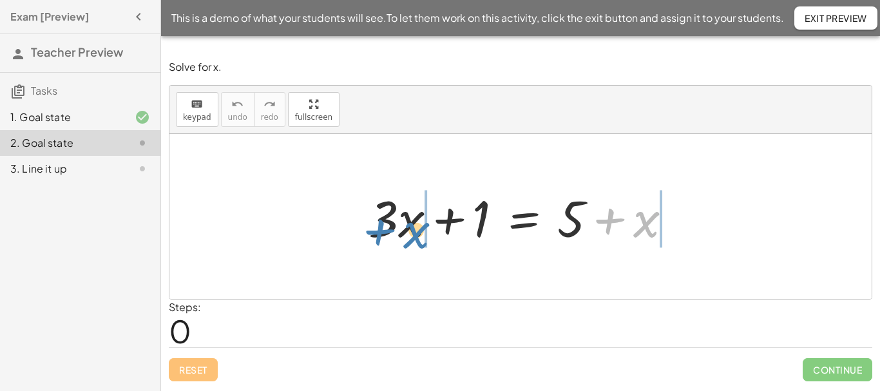
drag, startPoint x: 600, startPoint y: 230, endPoint x: 384, endPoint y: 231, distance: 215.8
click at [384, 231] on div at bounding box center [525, 217] width 327 height 66
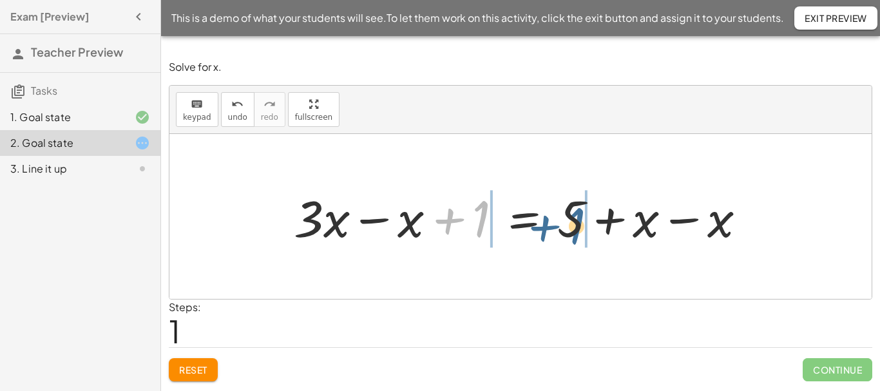
drag, startPoint x: 457, startPoint y: 223, endPoint x: 552, endPoint y: 229, distance: 95.5
click at [552, 229] on div at bounding box center [524, 217] width 475 height 66
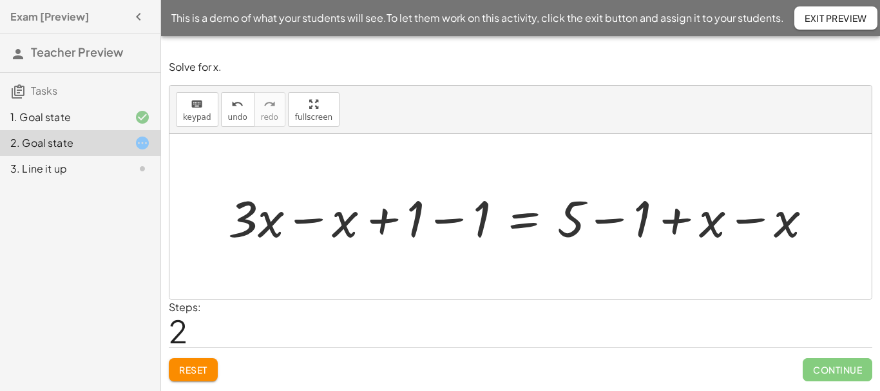
click at [743, 221] on div at bounding box center [525, 217] width 607 height 66
click at [314, 222] on div at bounding box center [451, 217] width 458 height 66
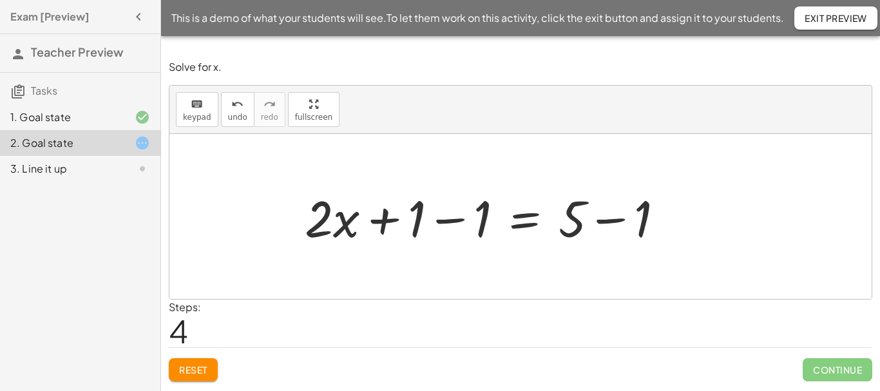
click at [448, 220] on div at bounding box center [489, 217] width 383 height 66
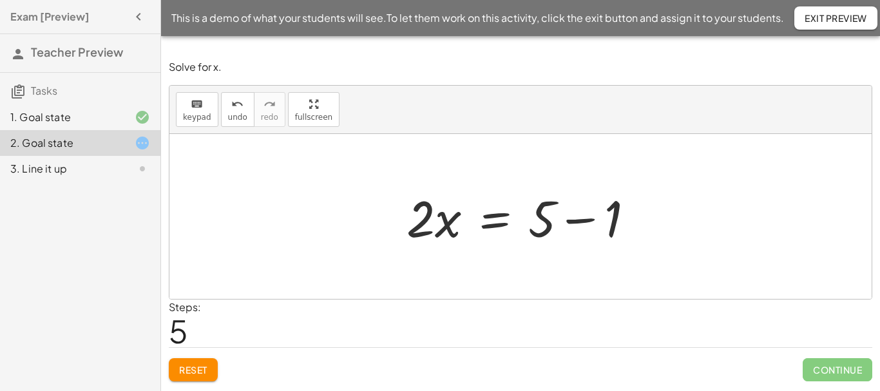
click at [585, 220] on div at bounding box center [525, 217] width 251 height 66
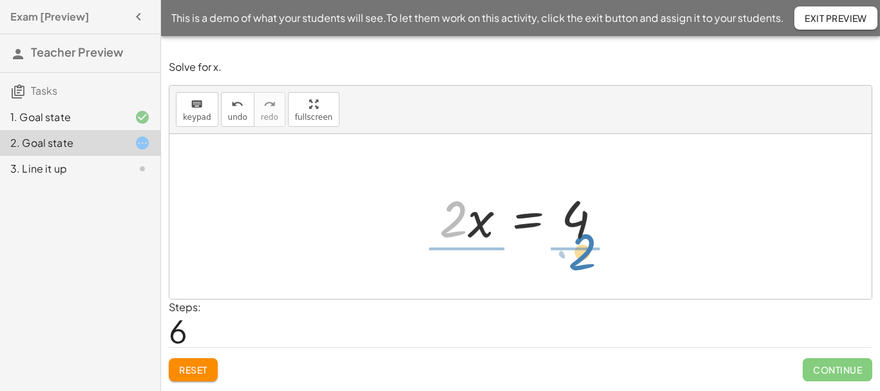
drag, startPoint x: 451, startPoint y: 232, endPoint x: 581, endPoint y: 267, distance: 134.0
click at [581, 267] on div "+ · 3 · x + 1 = + 5 + x + · 3 · x − x + 1 = + 5 + x − x + · 3 · x − x + 1 − 1 =…" at bounding box center [520, 216] width 702 height 165
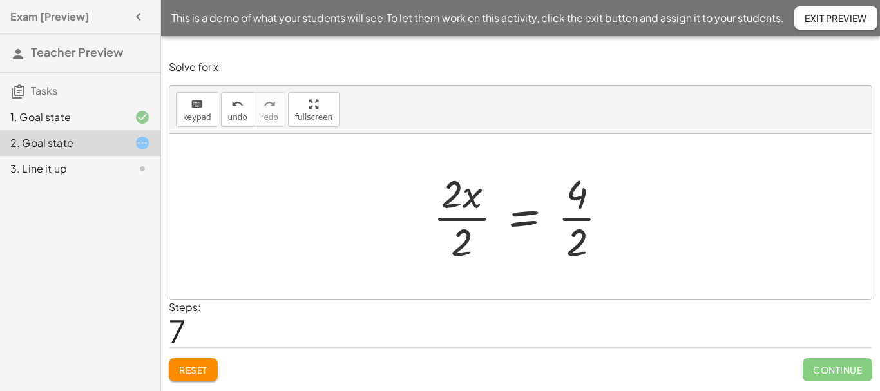
click at [446, 218] on div at bounding box center [525, 216] width 198 height 99
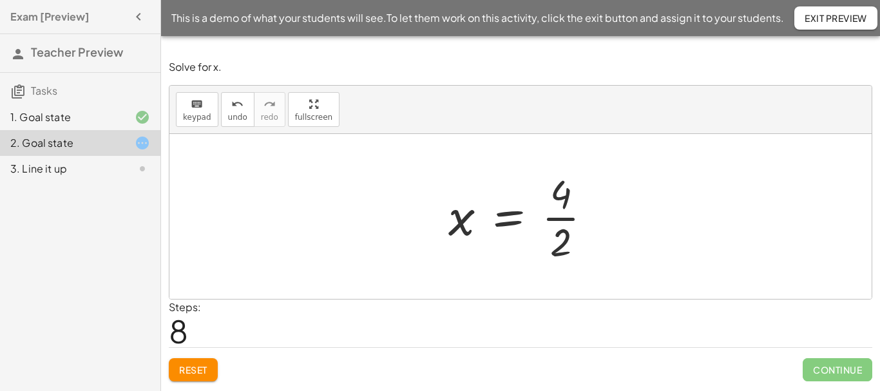
click at [577, 220] on div at bounding box center [525, 216] width 167 height 99
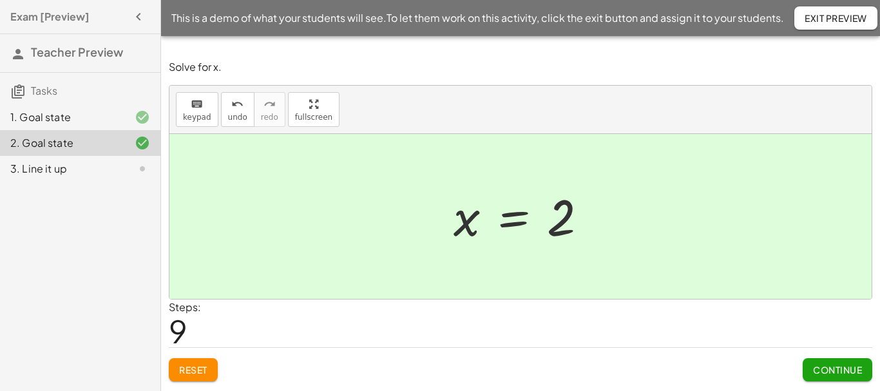
click at [821, 366] on span "Continue" at bounding box center [837, 370] width 49 height 12
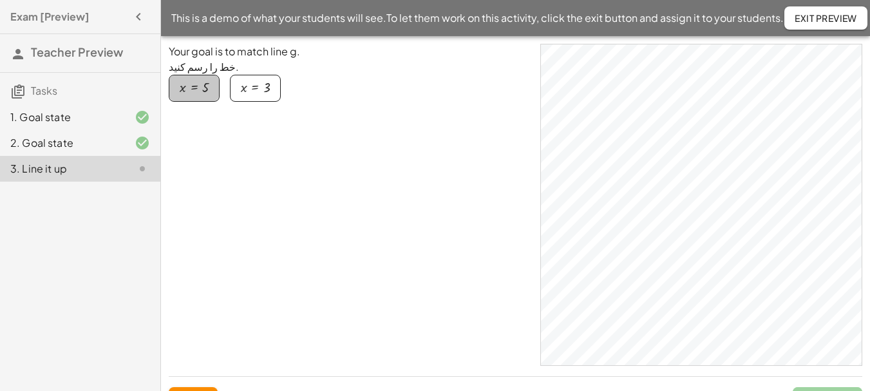
click at [213, 88] on button "x = 5" at bounding box center [194, 88] width 51 height 27
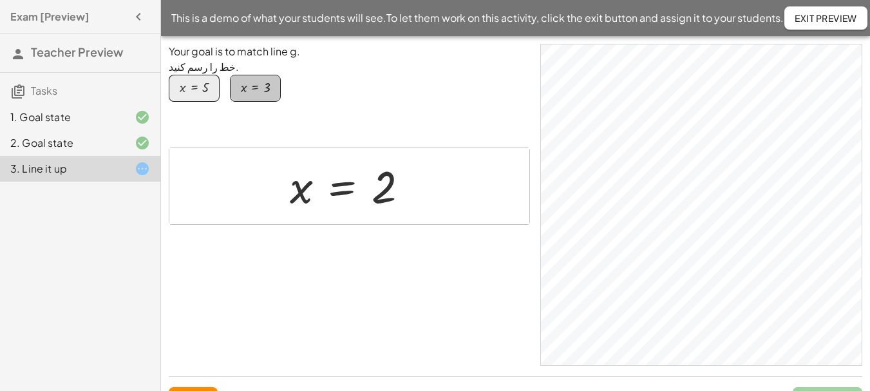
click at [270, 89] on button "x = 3" at bounding box center [255, 88] width 51 height 27
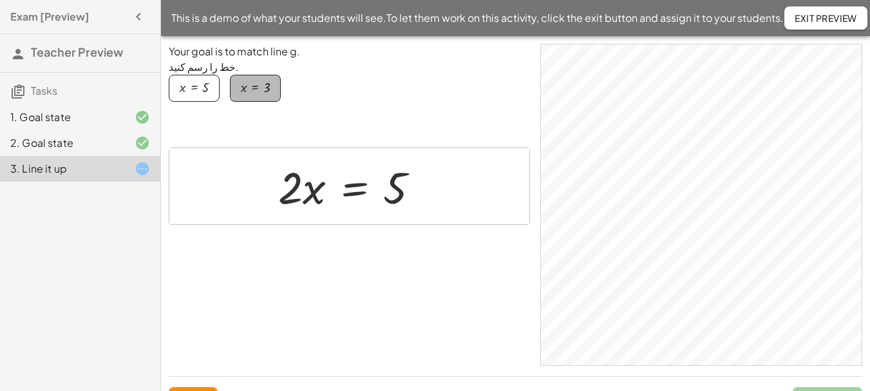
click at [270, 89] on button "x = 3" at bounding box center [255, 88] width 51 height 27
click at [196, 84] on div "button" at bounding box center [194, 88] width 29 height 14
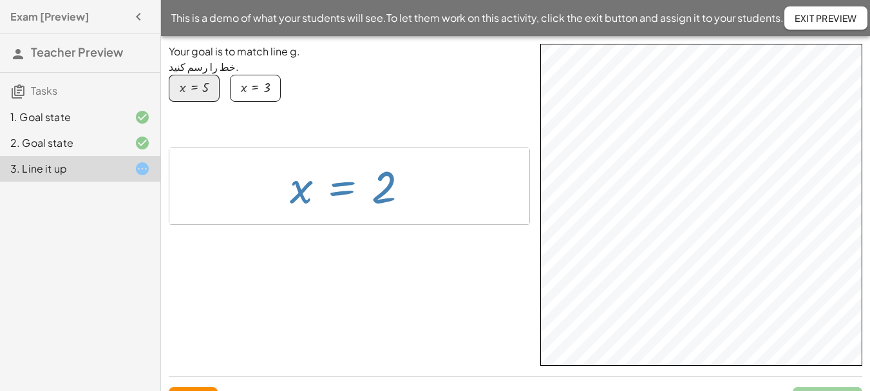
click at [381, 173] on div at bounding box center [354, 186] width 142 height 57
click at [327, 172] on div at bounding box center [354, 186] width 142 height 57
click at [318, 174] on div at bounding box center [354, 186] width 142 height 57
drag, startPoint x: 308, startPoint y: 177, endPoint x: 366, endPoint y: 182, distance: 58.2
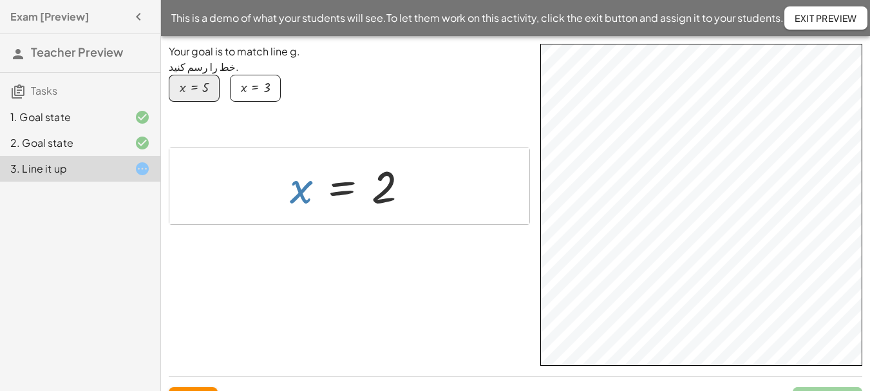
click at [363, 182] on div at bounding box center [354, 186] width 142 height 57
drag, startPoint x: 386, startPoint y: 176, endPoint x: 325, endPoint y: 193, distance: 63.4
click at [325, 193] on div at bounding box center [354, 186] width 142 height 57
click at [249, 97] on button "x = 3" at bounding box center [255, 88] width 51 height 27
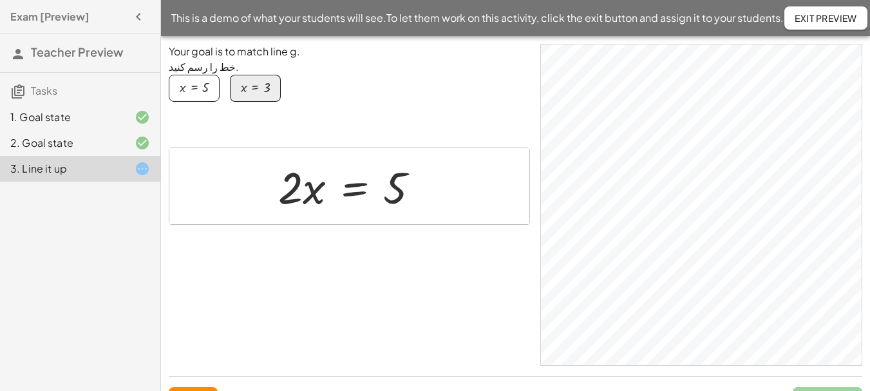
drag, startPoint x: 285, startPoint y: 179, endPoint x: 393, endPoint y: 213, distance: 112.8
click at [393, 213] on div "Your goal is to match line g. خط را رسم کنید. x = 5 x = 3 Adjust the numbers by…" at bounding box center [349, 205] width 361 height 322
drag, startPoint x: 286, startPoint y: 185, endPoint x: 345, endPoint y: 196, distance: 59.6
click at [345, 196] on div at bounding box center [354, 186] width 165 height 58
click at [191, 88] on div "button" at bounding box center [194, 88] width 29 height 14
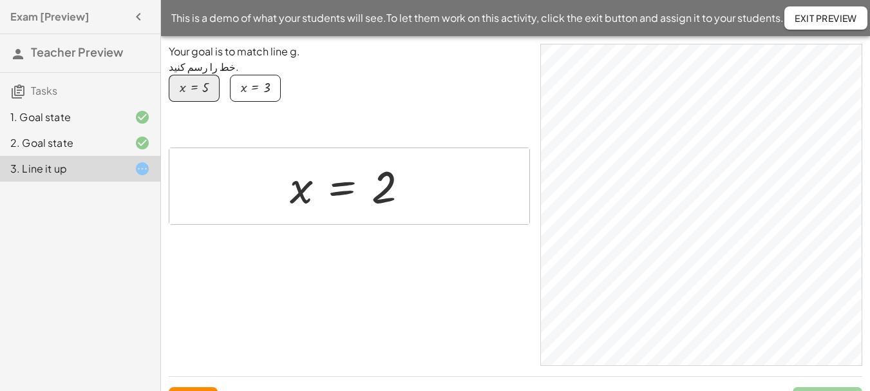
click at [366, 173] on div at bounding box center [354, 186] width 142 height 57
click at [377, 176] on div at bounding box center [354, 186] width 142 height 57
click at [382, 180] on div at bounding box center [354, 186] width 142 height 57
click at [395, 187] on div at bounding box center [354, 186] width 142 height 57
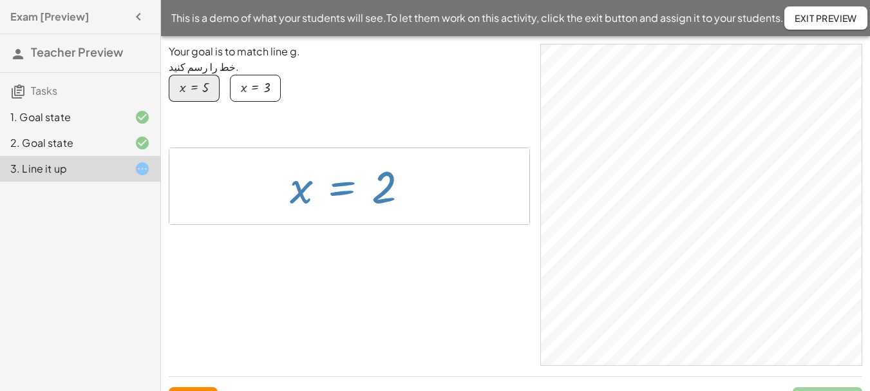
click at [403, 169] on div at bounding box center [354, 186] width 142 height 57
click at [261, 95] on div "button" at bounding box center [255, 88] width 29 height 14
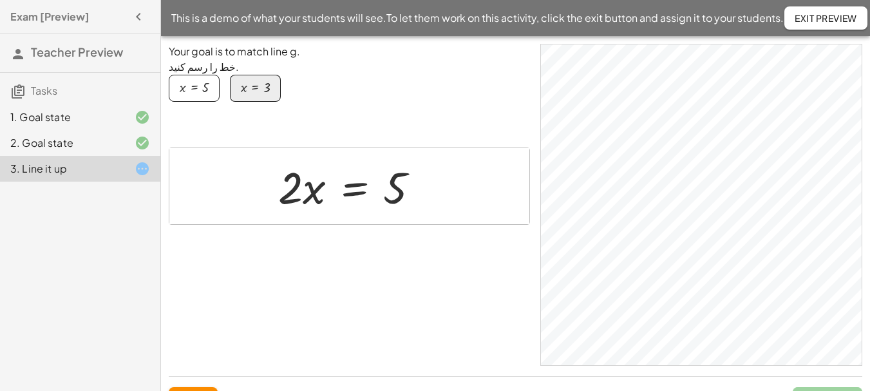
click at [188, 86] on div "button" at bounding box center [194, 88] width 29 height 14
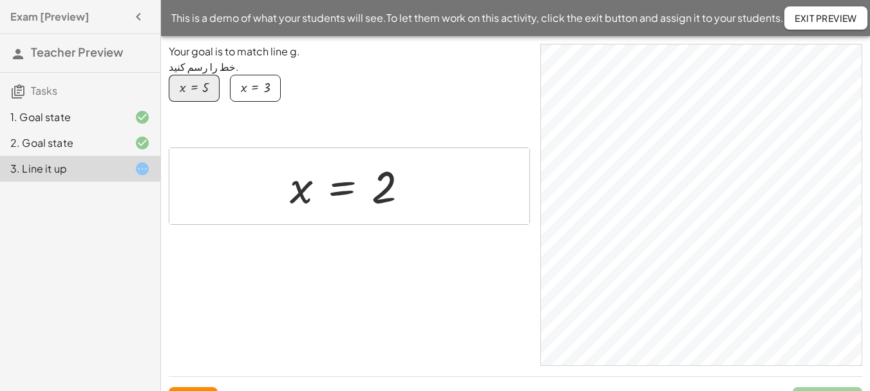
scroll to position [37, 0]
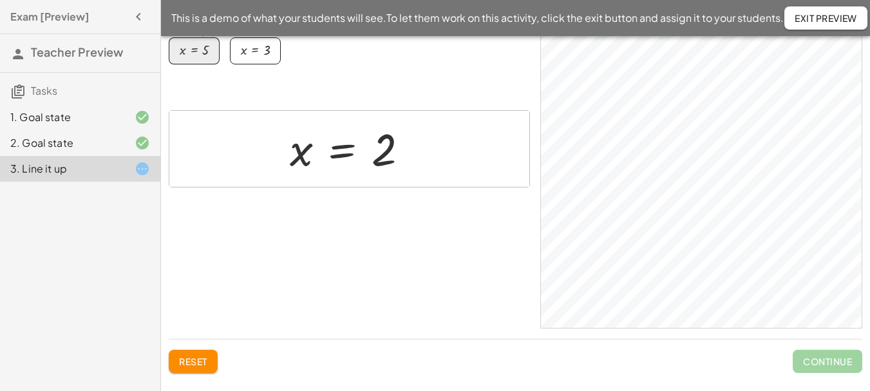
click at [197, 359] on span "Reset" at bounding box center [193, 362] width 28 height 12
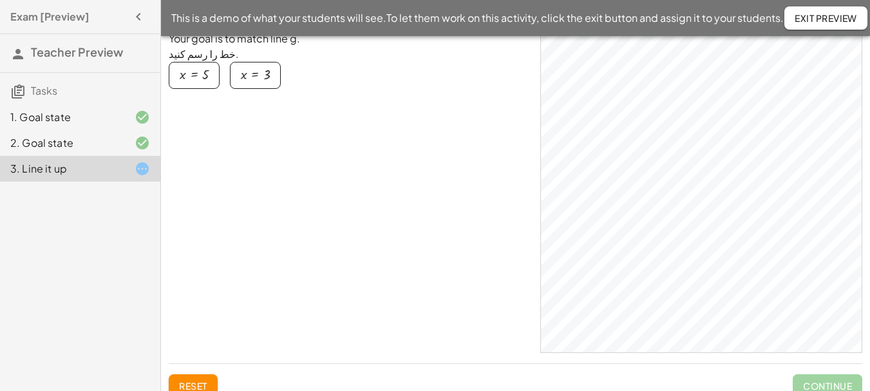
scroll to position [0, 0]
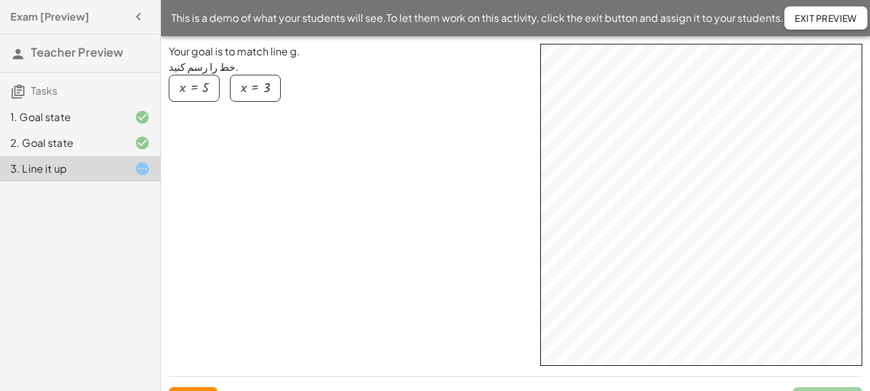
click at [262, 88] on div "button" at bounding box center [255, 88] width 29 height 14
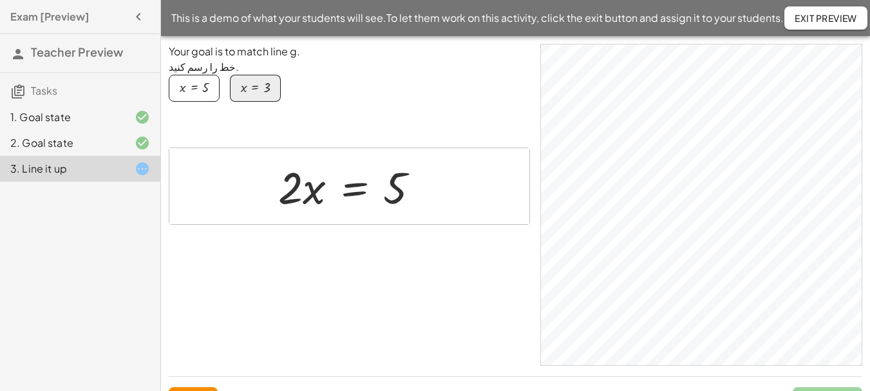
drag, startPoint x: 295, startPoint y: 189, endPoint x: 361, endPoint y: 200, distance: 66.7
click at [361, 200] on div "· 2 · x = 5" at bounding box center [349, 186] width 181 height 64
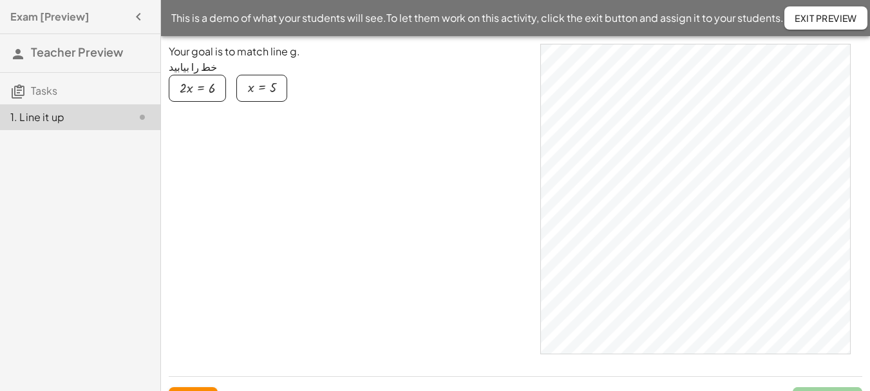
click at [202, 90] on div "button" at bounding box center [197, 88] width 35 height 14
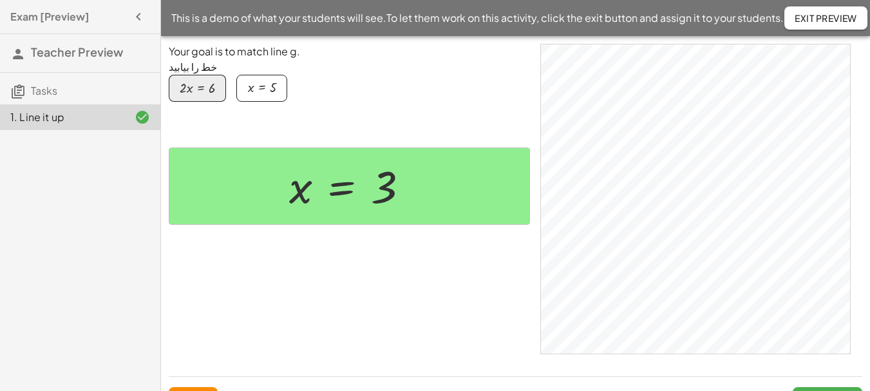
click at [248, 92] on div "button" at bounding box center [261, 88] width 29 height 14
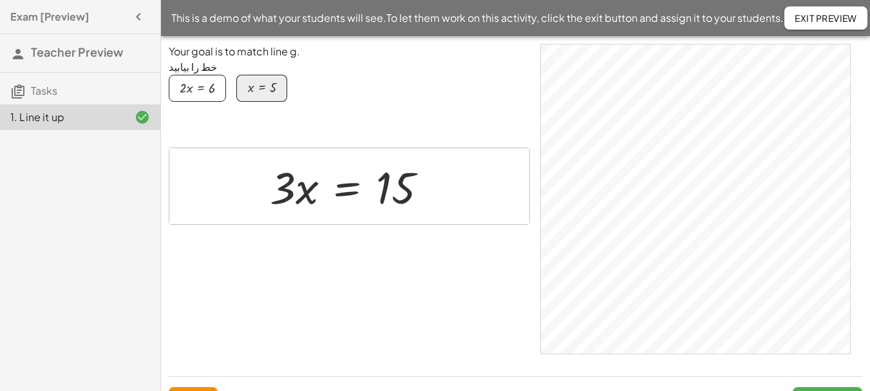
click at [188, 93] on div "button" at bounding box center [197, 88] width 35 height 14
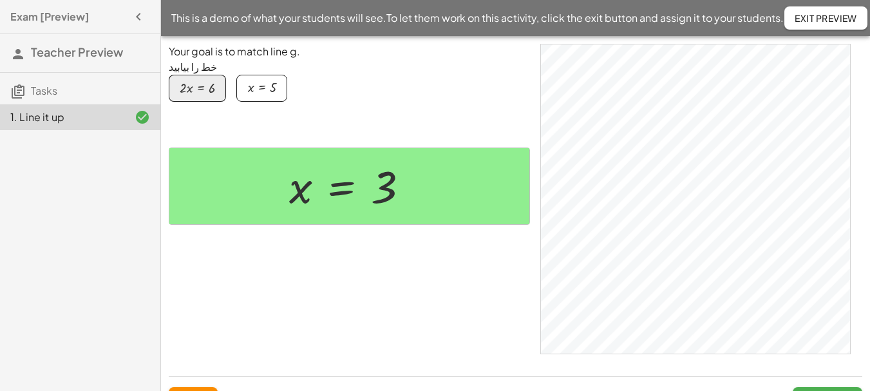
click at [229, 187] on div at bounding box center [349, 186] width 360 height 76
click at [844, 9] on button "Exit Preview" at bounding box center [825, 17] width 83 height 23
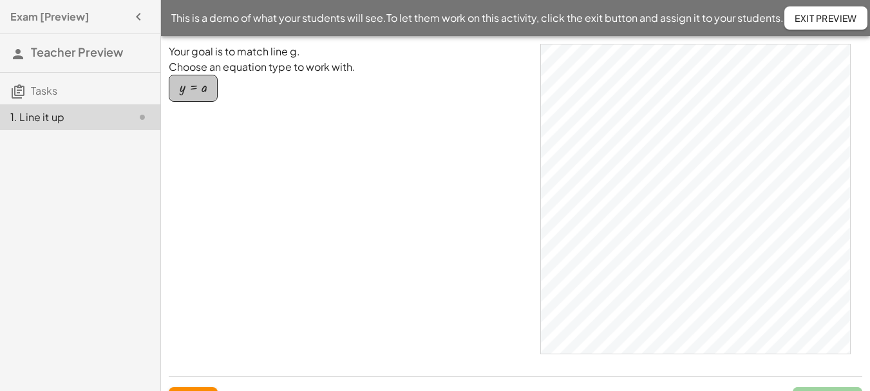
click at [191, 88] on div "button" at bounding box center [193, 88] width 27 height 14
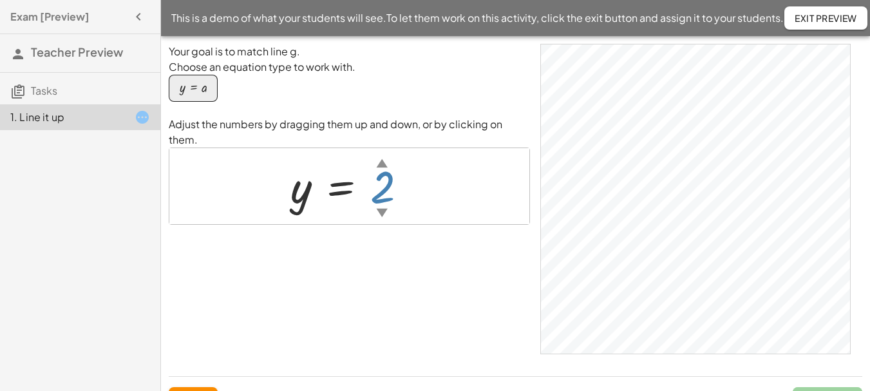
click at [383, 155] on div "▲" at bounding box center [383, 163] width 12 height 16
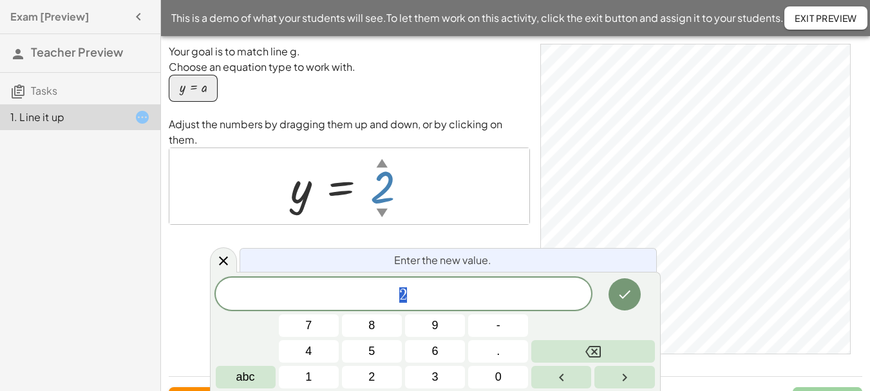
click at [383, 155] on div "▲" at bounding box center [383, 163] width 12 height 16
click at [377, 204] on div "▼" at bounding box center [383, 212] width 12 height 16
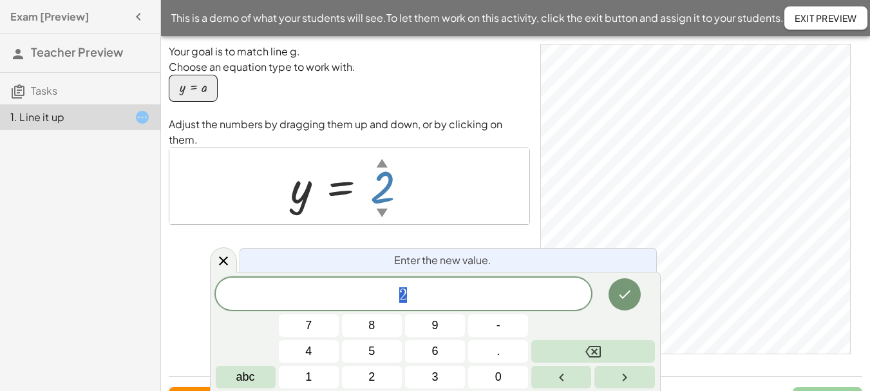
click at [377, 204] on div "▼" at bounding box center [383, 212] width 12 height 16
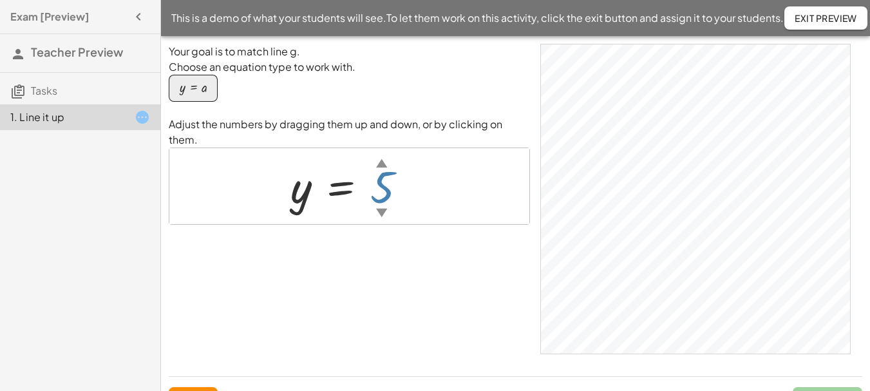
drag, startPoint x: 384, startPoint y: 151, endPoint x: 384, endPoint y: 129, distance: 21.3
click at [384, 129] on div "Adjust the numbers by dragging them up and down, or by clicking on them. y = 5 …" at bounding box center [349, 171] width 361 height 108
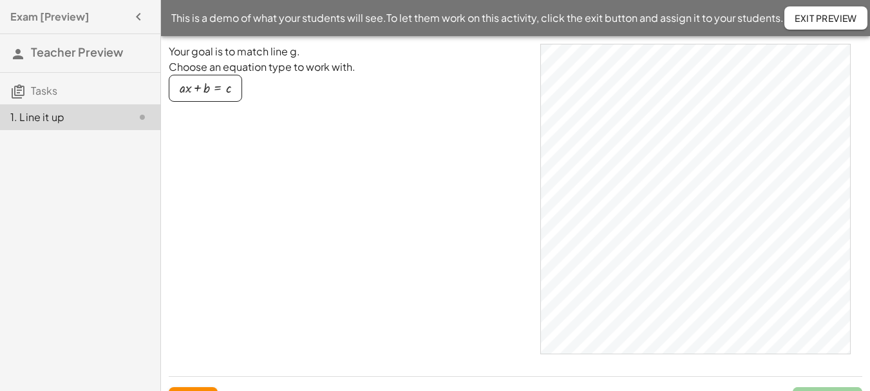
click at [204, 93] on div "button" at bounding box center [206, 88] width 52 height 14
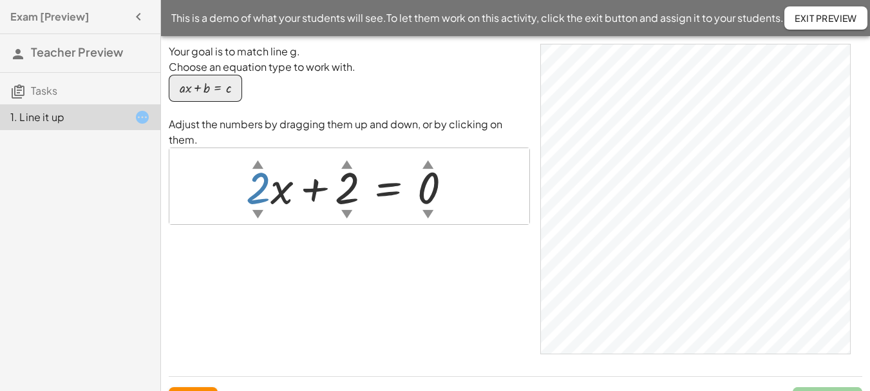
click at [258, 156] on div "▲" at bounding box center [257, 164] width 11 height 16
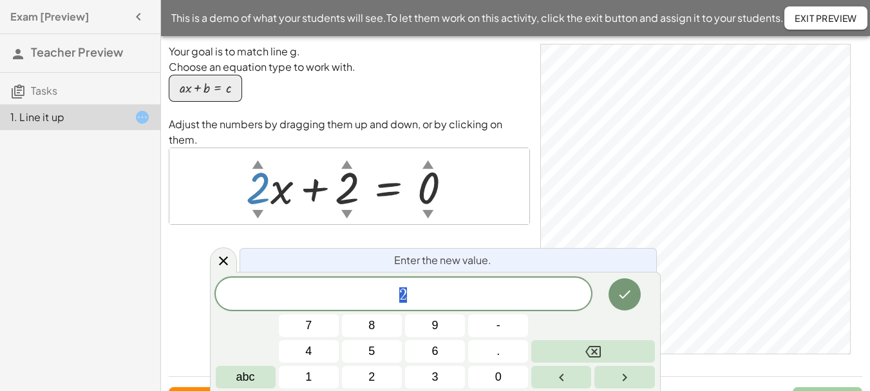
drag, startPoint x: 258, startPoint y: 151, endPoint x: 259, endPoint y: 137, distance: 13.6
click at [259, 148] on div "+ · 2 ▲ ▼ · x + 2 ▲ ▼ = 0 ▲ ▼" at bounding box center [349, 186] width 360 height 76
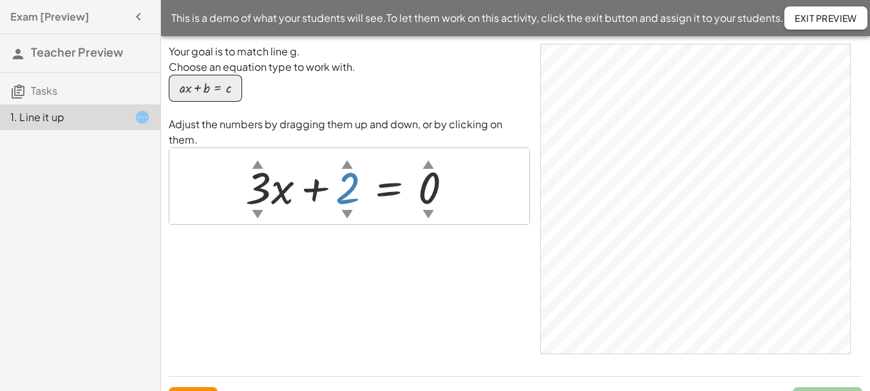
click at [346, 156] on div "▲" at bounding box center [346, 164] width 11 height 16
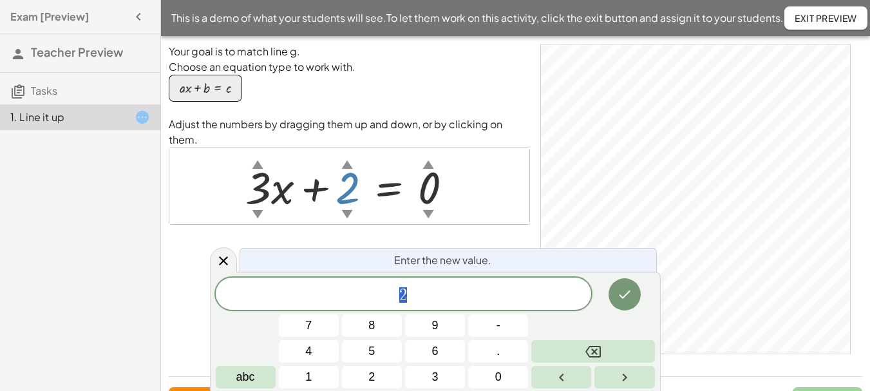
drag, startPoint x: 345, startPoint y: 195, endPoint x: 347, endPoint y: 228, distance: 32.9
click at [347, 228] on div "Your goal is to match line g. Choose an equation type to work with. + · a · x +…" at bounding box center [349, 205] width 361 height 322
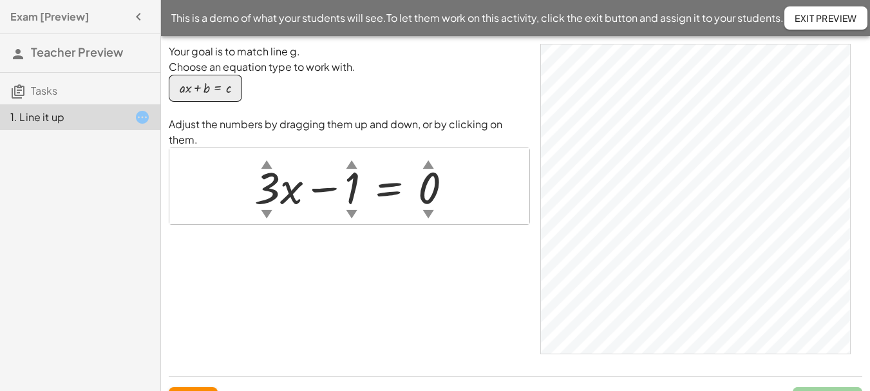
click at [427, 156] on div "▲" at bounding box center [428, 164] width 11 height 16
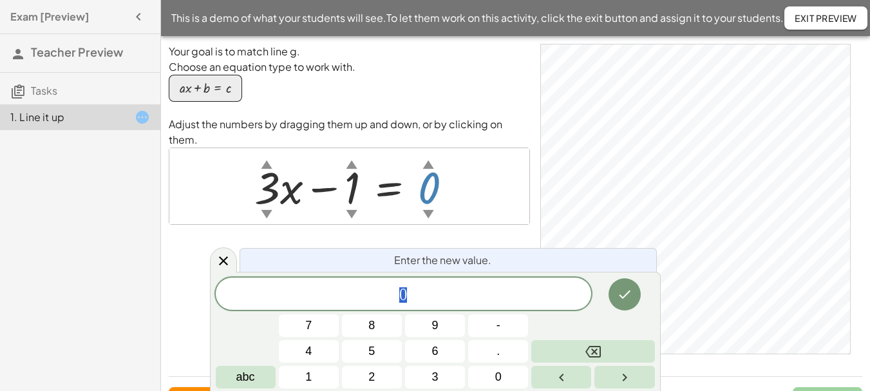
click at [427, 156] on div "▲" at bounding box center [428, 164] width 11 height 16
drag, startPoint x: 427, startPoint y: 147, endPoint x: 426, endPoint y: 97, distance: 50.9
click at [426, 97] on div "Your goal is to match line g. Choose an equation type to work with. + · a · x +…" at bounding box center [349, 205] width 361 height 322
drag, startPoint x: 425, startPoint y: 173, endPoint x: 426, endPoint y: 134, distance: 39.3
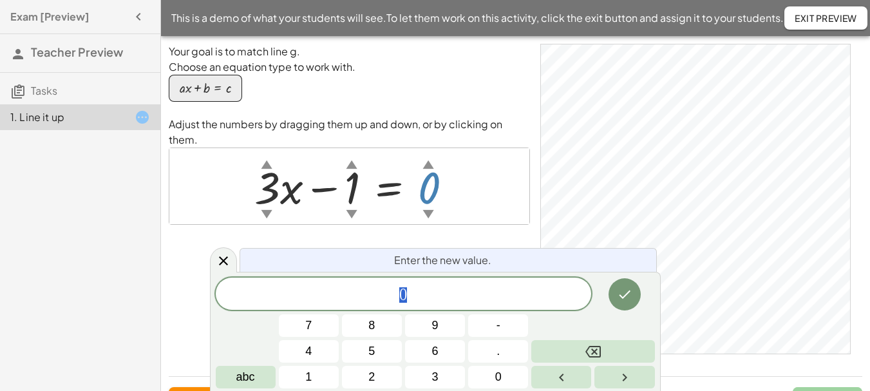
click at [426, 148] on div "+ · 3 ▲ ▼ · x − 1 ▲ ▼ = 0 ▲ ▼" at bounding box center [349, 186] width 360 height 76
drag, startPoint x: 429, startPoint y: 168, endPoint x: 430, endPoint y: 151, distance: 17.4
click at [389, 187] on div "+ · 3 ▲ ▼ · x − 1 ▲ ▼ = 0 ▲ ▼" at bounding box center [389, 187] width 0 height 0
drag, startPoint x: 428, startPoint y: 196, endPoint x: 430, endPoint y: 142, distance: 53.5
click at [418, 162] on div "0 ▲ ▼" at bounding box center [418, 162] width 0 height 0
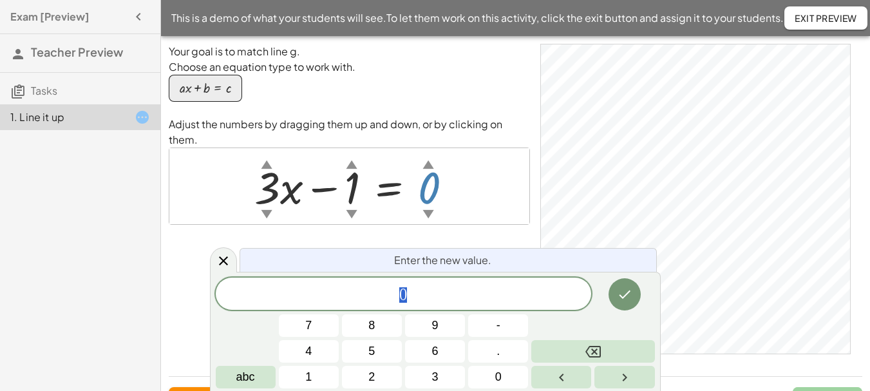
drag, startPoint x: 429, startPoint y: 151, endPoint x: 426, endPoint y: 132, distance: 18.9
click at [426, 147] on div "+ · 3 ▲ ▼ · x − 1 ▲ ▼ = 0 ▲ ▼ ×" at bounding box center [349, 185] width 361 height 77
drag, startPoint x: 426, startPoint y: 148, endPoint x: 426, endPoint y: 137, distance: 10.9
click at [426, 148] on div "+ · 3 ▲ ▼ · x − 1 ▲ ▼ = 0 ▲ ▼" at bounding box center [349, 186] width 360 height 76
drag, startPoint x: 428, startPoint y: 153, endPoint x: 427, endPoint y: 141, distance: 11.7
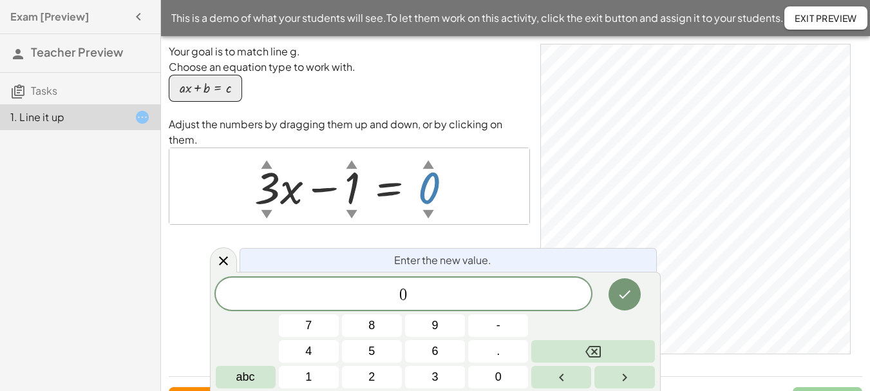
drag, startPoint x: 427, startPoint y: 141, endPoint x: 422, endPoint y: 152, distance: 11.8
click at [389, 187] on div "+ · 3 ▲ ▼ · x − 1 ▲ ▼ = 0 ▲ ▼" at bounding box center [389, 187] width 0 height 0
drag, startPoint x: 428, startPoint y: 150, endPoint x: 428, endPoint y: 122, distance: 27.7
click at [428, 122] on div "Adjust the numbers by dragging them up and down, or by clicking on them. + · 3 …" at bounding box center [349, 171] width 361 height 108
drag, startPoint x: 430, startPoint y: 149, endPoint x: 429, endPoint y: 137, distance: 12.9
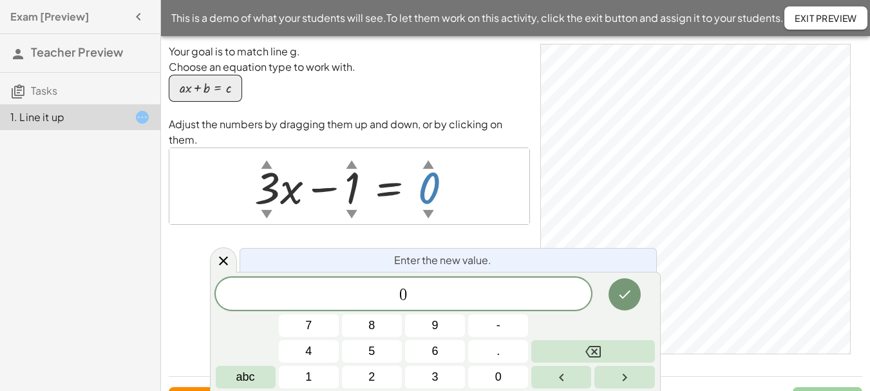
click at [429, 148] on div "+ · 3 ▲ ▼ · x − 1 ▲ ▼ = 0 ▲ ▼" at bounding box center [349, 186] width 360 height 76
drag, startPoint x: 428, startPoint y: 151, endPoint x: 428, endPoint y: 140, distance: 10.3
click at [428, 156] on div "▲" at bounding box center [428, 164] width 11 height 16
drag, startPoint x: 425, startPoint y: 188, endPoint x: 394, endPoint y: 221, distance: 45.5
click at [399, 236] on div "Your goal is to match line g. Choose an equation type to work with. + · a · x +…" at bounding box center [349, 205] width 361 height 322
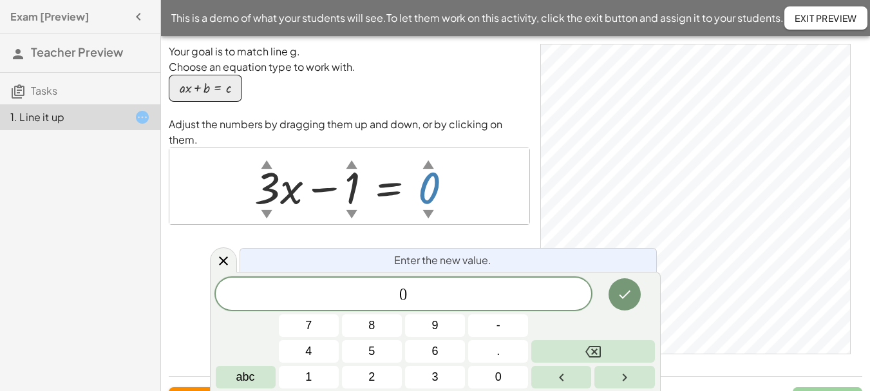
drag, startPoint x: 425, startPoint y: 186, endPoint x: 424, endPoint y: 149, distance: 37.4
click at [389, 187] on div "+ · 3 ▲ ▼ · x − 1 ▲ ▼ = 0 ▲ ▼" at bounding box center [389, 187] width 0 height 0
drag, startPoint x: 397, startPoint y: 294, endPoint x: 406, endPoint y: 298, distance: 9.6
click at [406, 298] on span "0" at bounding box center [404, 295] width 376 height 18
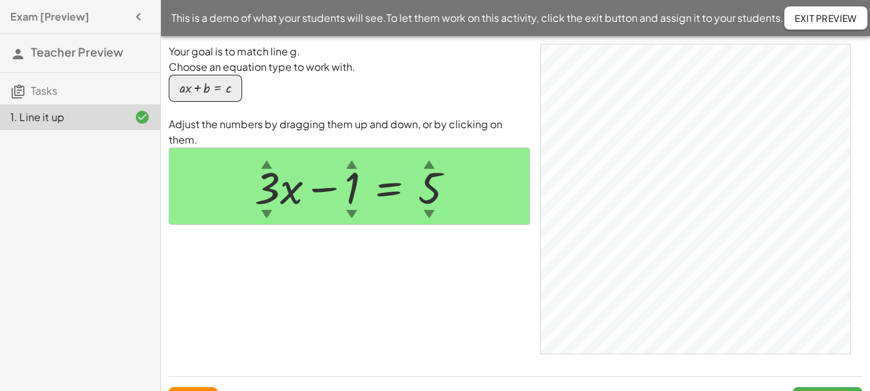
click at [802, 17] on span "Exit Preview" at bounding box center [826, 18] width 62 height 12
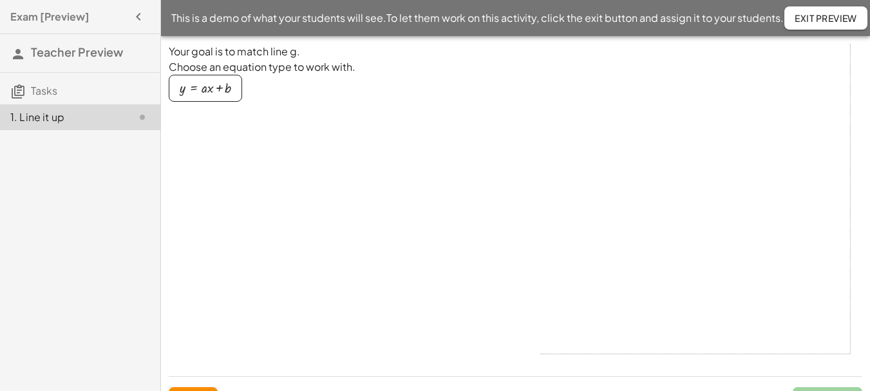
click at [198, 88] on div "button" at bounding box center [206, 88] width 52 height 14
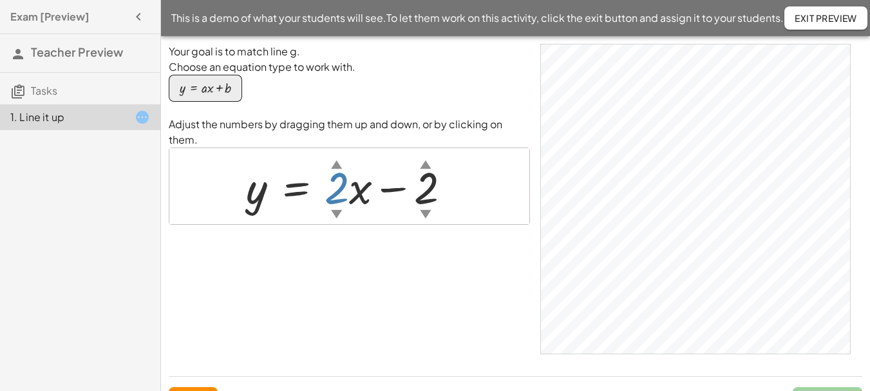
drag, startPoint x: 338, startPoint y: 166, endPoint x: 336, endPoint y: 178, distance: 12.5
click at [336, 178] on div at bounding box center [354, 186] width 229 height 58
drag, startPoint x: 421, startPoint y: 176, endPoint x: 421, endPoint y: 151, distance: 24.5
click at [296, 187] on div "y = + · 2 ▲ ▼ · x + 1 ▲ ▼" at bounding box center [296, 187] width 0 height 0
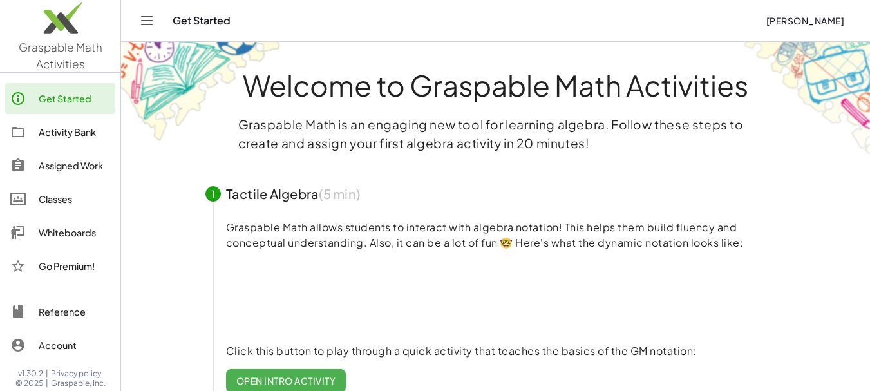
scroll to position [129, 0]
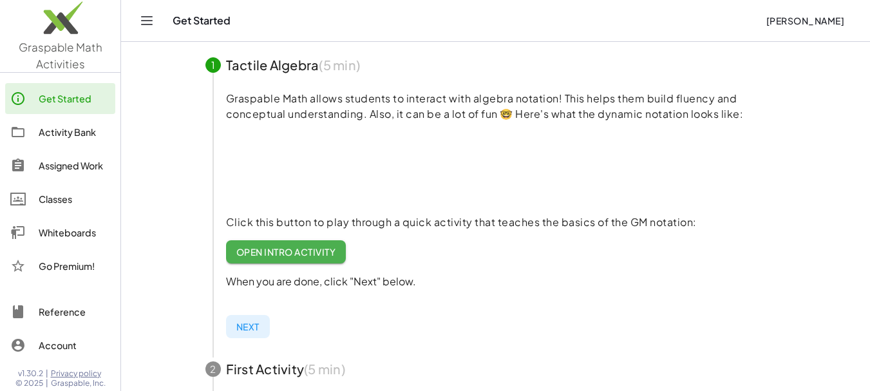
click at [64, 133] on div "Activity Bank" at bounding box center [74, 131] width 71 height 15
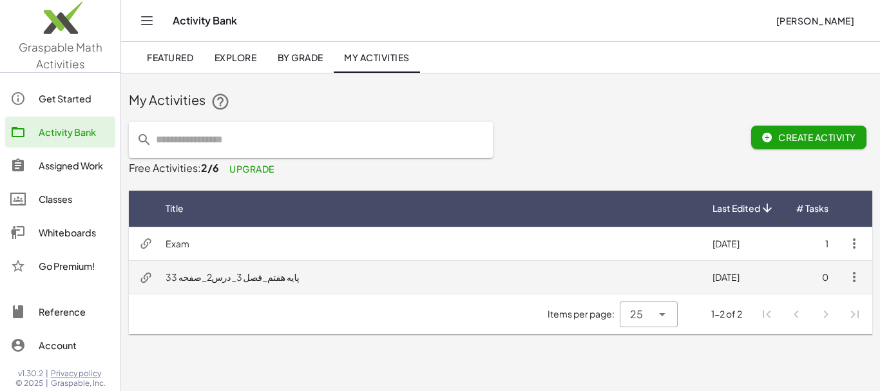
click at [603, 275] on td "پایه هفتم_فصل 3_درس2_صفحه 33" at bounding box center [428, 276] width 547 height 33
click at [854, 277] on icon "button" at bounding box center [853, 276] width 15 height 15
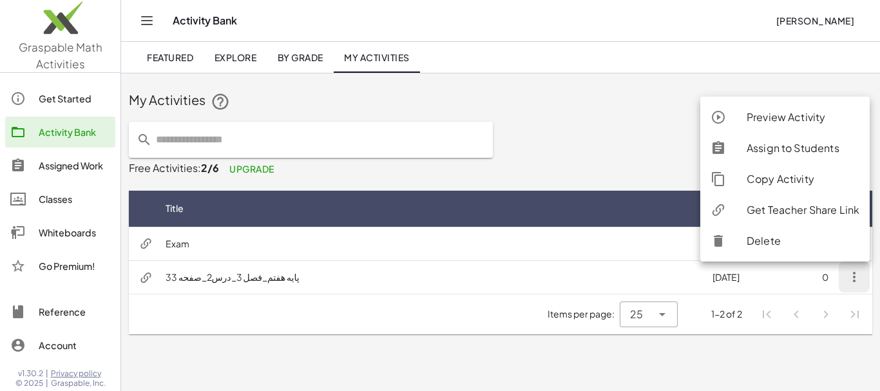
click at [587, 148] on div at bounding box center [560, 140] width 121 height 52
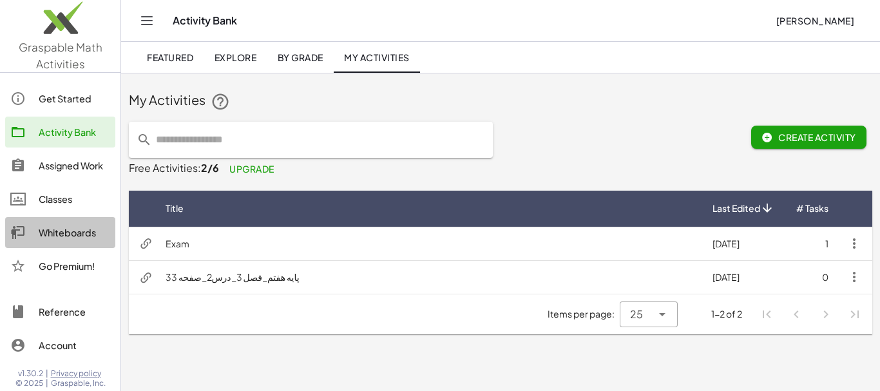
click at [47, 232] on div "Whiteboards" at bounding box center [74, 232] width 71 height 15
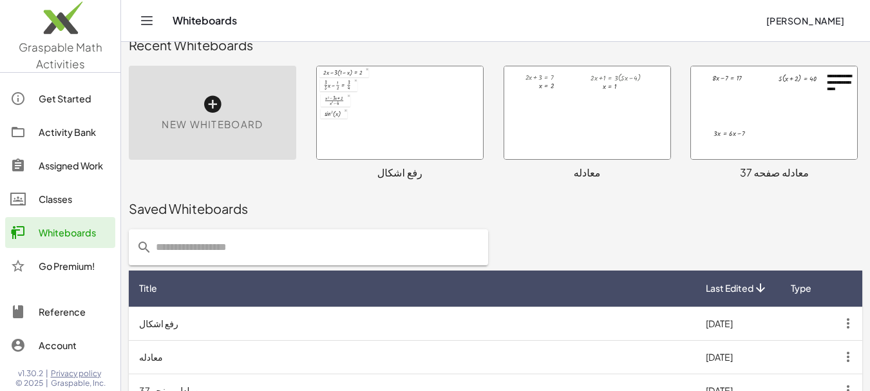
scroll to position [90, 0]
